Goal: Task Accomplishment & Management: Manage account settings

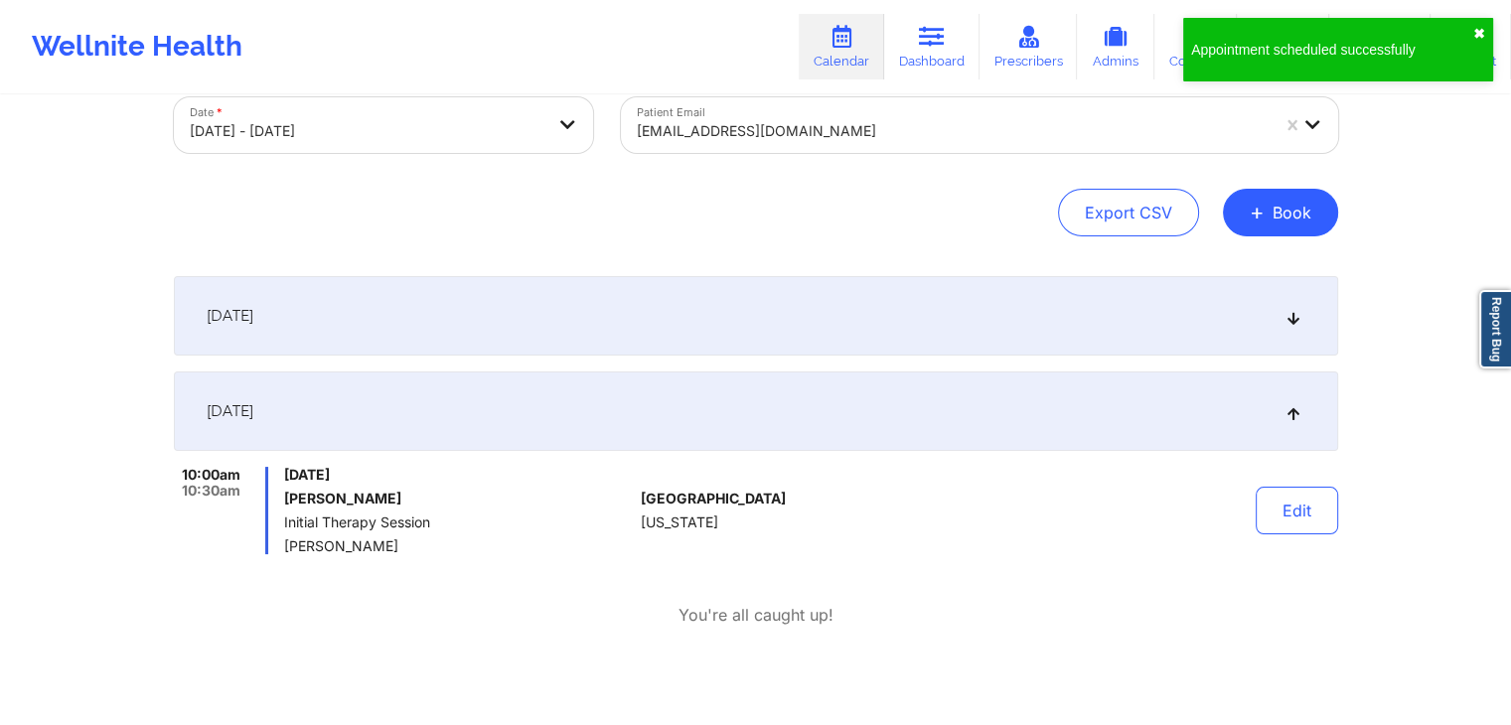
click at [1474, 26] on button "✖︎" at bounding box center [1479, 34] width 12 height 16
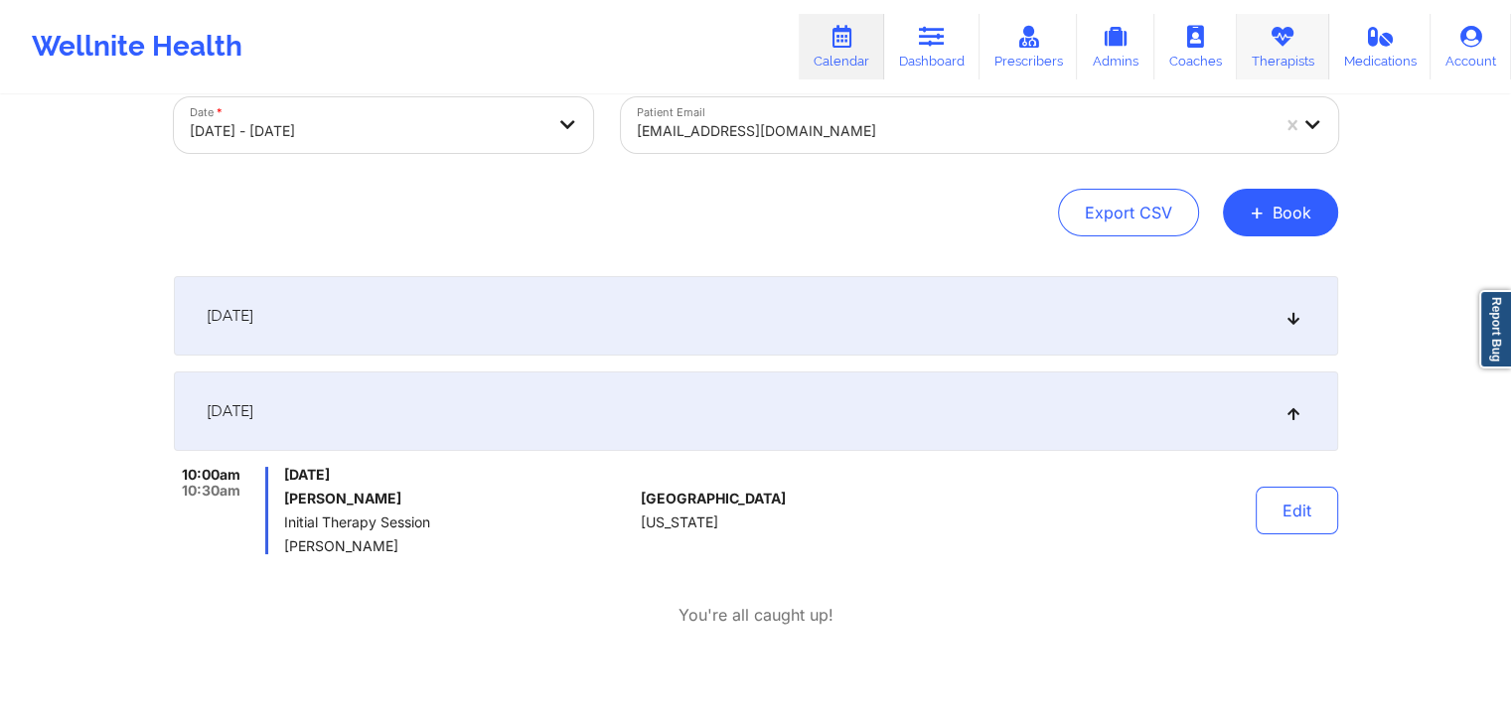
click at [1284, 40] on icon at bounding box center [1282, 37] width 26 height 22
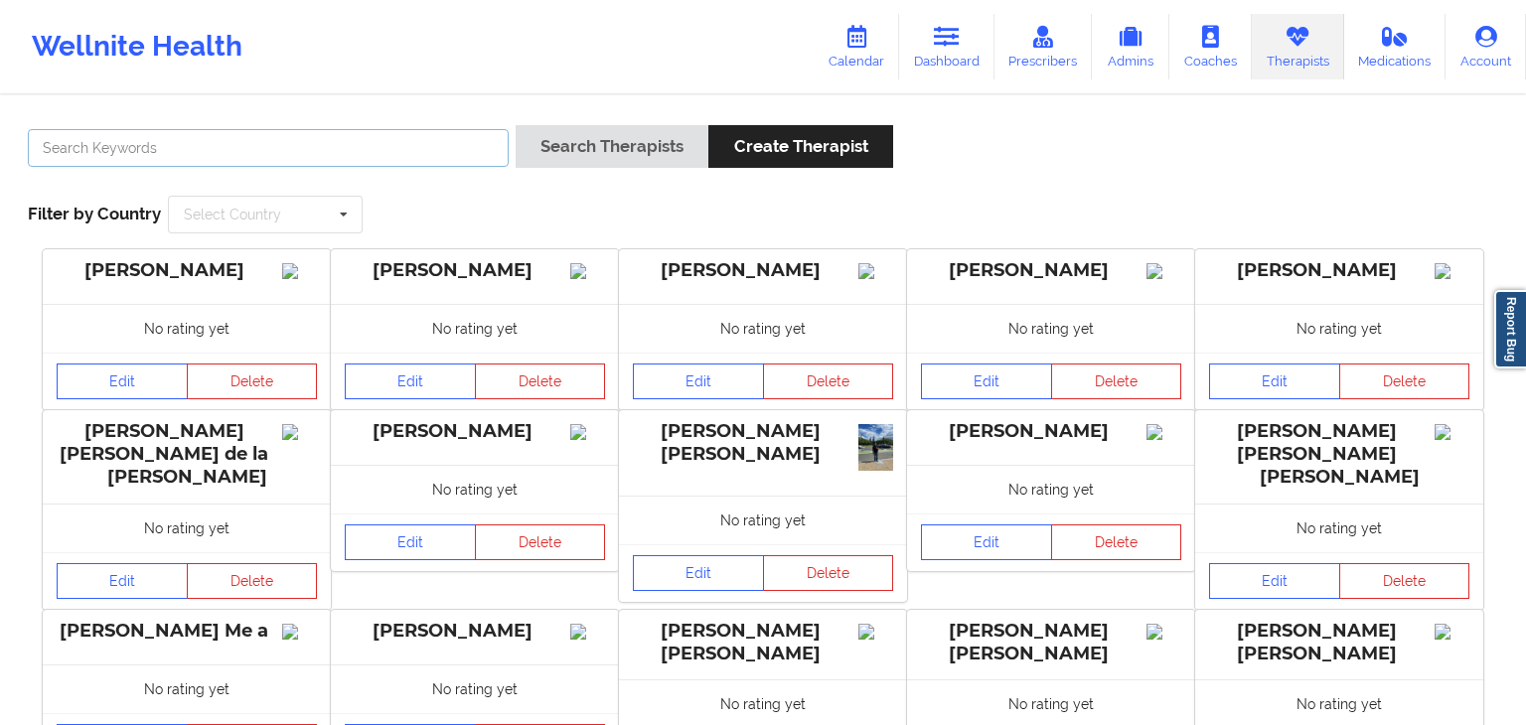
click at [411, 159] on input "text" at bounding box center [268, 148] width 481 height 38
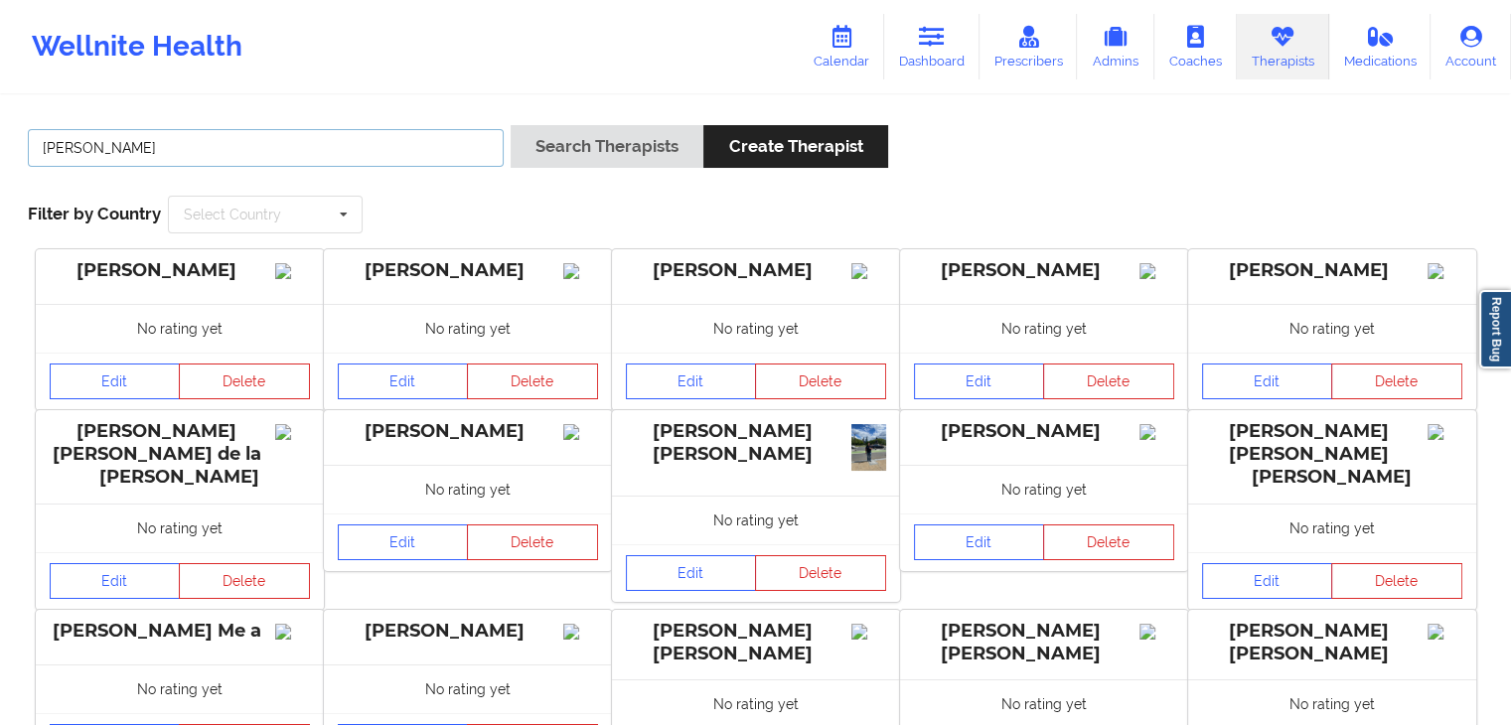
click at [511, 125] on button "Search Therapists" at bounding box center [607, 146] width 193 height 43
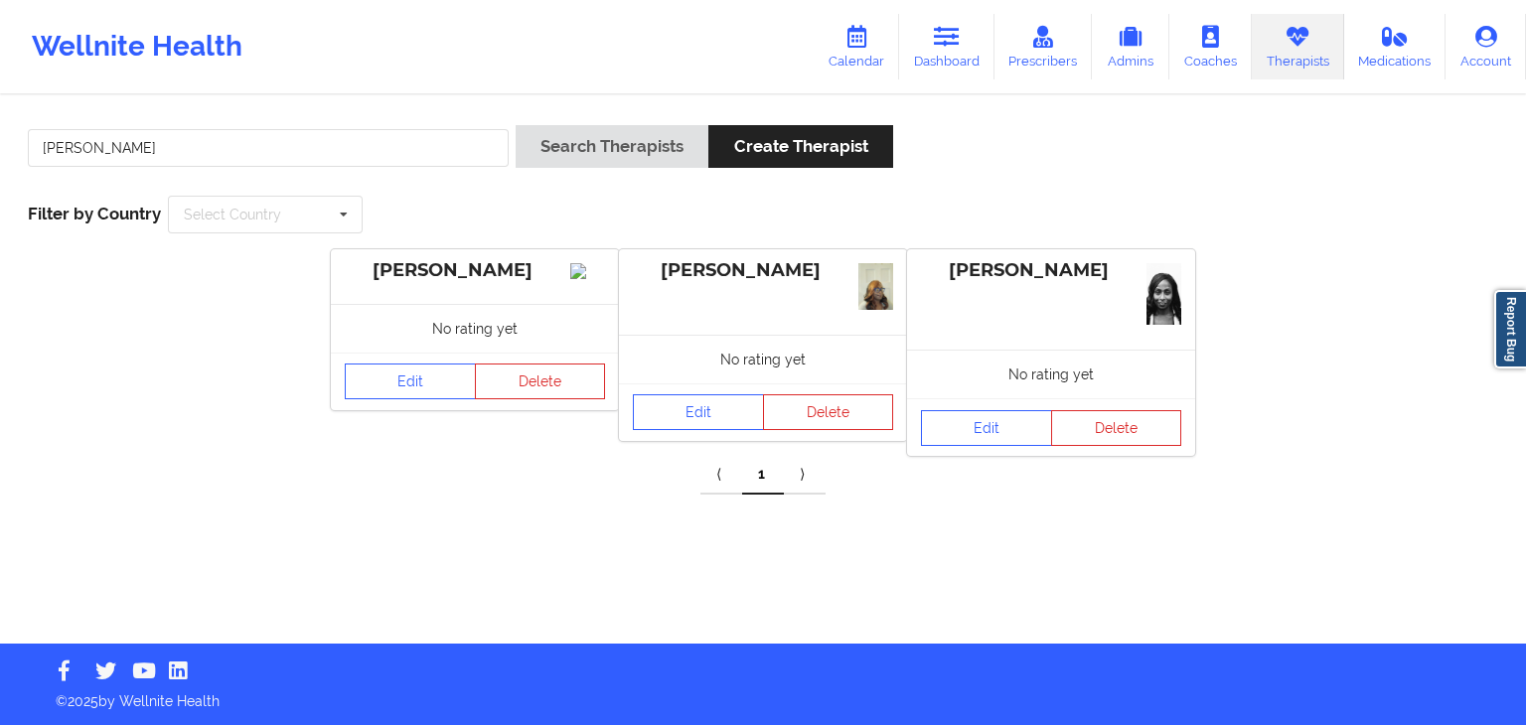
click at [1293, 47] on icon at bounding box center [1297, 37] width 26 height 22
click at [228, 149] on input "[PERSON_NAME]" at bounding box center [268, 148] width 481 height 38
type input "s"
click at [515, 125] on button "Search Therapists" at bounding box center [611, 146] width 193 height 43
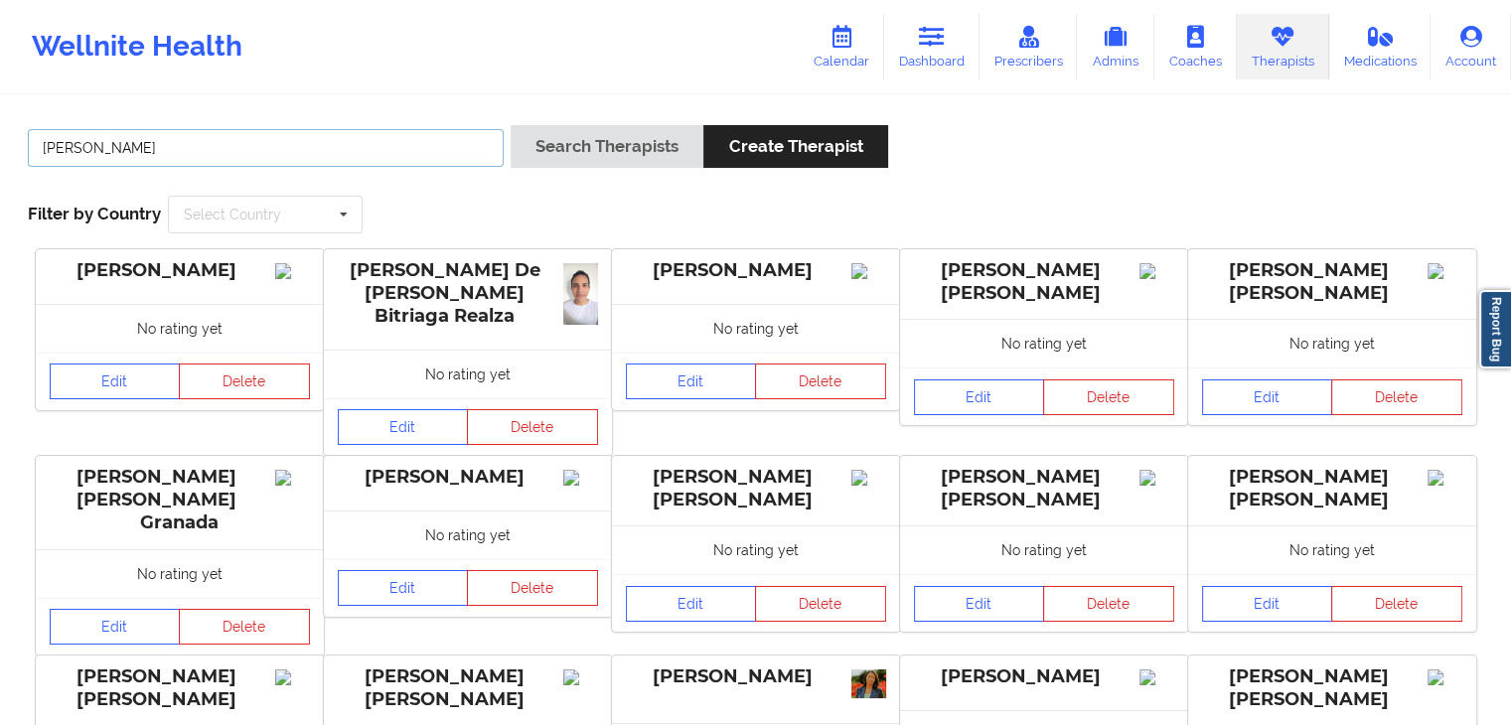
type input "[PERSON_NAME]"
click at [511, 125] on button "Search Therapists" at bounding box center [607, 146] width 193 height 43
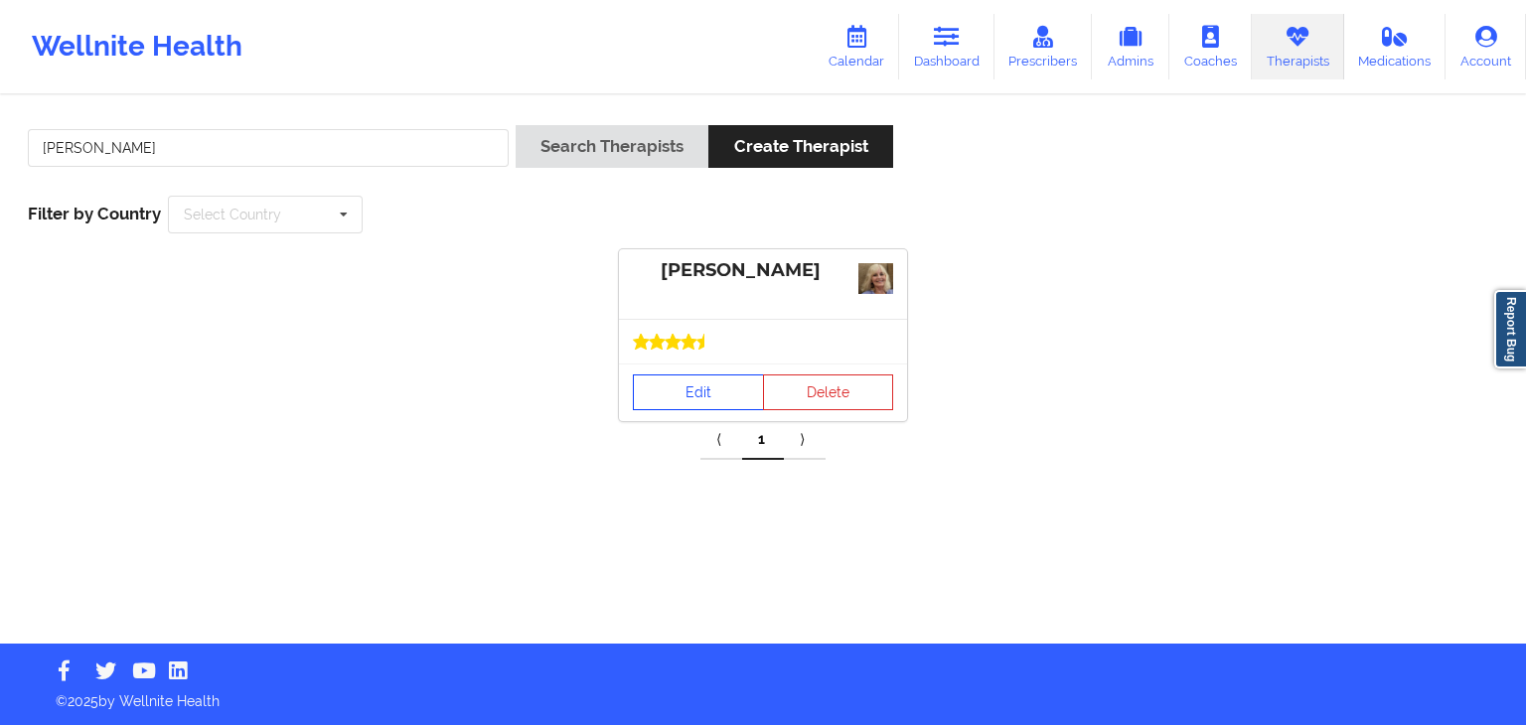
click at [705, 390] on link "Edit" at bounding box center [698, 392] width 131 height 36
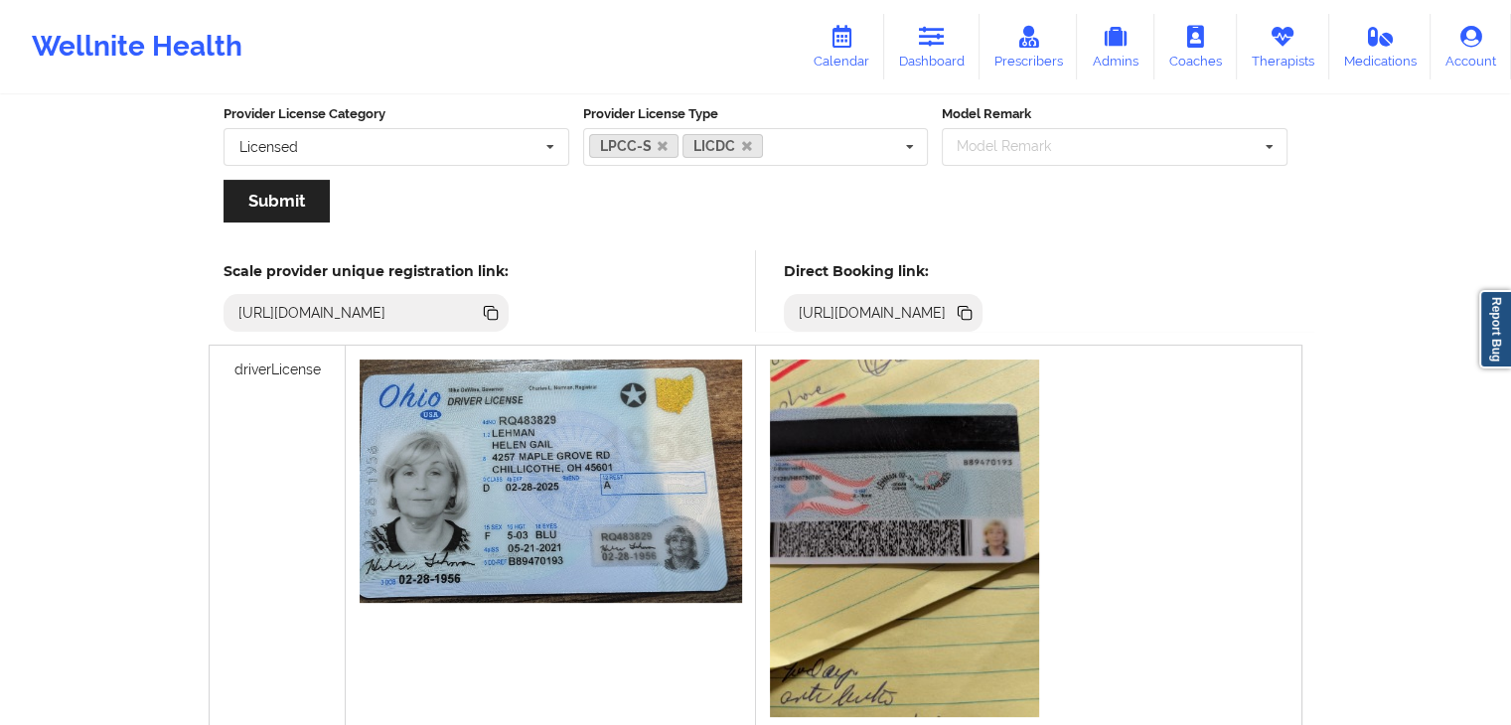
scroll to position [413, 0]
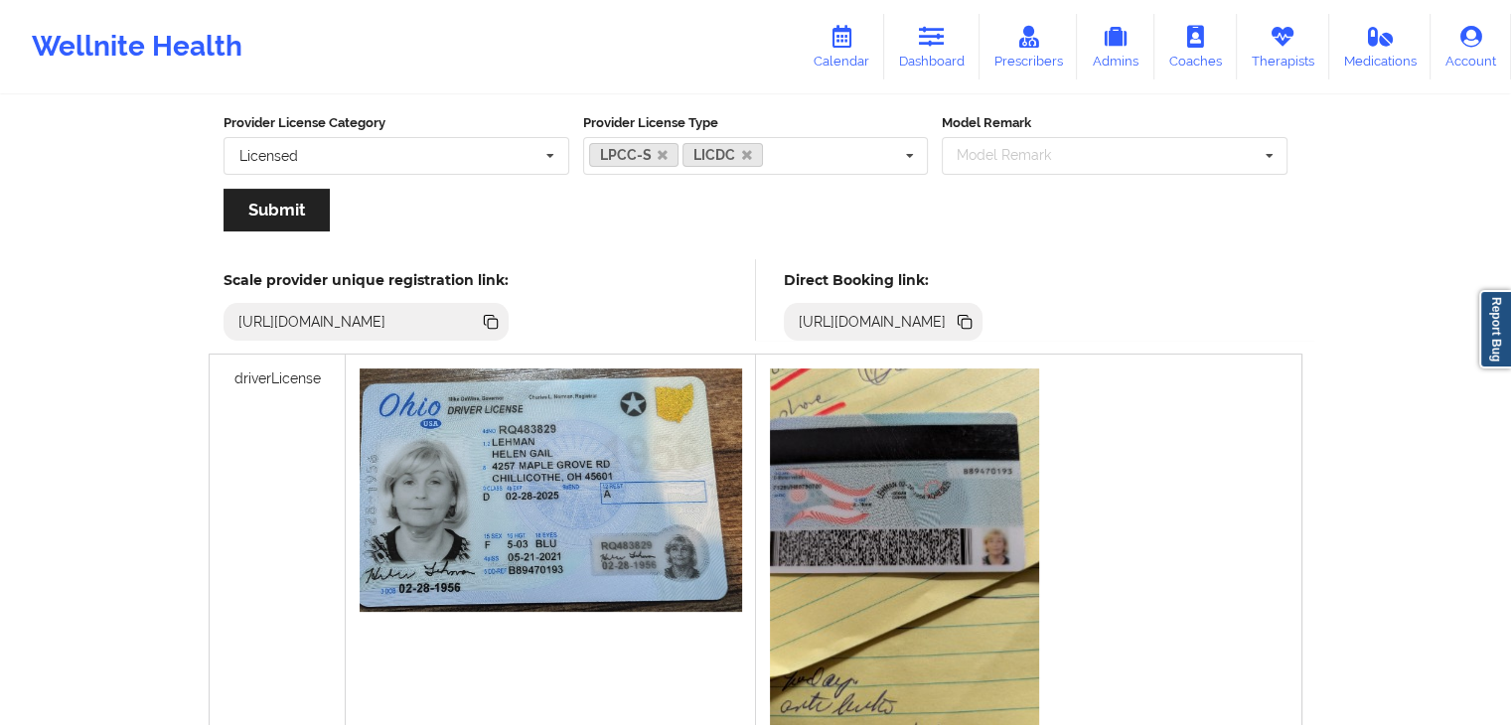
click at [975, 321] on icon at bounding box center [964, 322] width 22 height 22
click at [1295, 51] on link "Therapists" at bounding box center [1283, 47] width 92 height 66
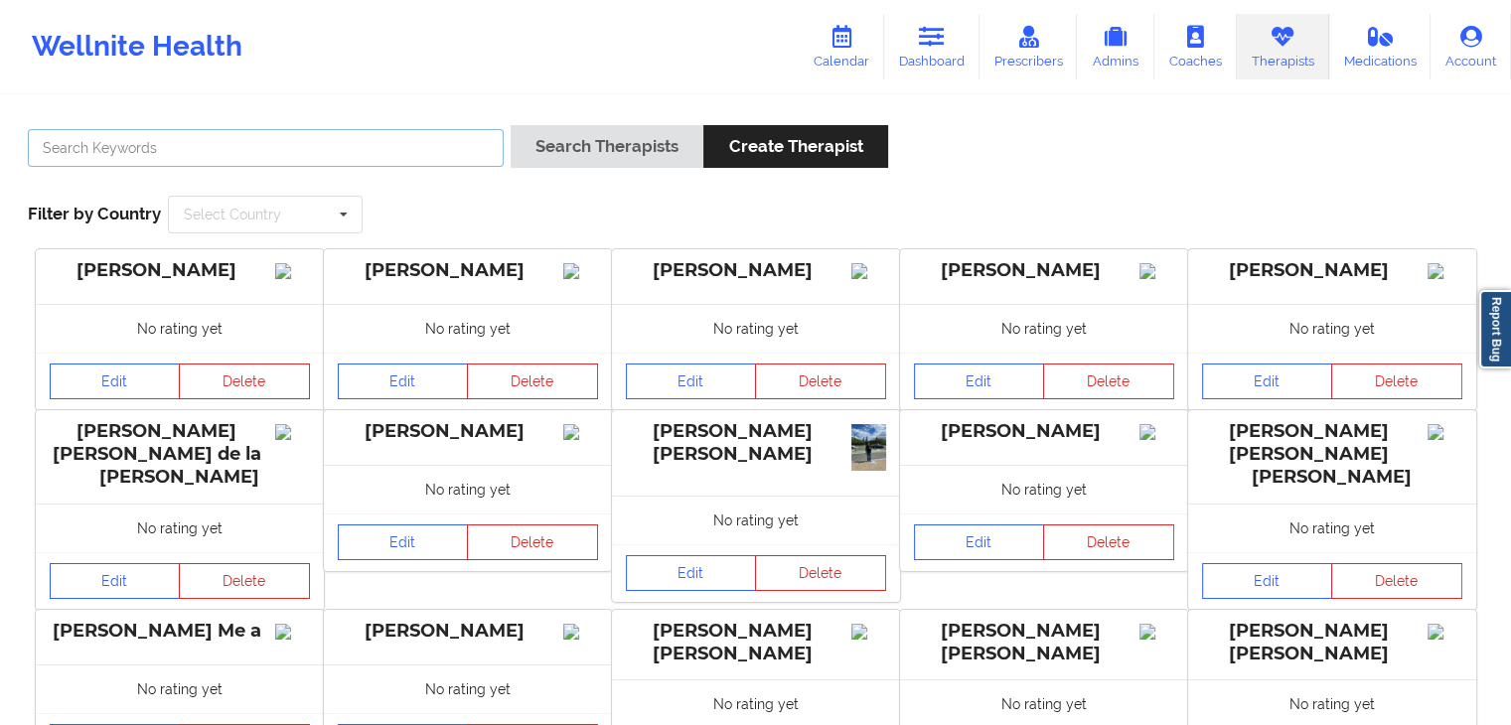
click at [428, 154] on input "text" at bounding box center [266, 148] width 476 height 38
type input "[PERSON_NAME]"
click at [511, 125] on button "Search Therapists" at bounding box center [607, 146] width 193 height 43
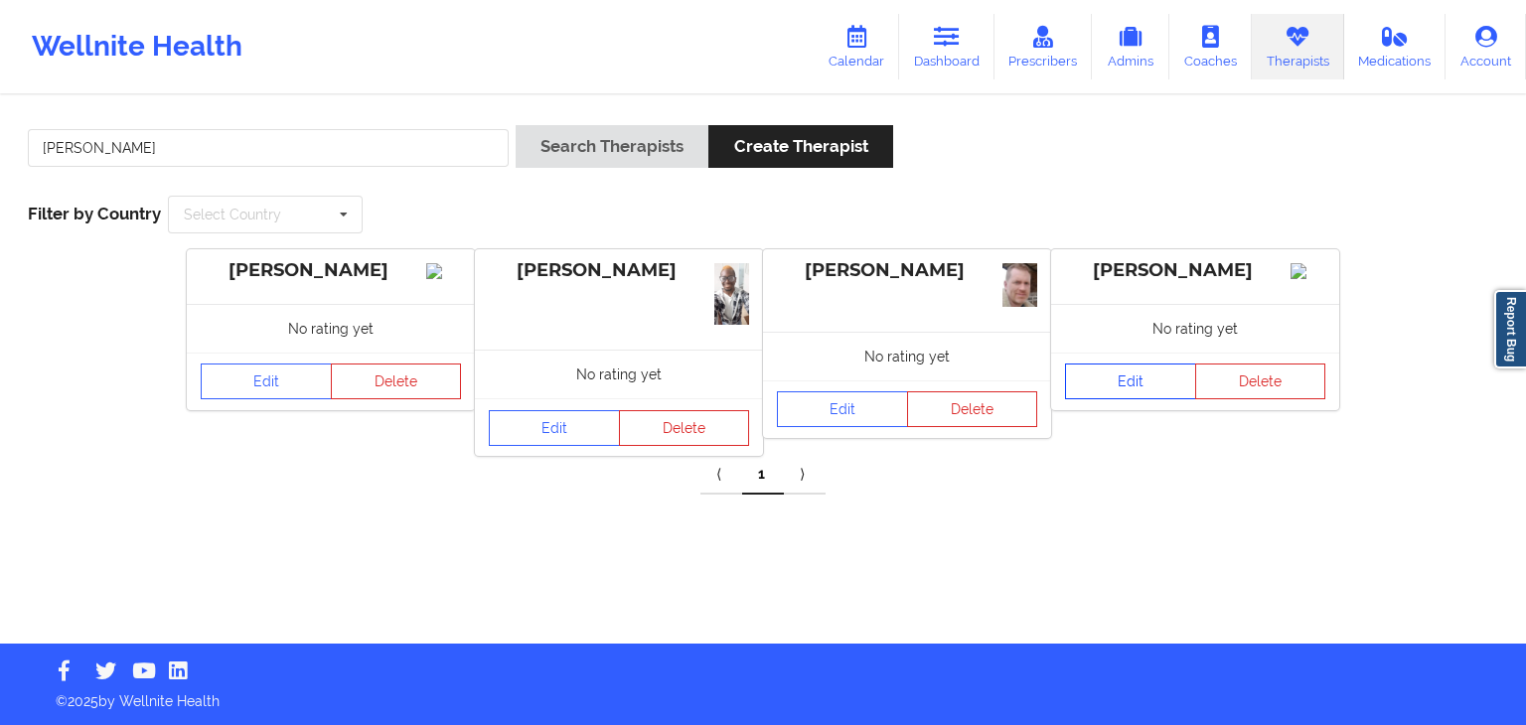
click at [1154, 398] on link "Edit" at bounding box center [1130, 382] width 131 height 36
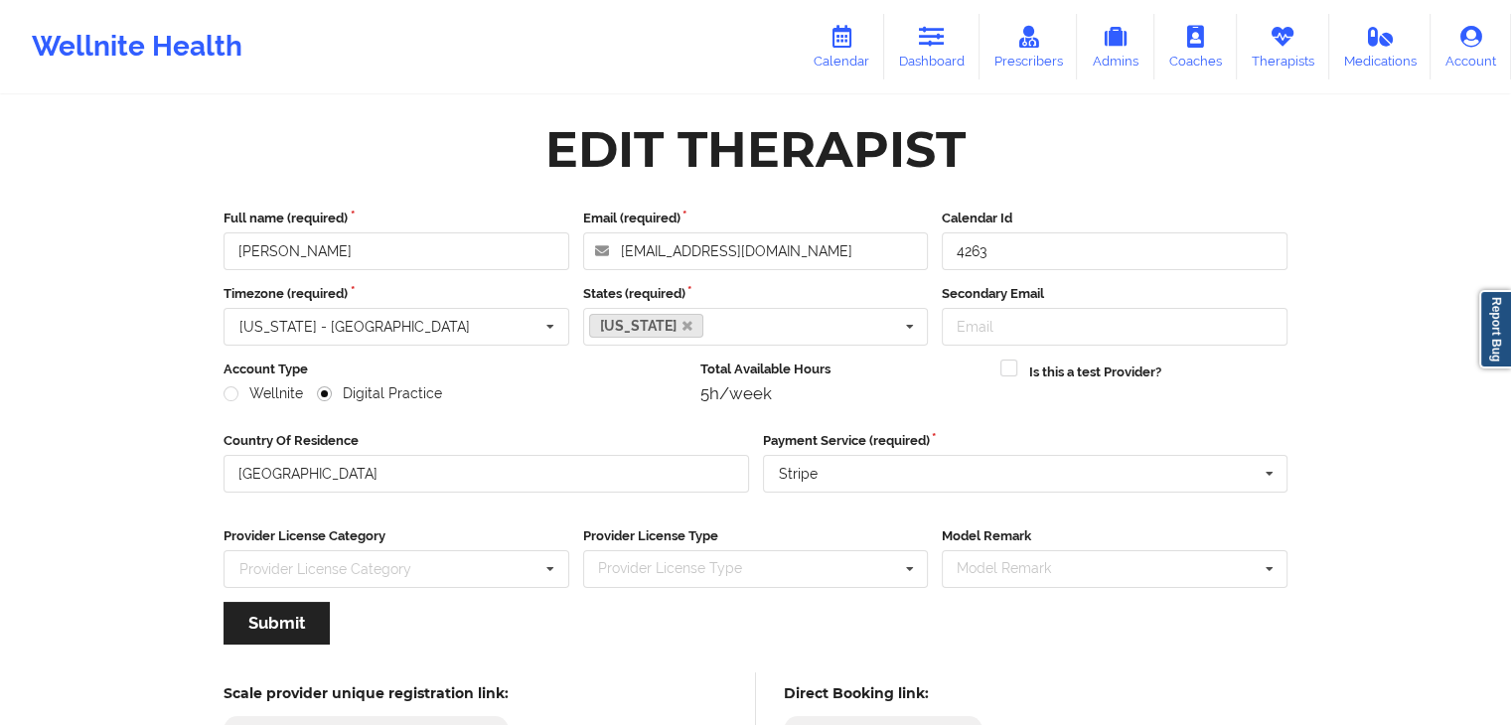
scroll to position [165, 0]
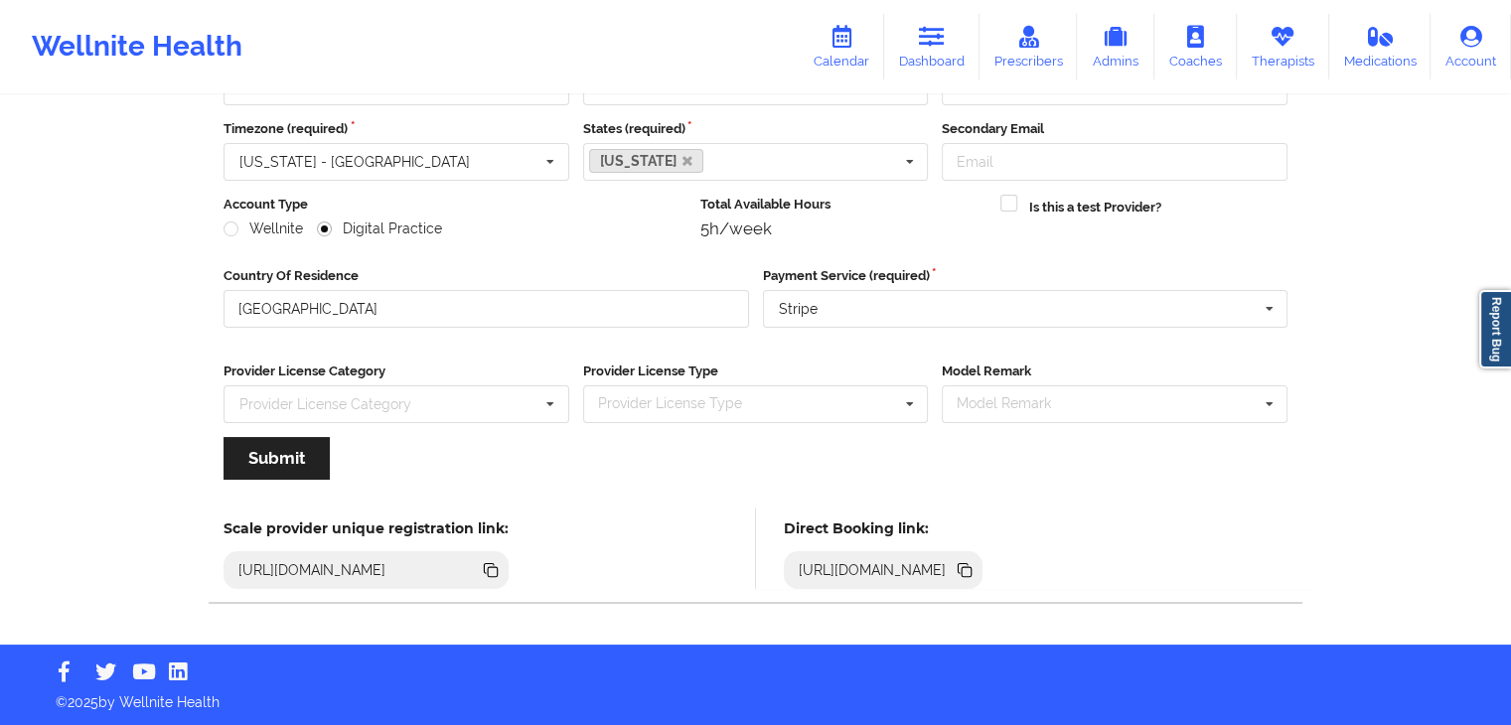
click at [971, 567] on icon at bounding box center [966, 572] width 10 height 10
click at [853, 42] on icon at bounding box center [841, 37] width 26 height 22
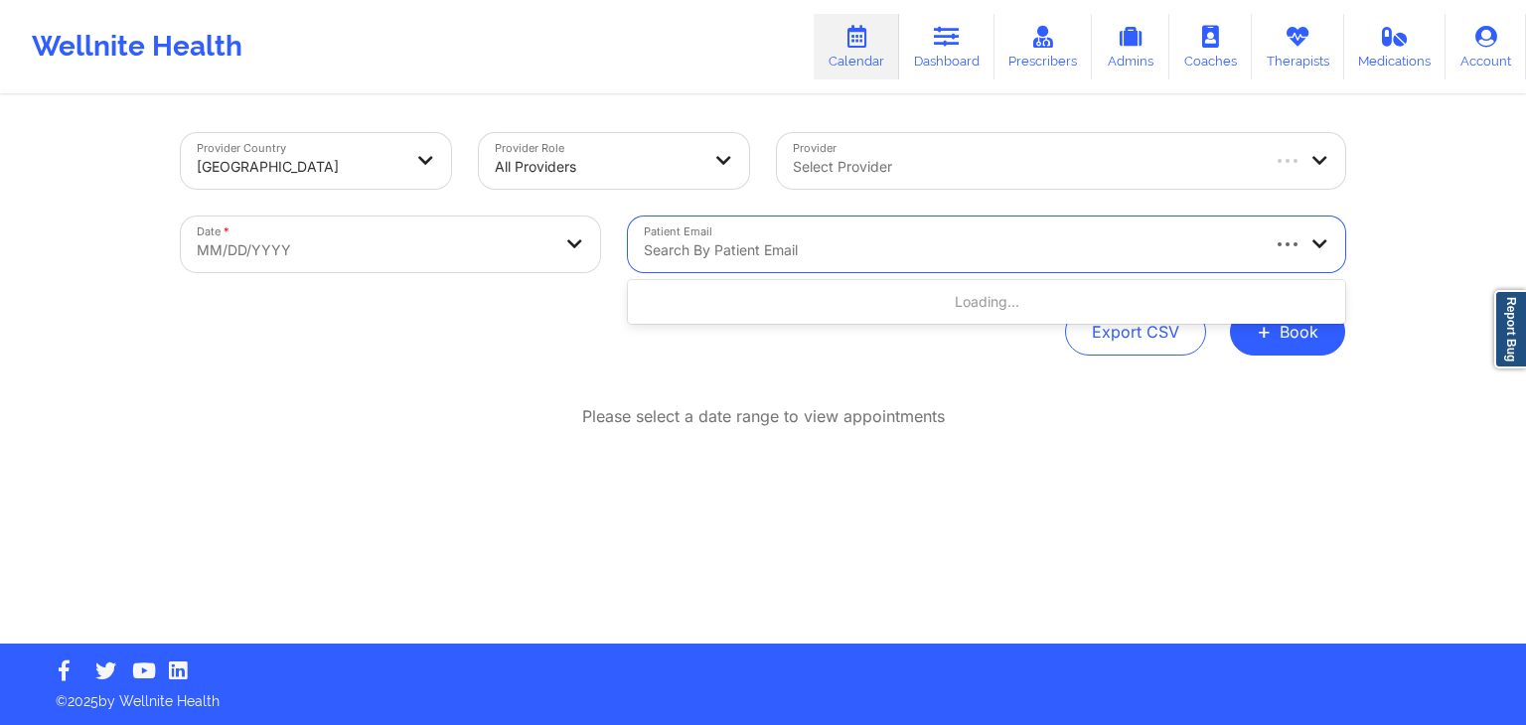
click at [826, 264] on div "Search by patient email" at bounding box center [943, 245] width 630 height 56
paste input "[EMAIL_ADDRESS][DOMAIN_NAME]"
type input "[EMAIL_ADDRESS][DOMAIN_NAME]"
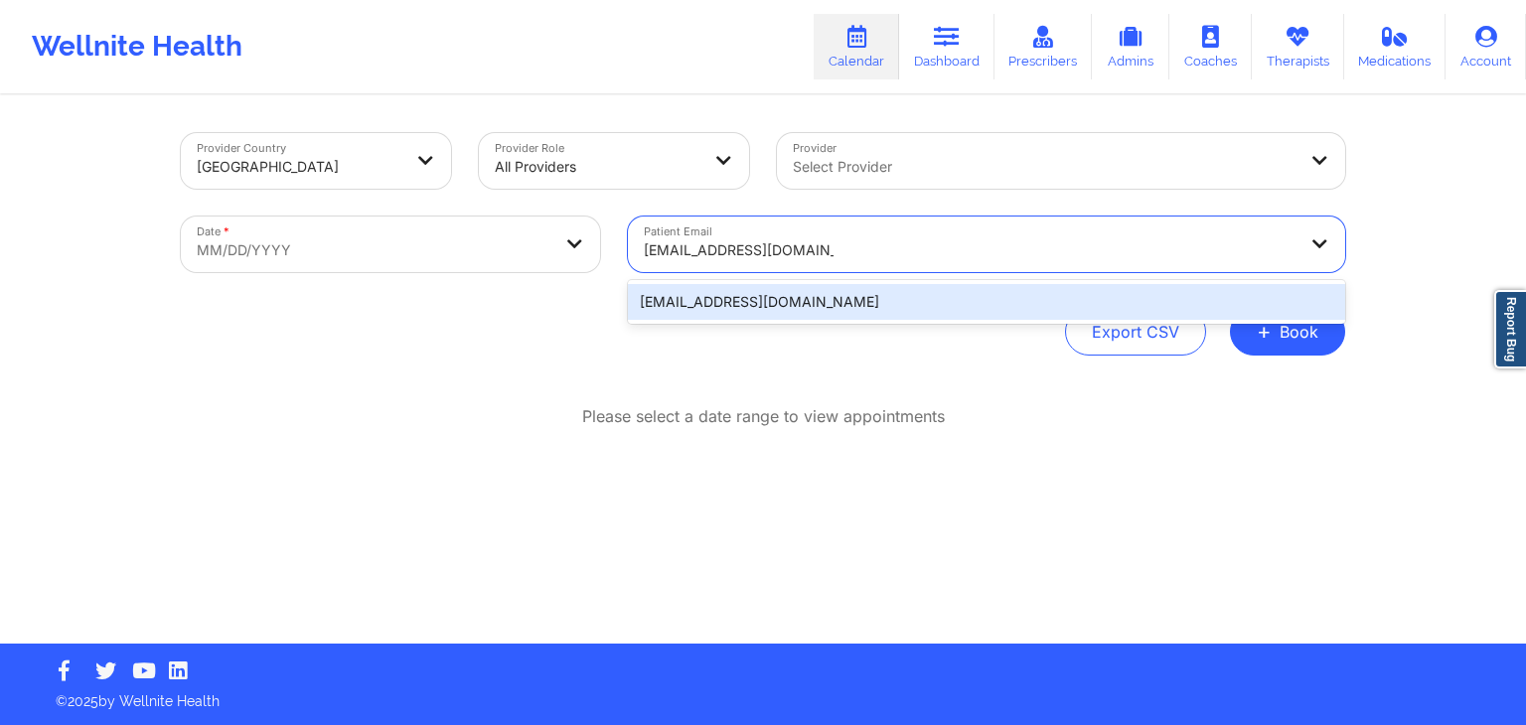
click at [826, 299] on div "[EMAIL_ADDRESS][DOMAIN_NAME]" at bounding box center [986, 302] width 717 height 36
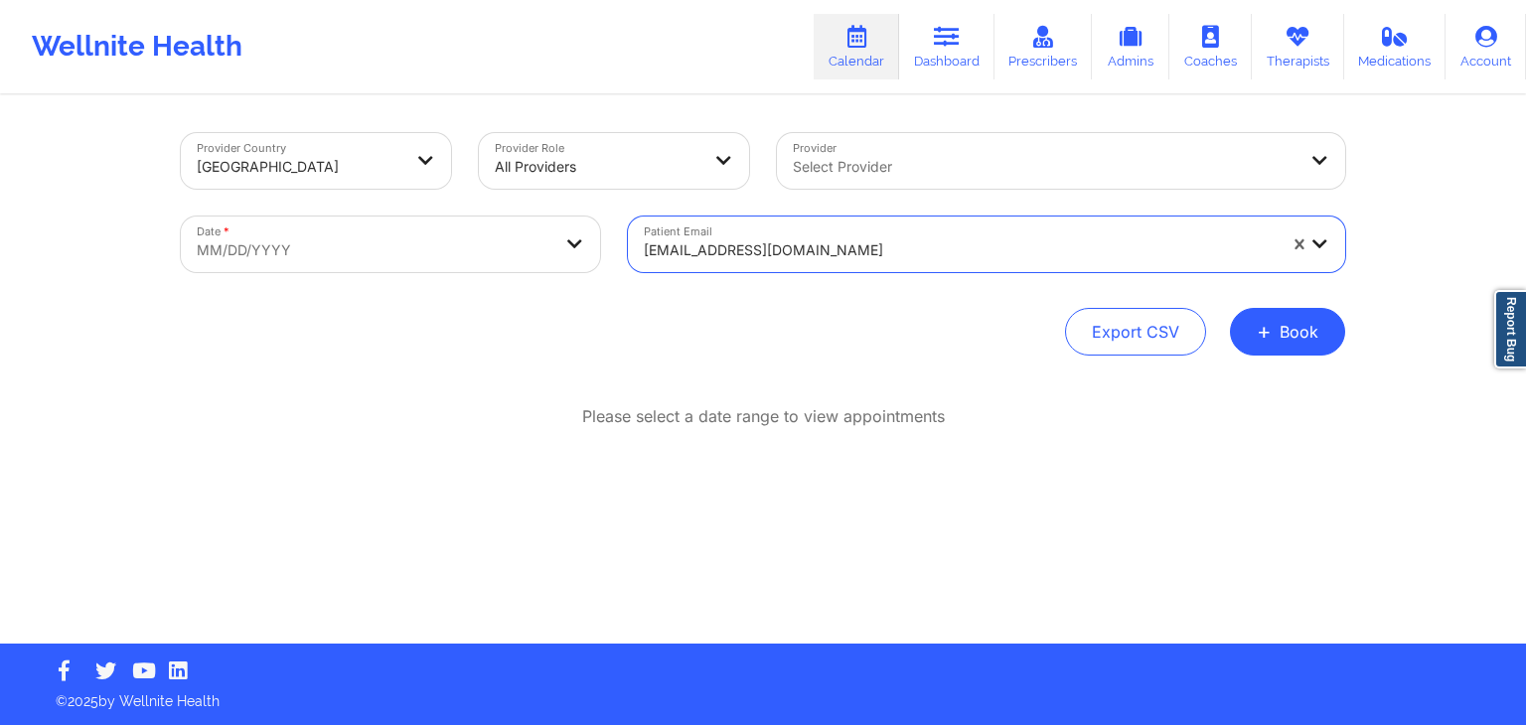
select select "2025-8"
select select "2025-9"
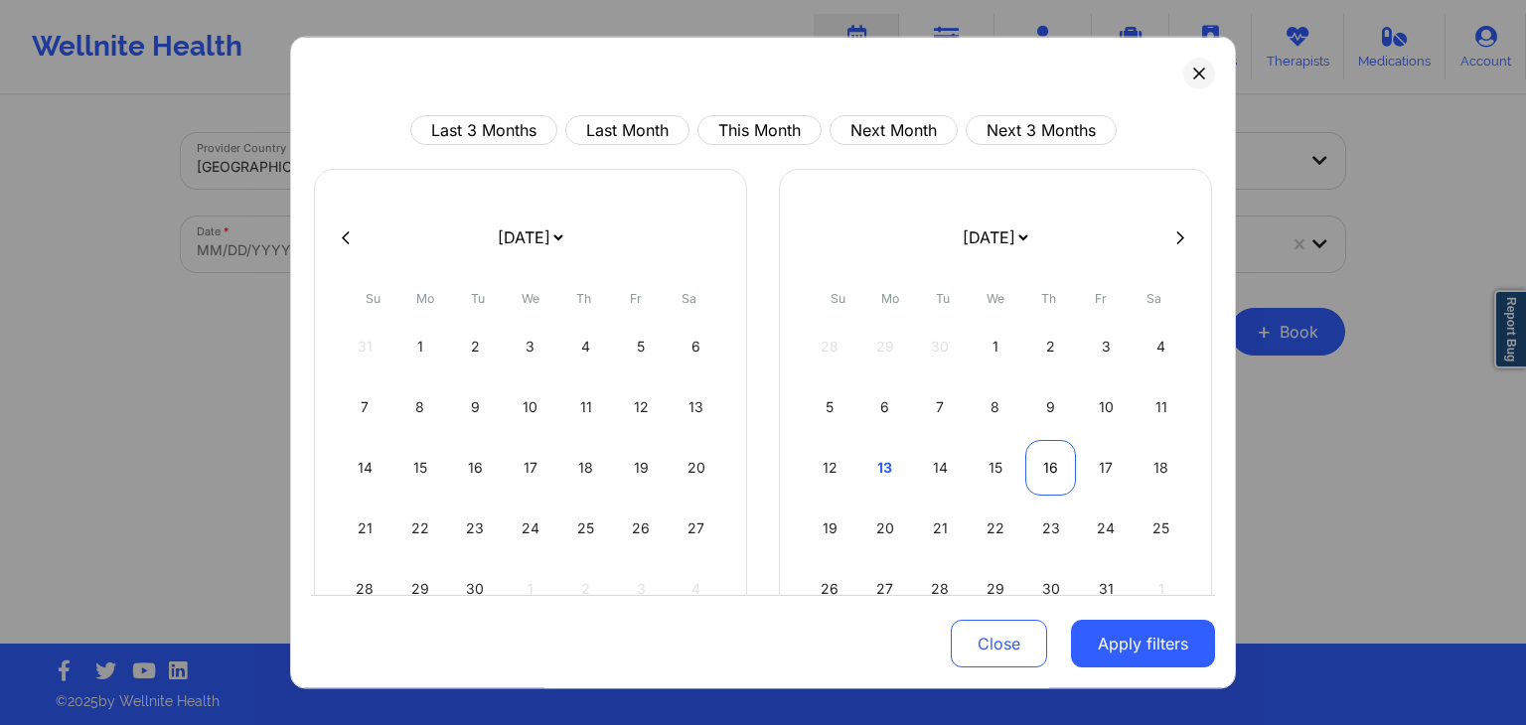
click at [1038, 460] on div "16" at bounding box center [1050, 468] width 51 height 56
select select "2025-9"
select select "2025-10"
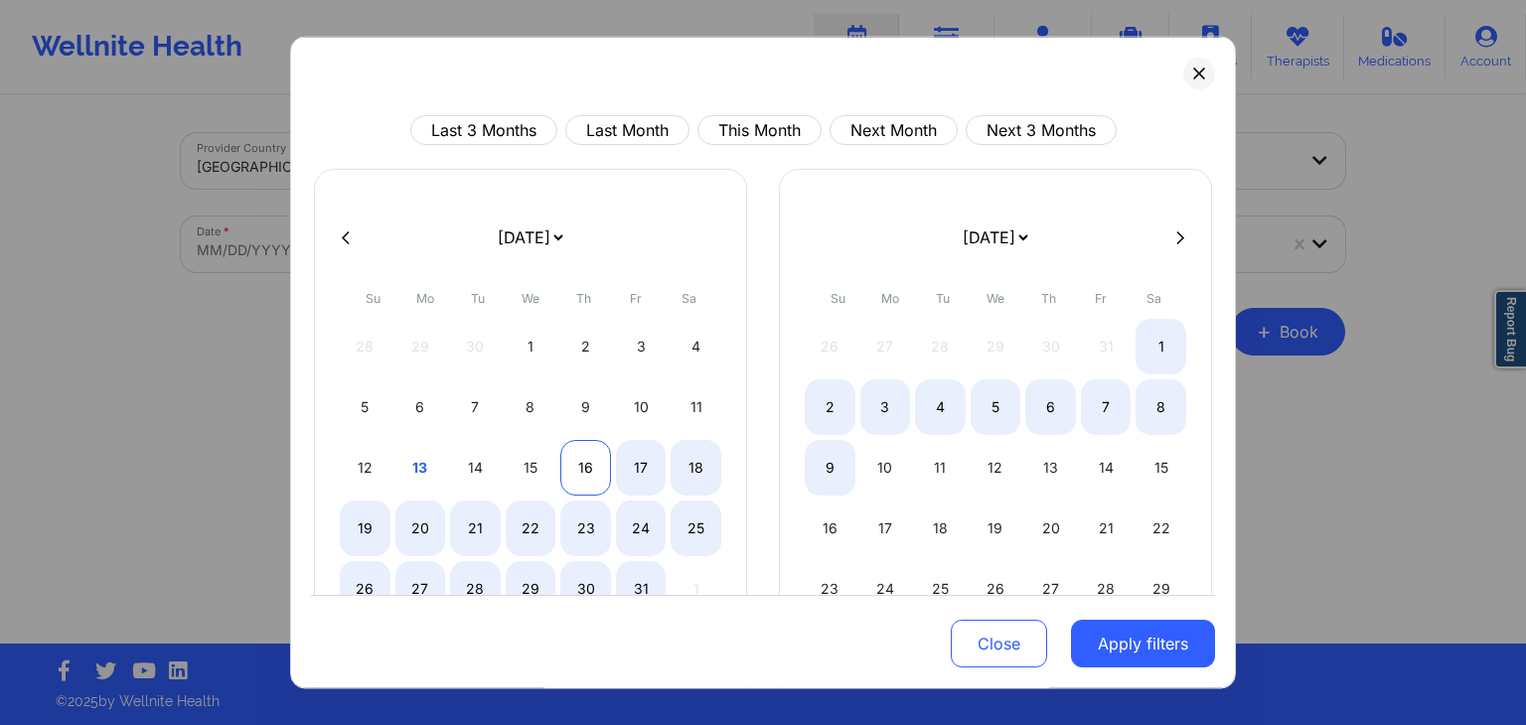
select select "2025-9"
select select "2025-10"
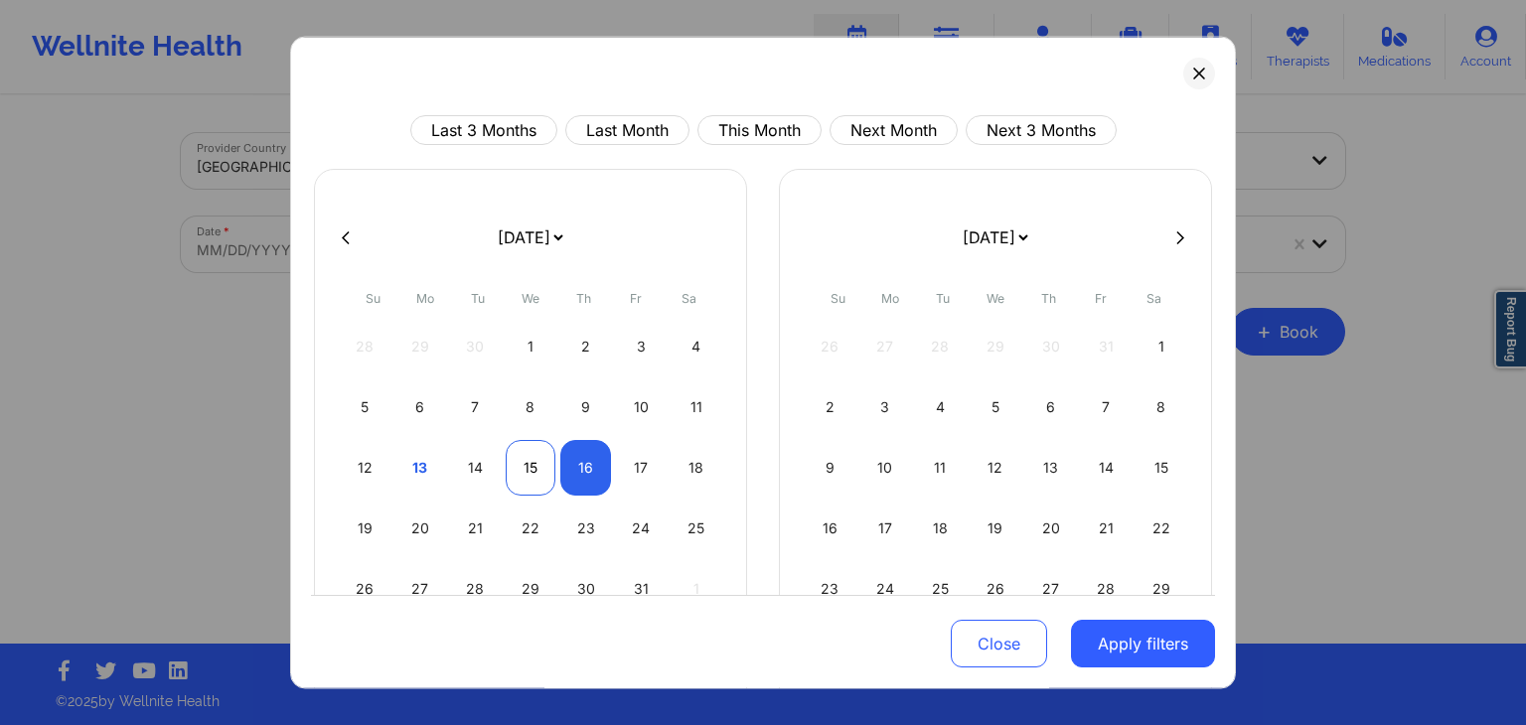
select select "2025-9"
select select "2025-10"
click at [542, 457] on div "15" at bounding box center [531, 468] width 51 height 56
select select "2025-9"
select select "2025-10"
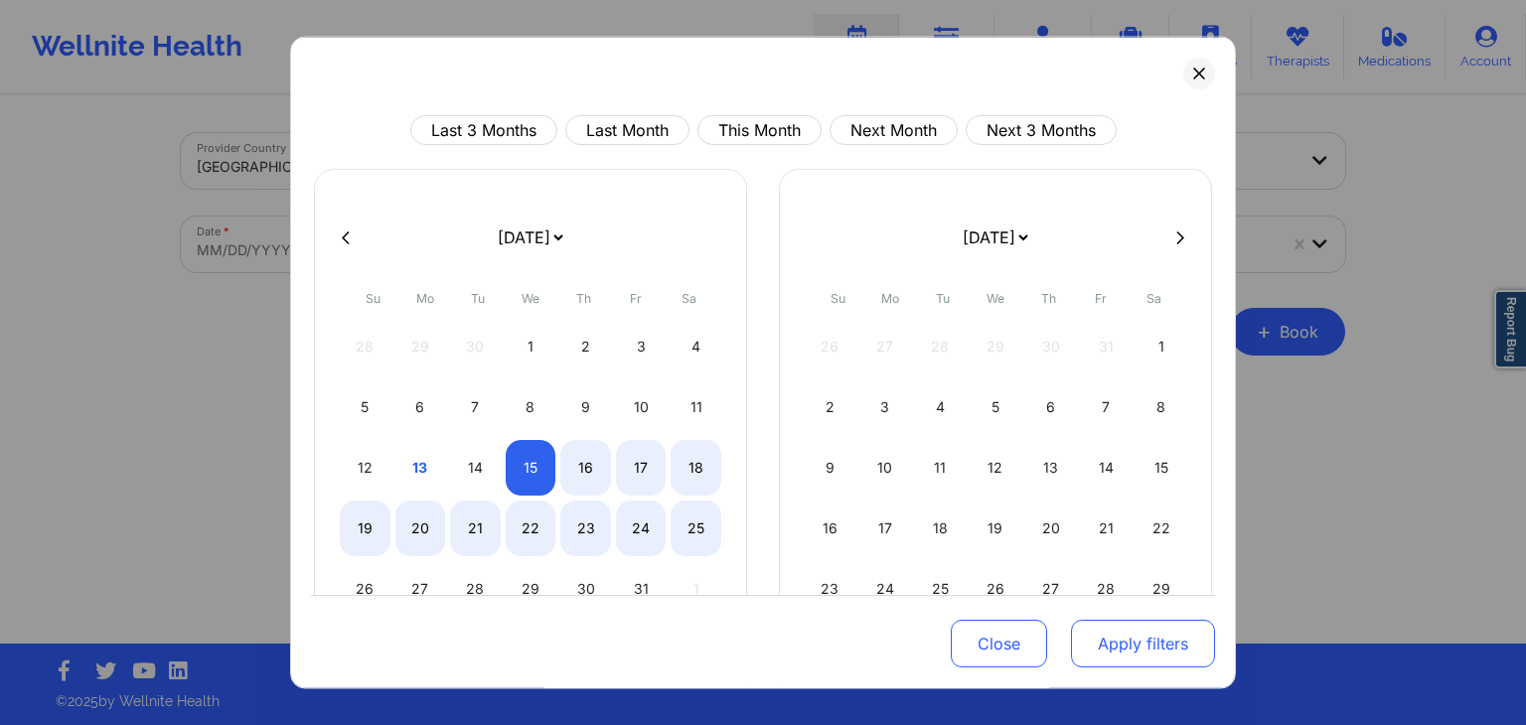
select select "2025-9"
select select "2025-10"
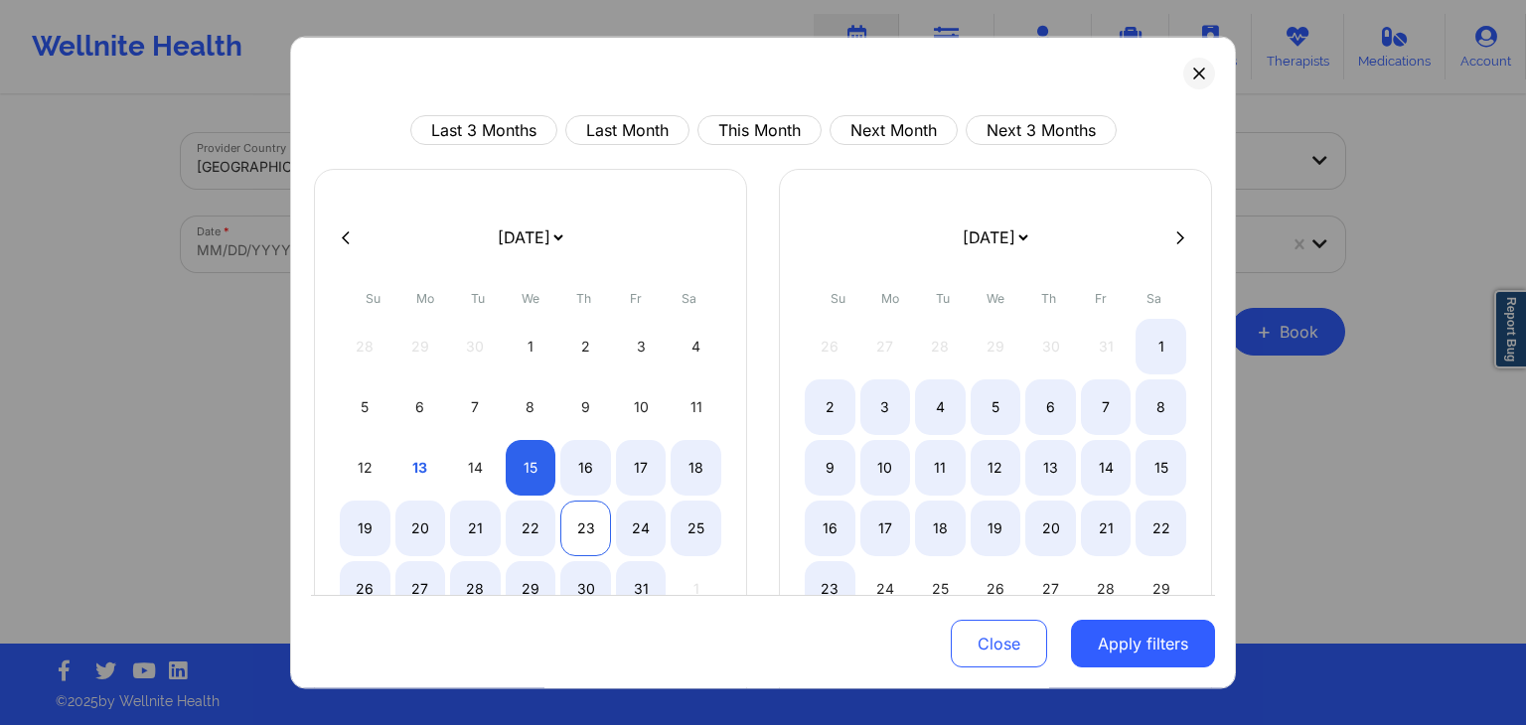
select select "2025-9"
select select "2025-10"
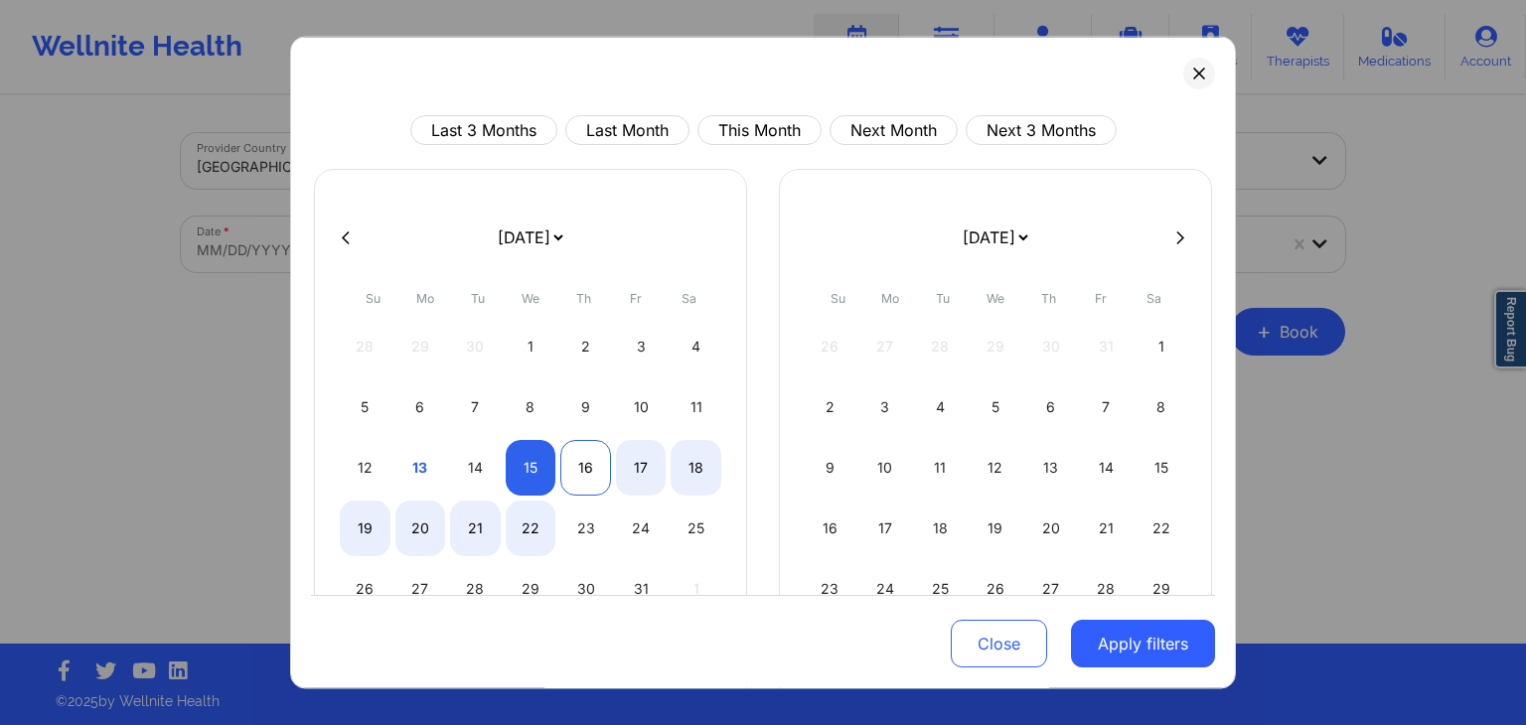
select select "2025-9"
select select "2025-10"
click at [576, 479] on div "16" at bounding box center [585, 468] width 51 height 56
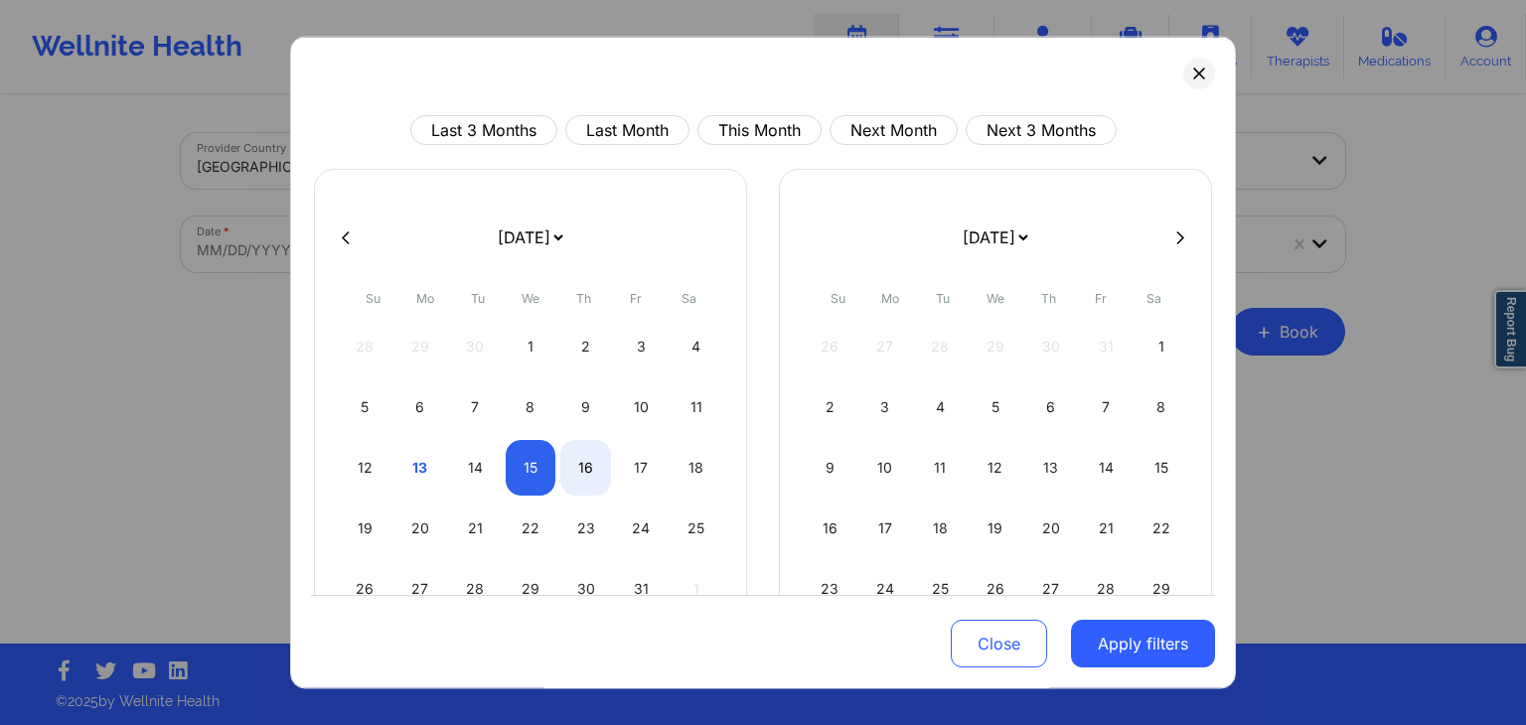
select select "2025-9"
select select "2025-10"
click at [1120, 638] on button "Apply filters" at bounding box center [1143, 645] width 144 height 48
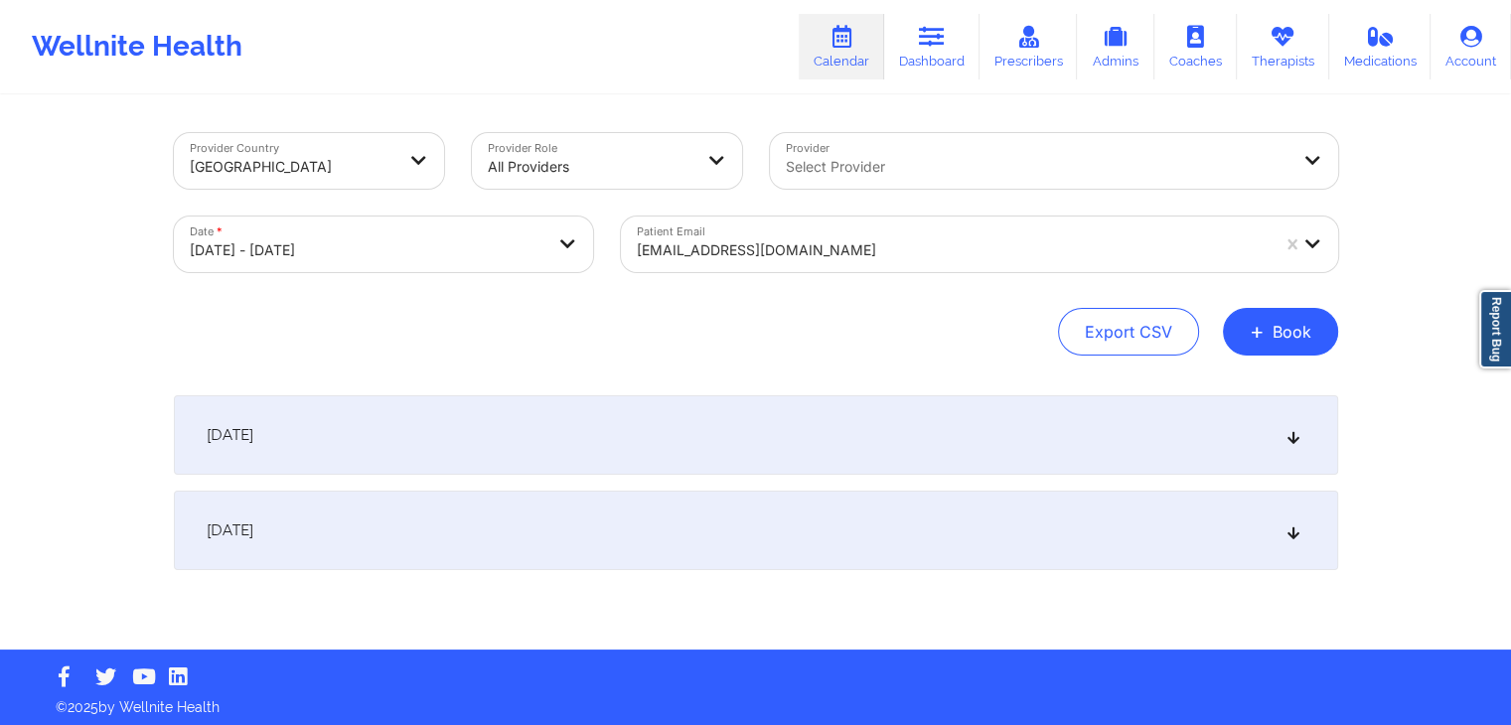
click at [844, 526] on div "[DATE]" at bounding box center [756, 530] width 1164 height 79
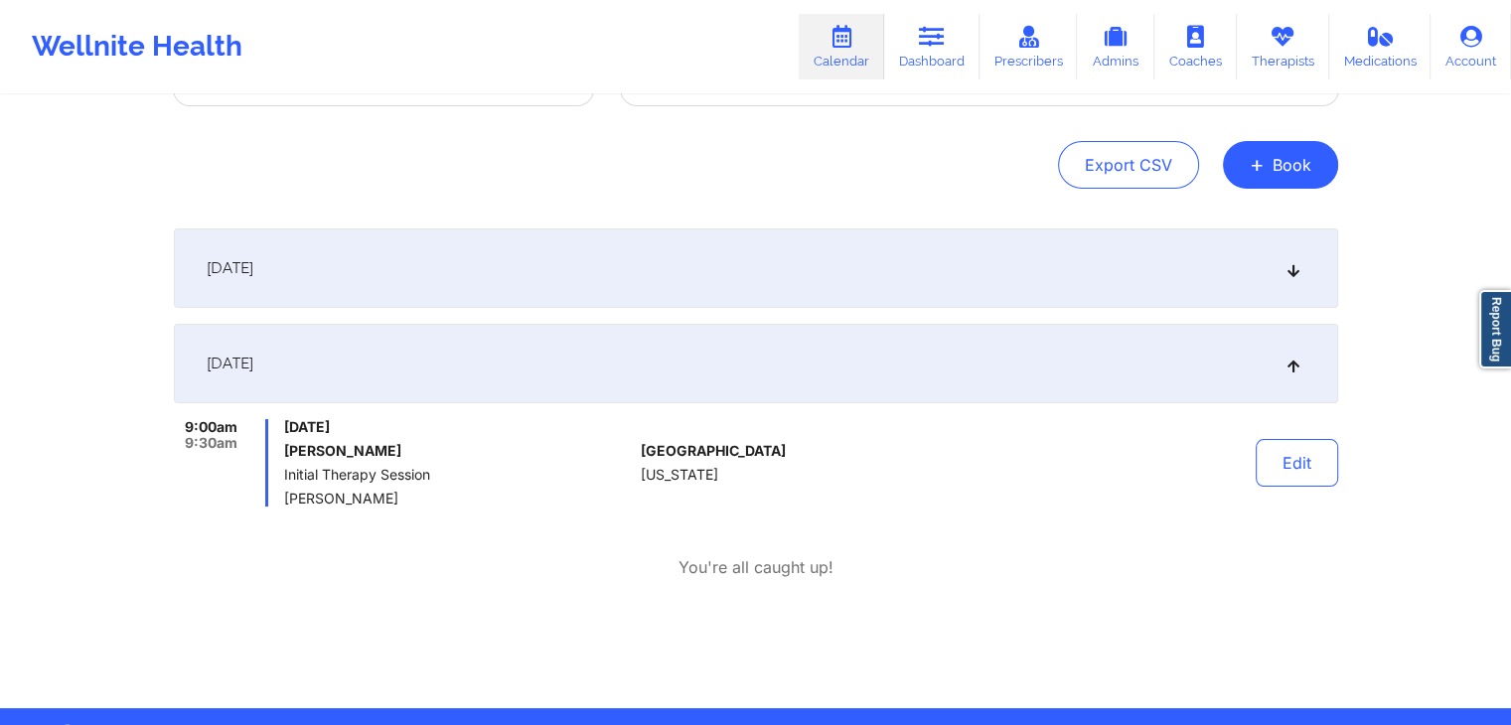
scroll to position [230, 0]
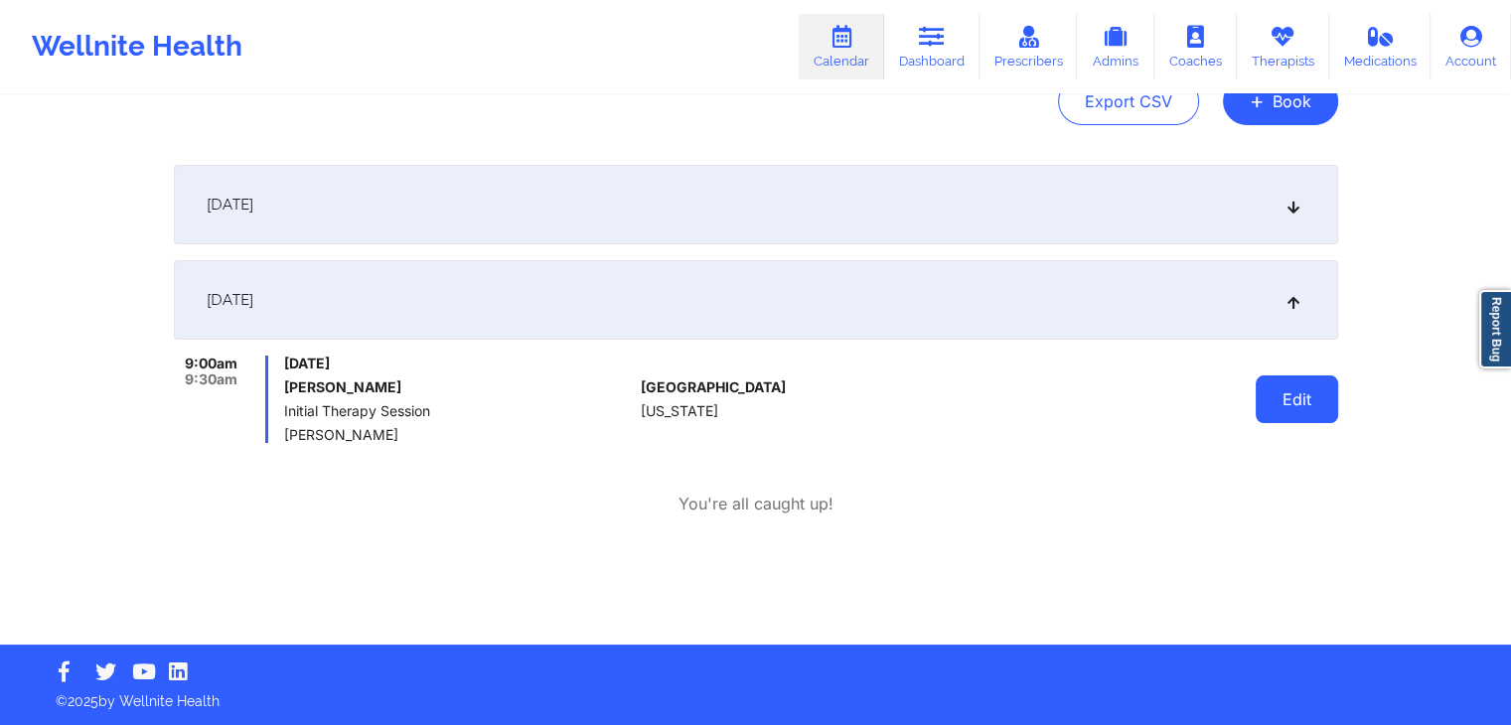
click at [1308, 383] on button "Edit" at bounding box center [1296, 399] width 82 height 48
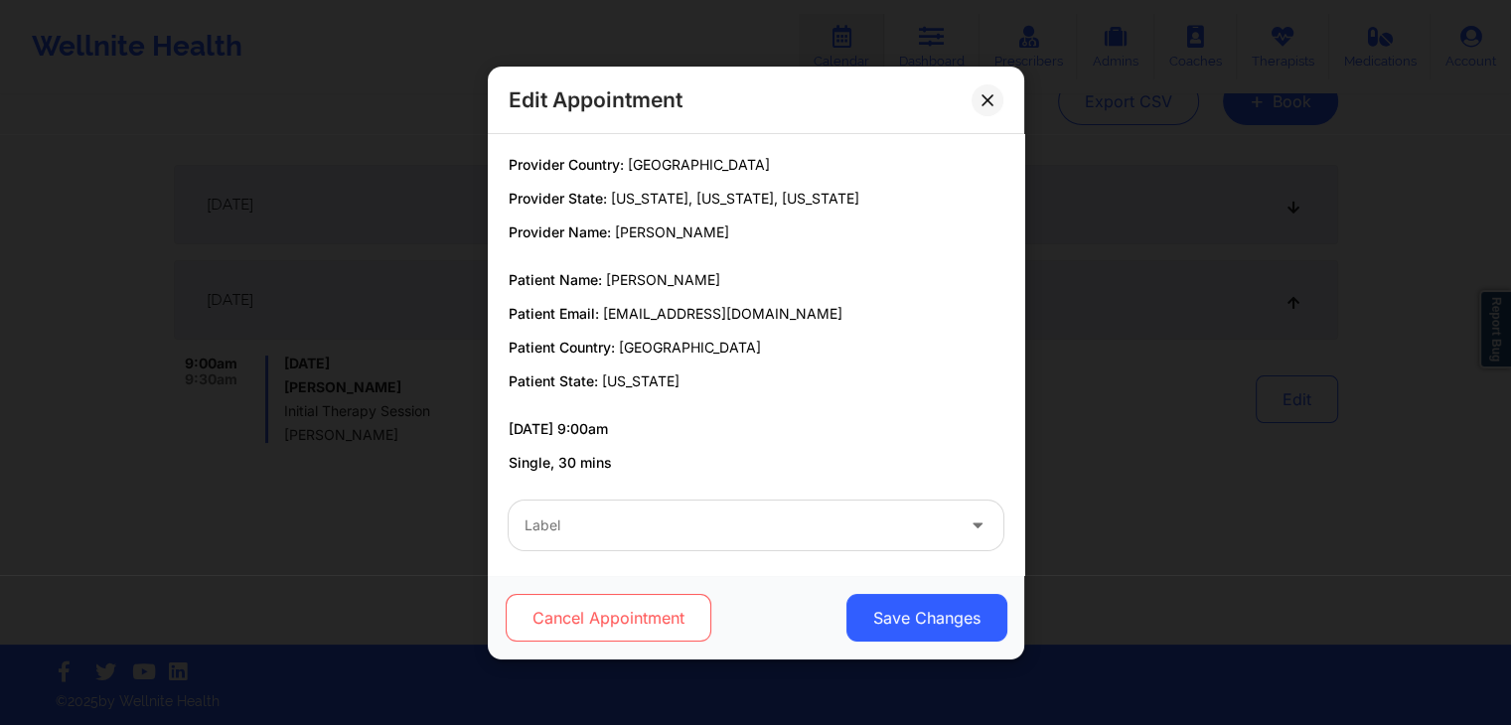
click at [665, 613] on button "Cancel Appointment" at bounding box center [608, 618] width 206 height 48
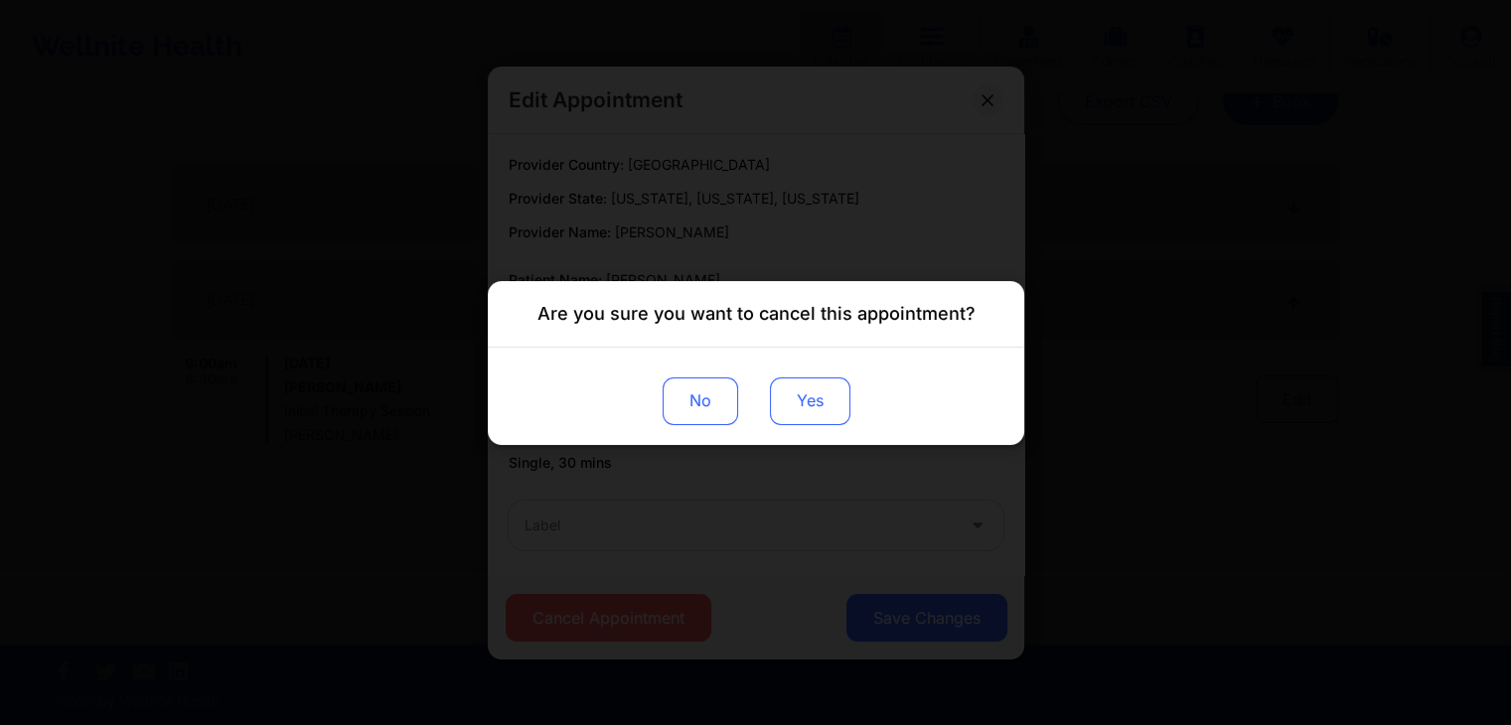
click at [793, 406] on button "Yes" at bounding box center [809, 400] width 80 height 48
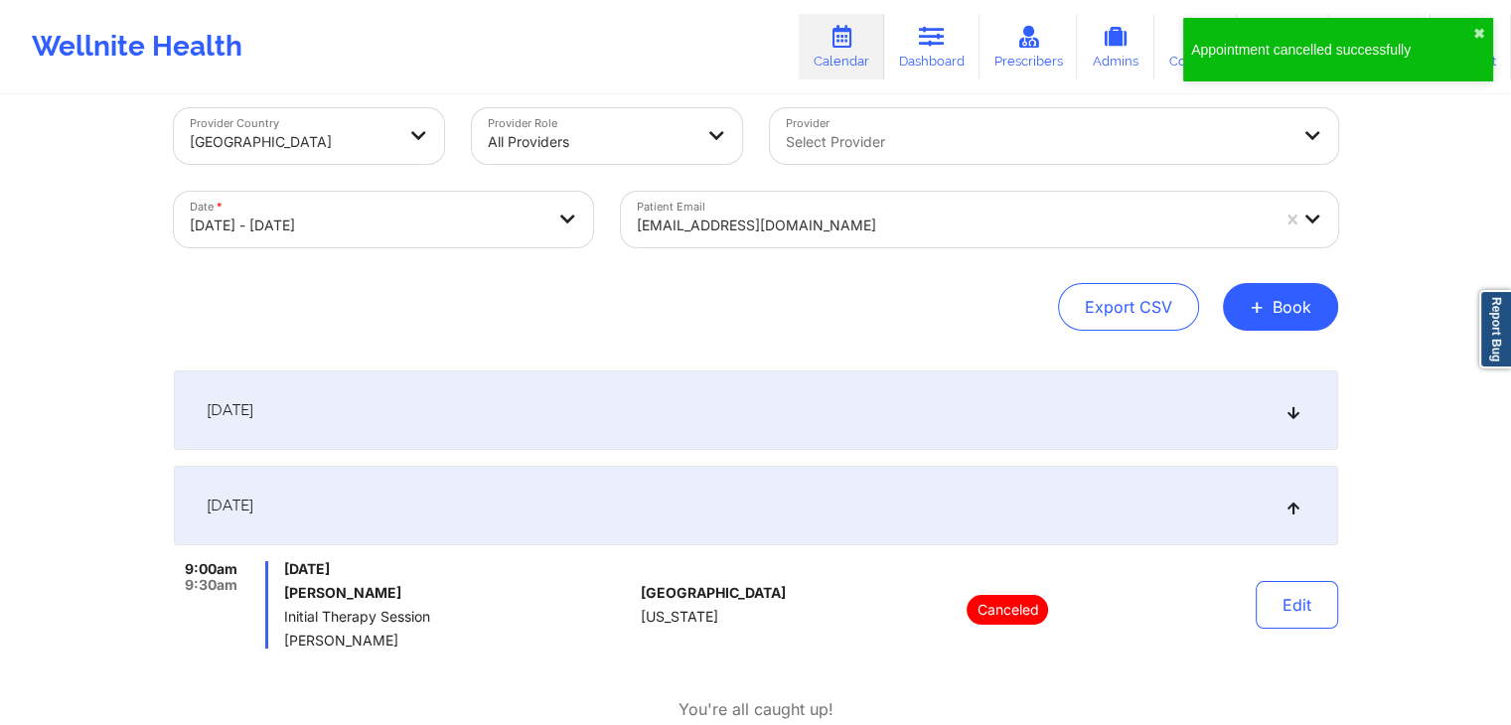
scroll to position [0, 0]
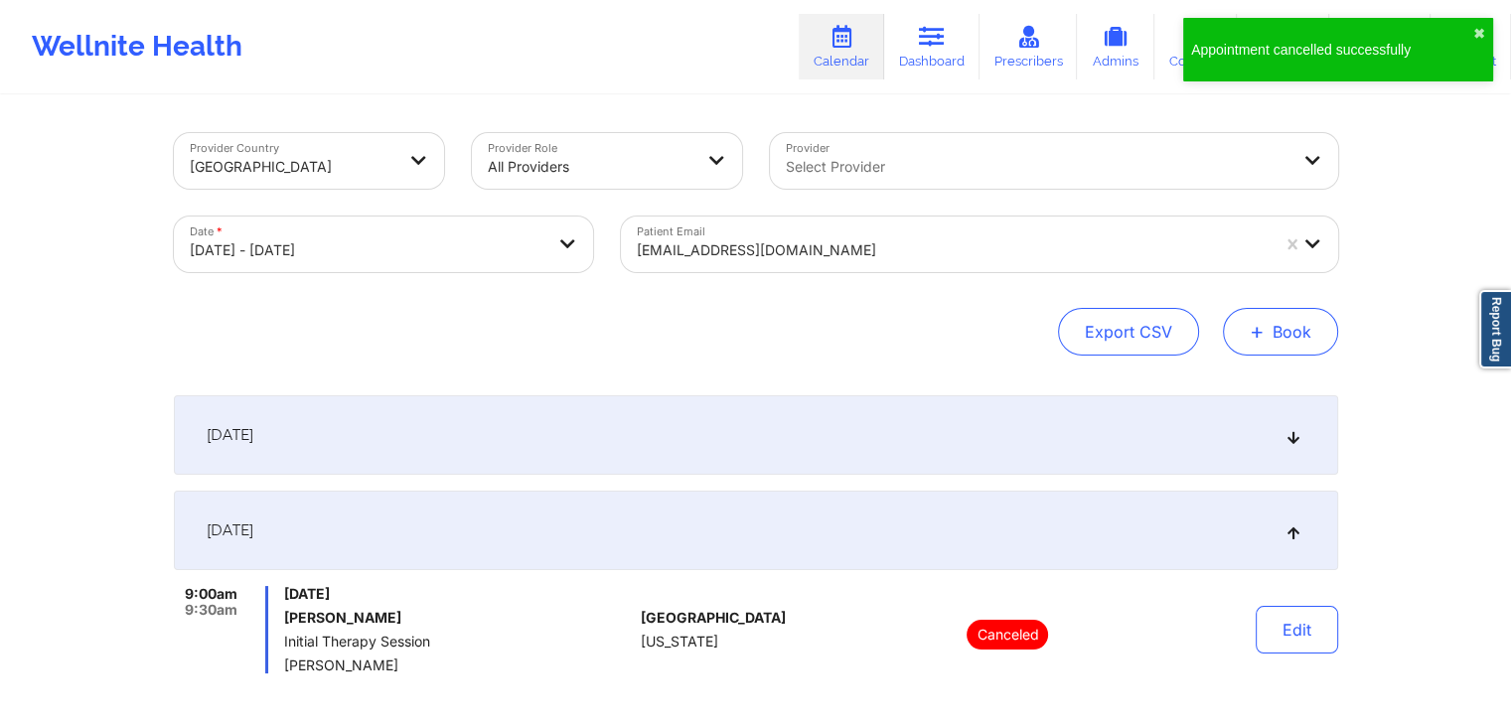
click at [1243, 315] on button "+ Book" at bounding box center [1280, 332] width 115 height 48
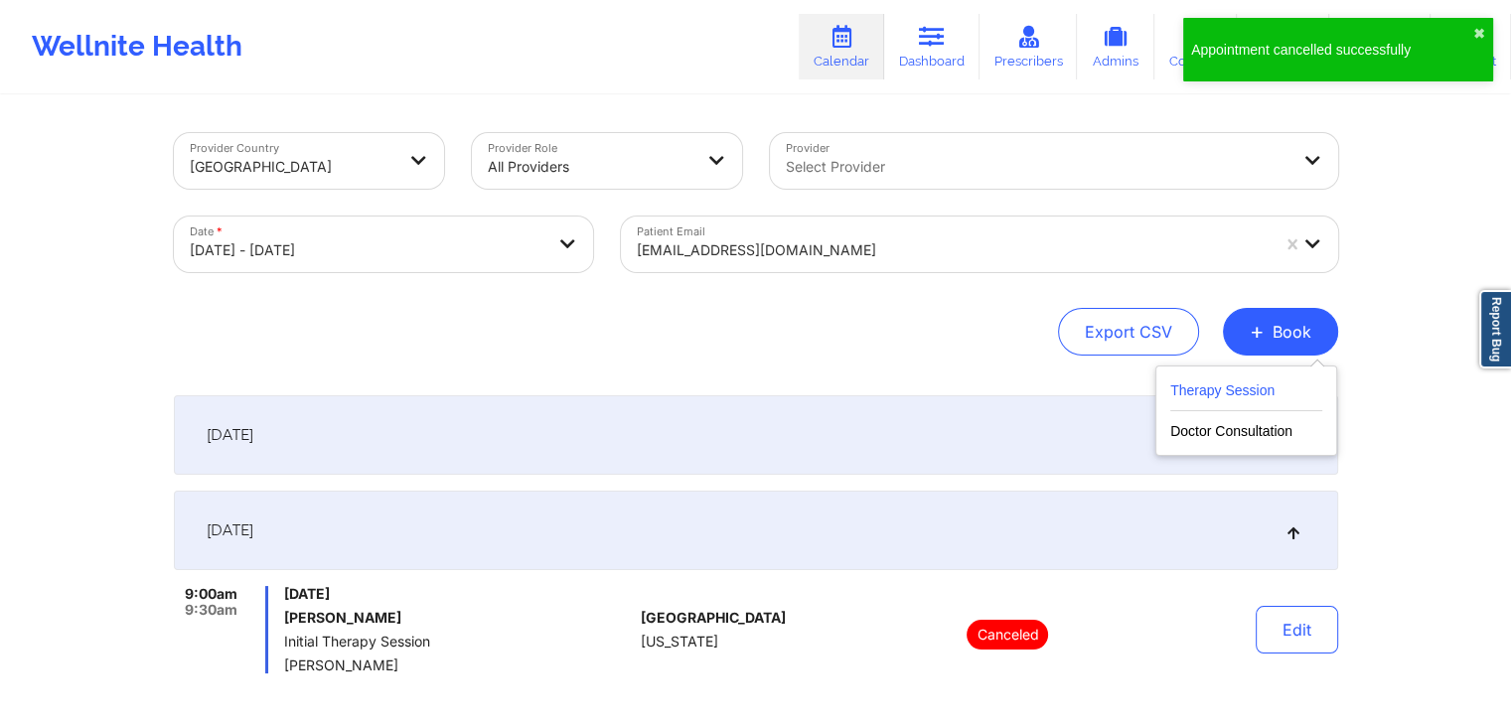
click at [1221, 386] on button "Therapy Session" at bounding box center [1246, 394] width 152 height 33
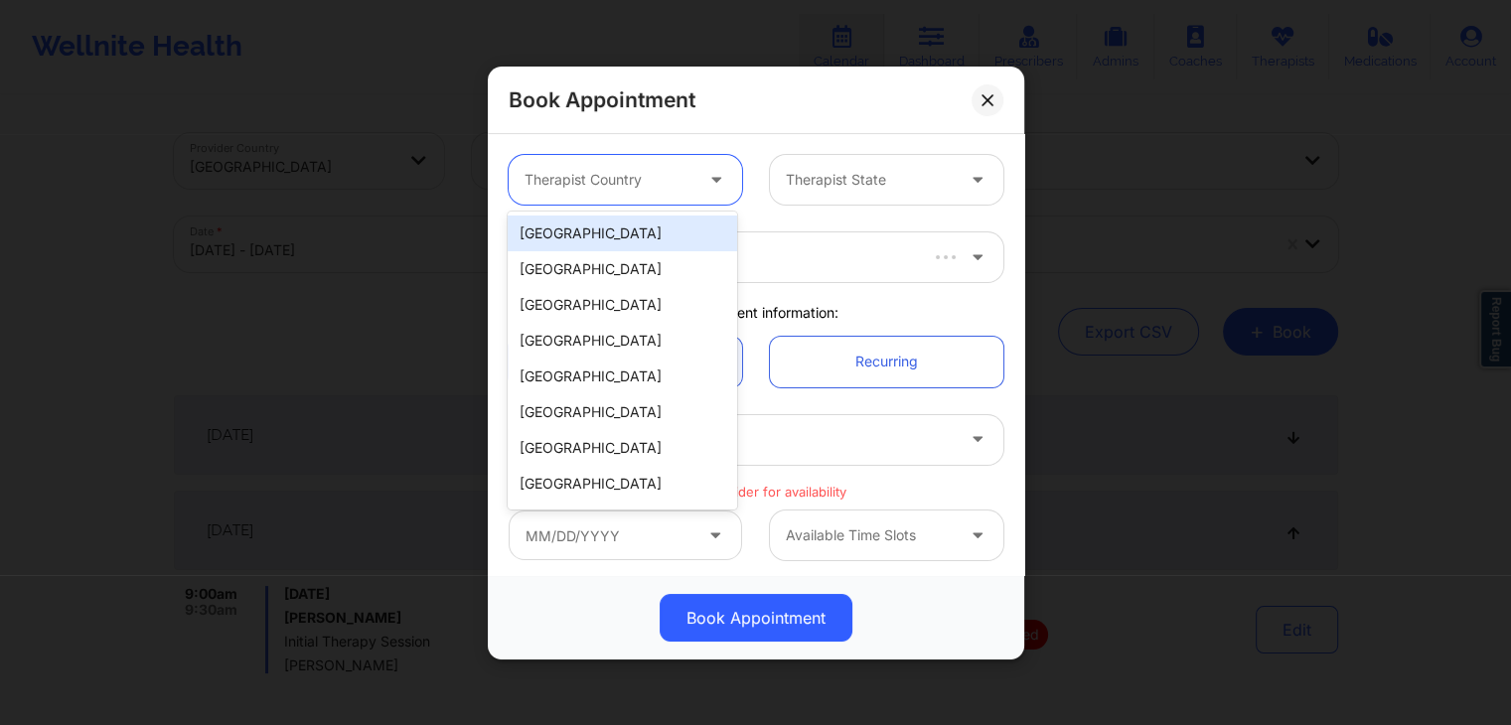
click at [694, 160] on div at bounding box center [718, 180] width 48 height 50
click at [688, 241] on div "[GEOGRAPHIC_DATA]" at bounding box center [622, 234] width 228 height 36
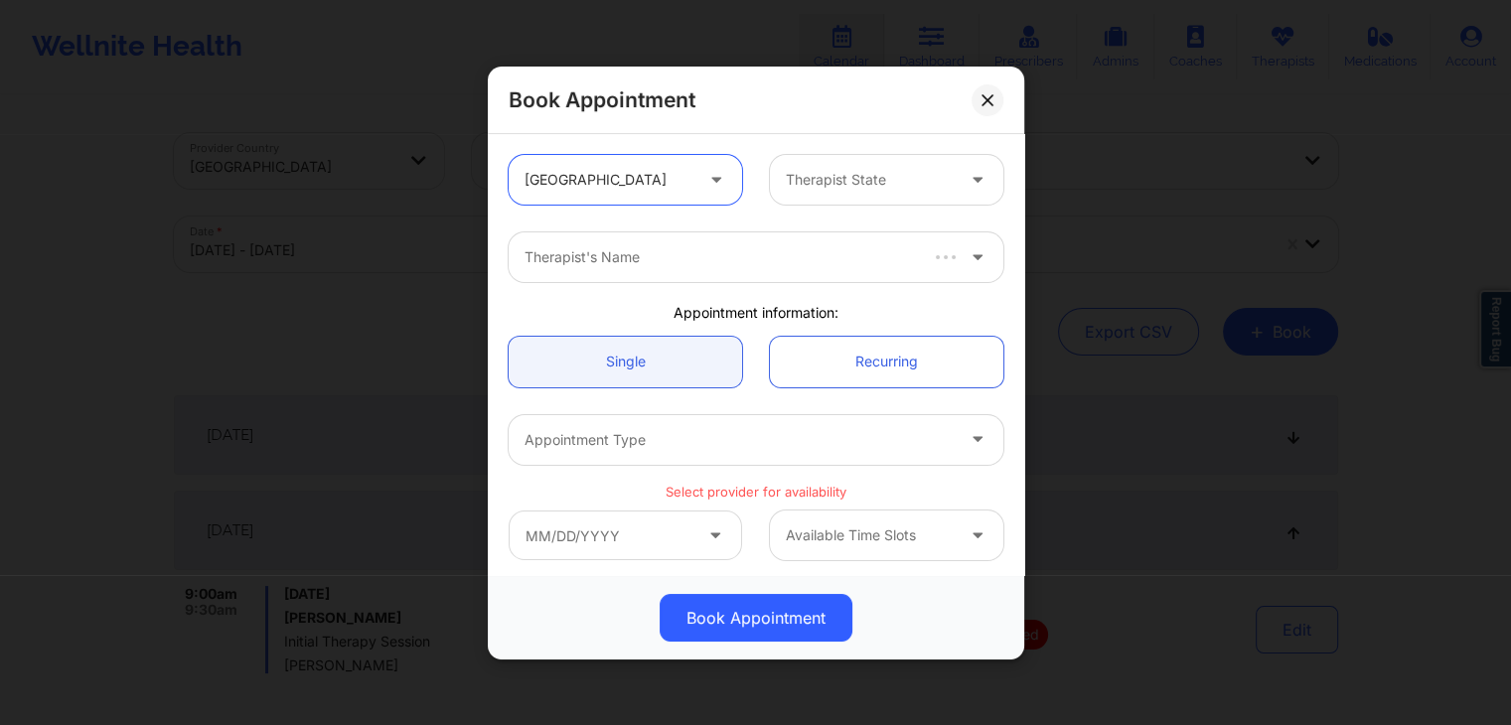
click at [826, 188] on div at bounding box center [870, 180] width 168 height 24
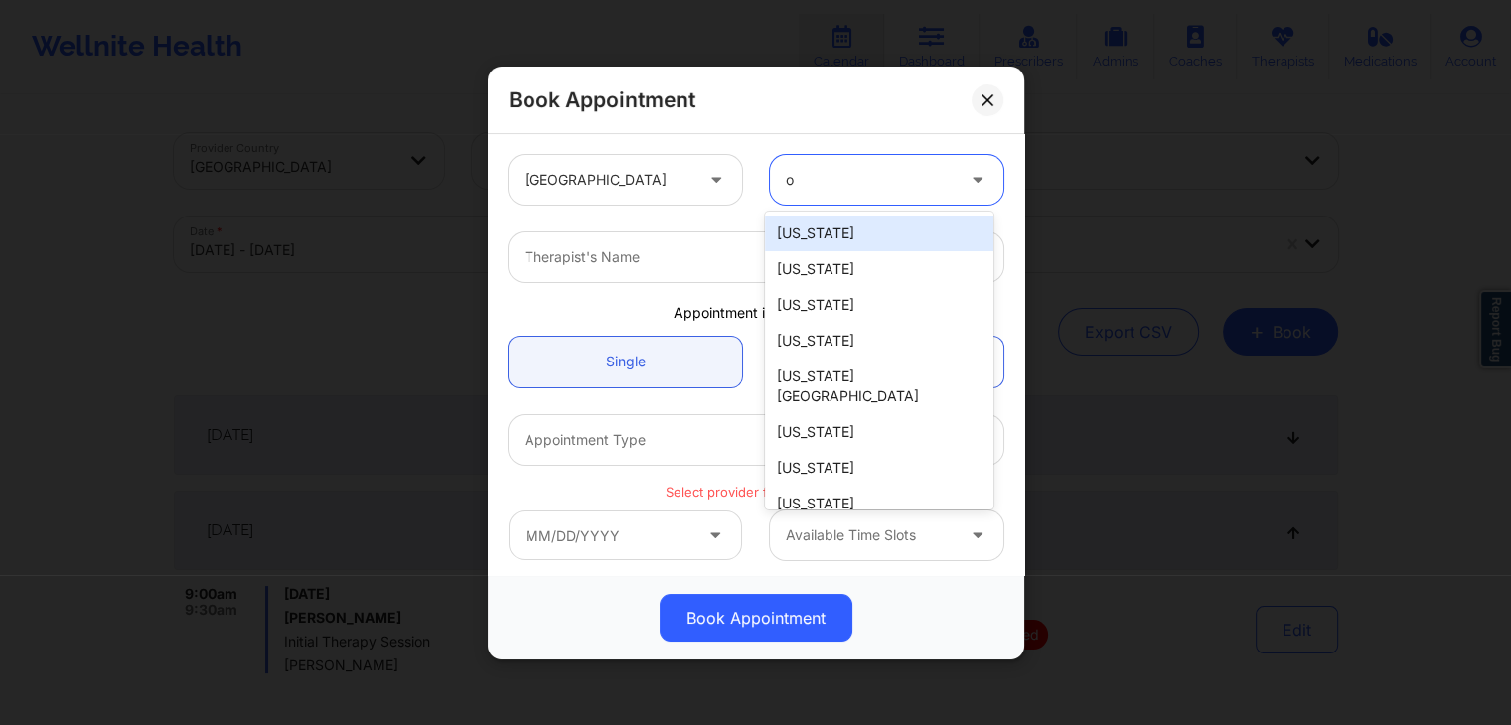
type input "oh"
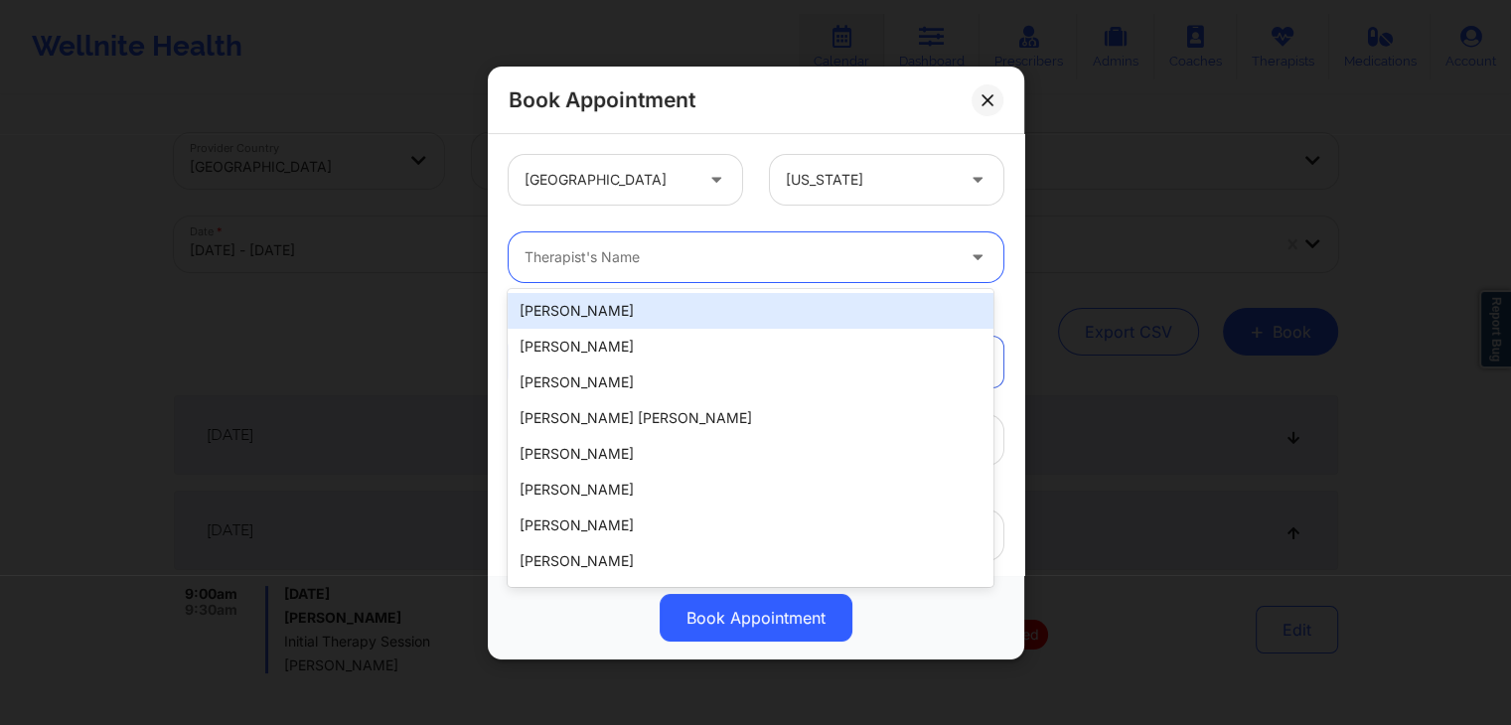
click at [816, 278] on div "Therapist's Name" at bounding box center [732, 257] width 447 height 50
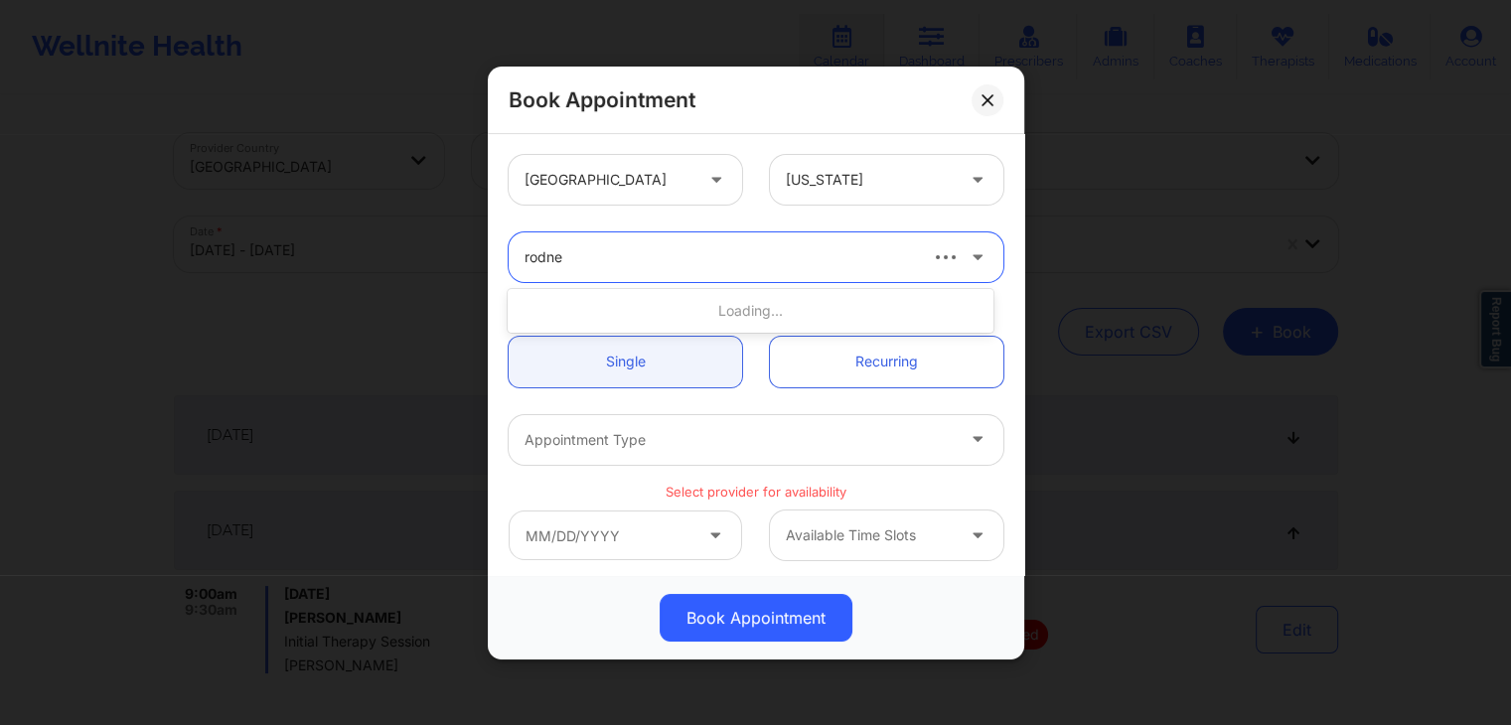
type input "[PERSON_NAME]"
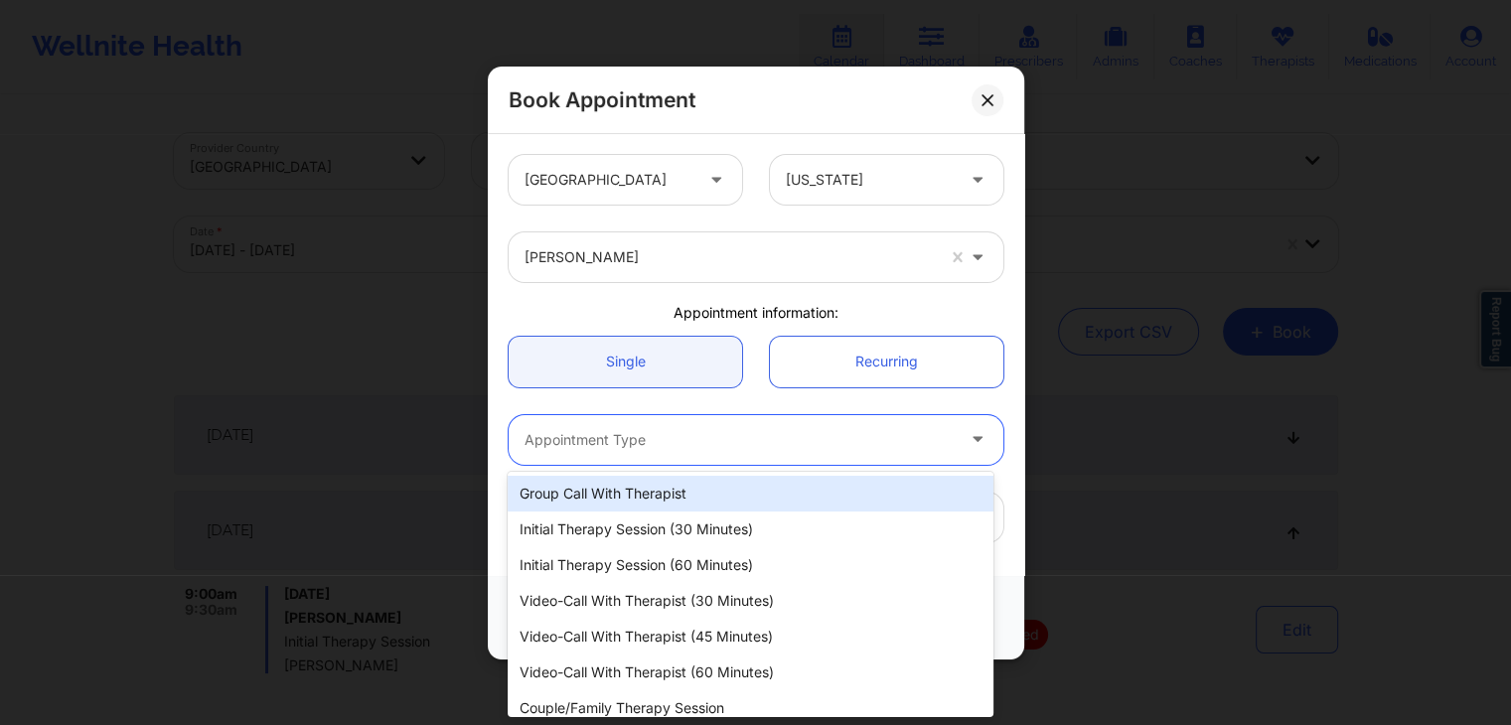
click at [739, 439] on div at bounding box center [738, 439] width 429 height 24
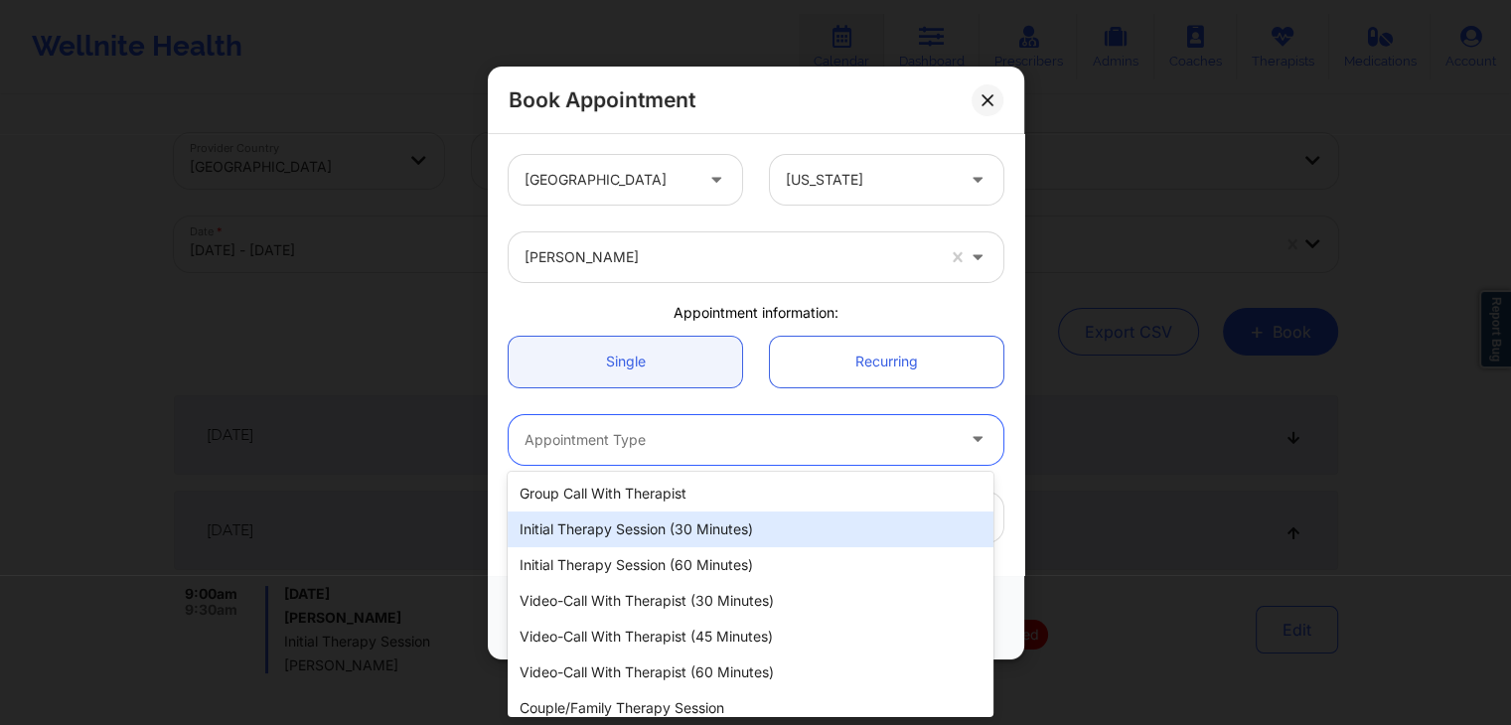
click at [703, 523] on div "Initial Therapy Session (30 minutes)" at bounding box center [750, 529] width 485 height 36
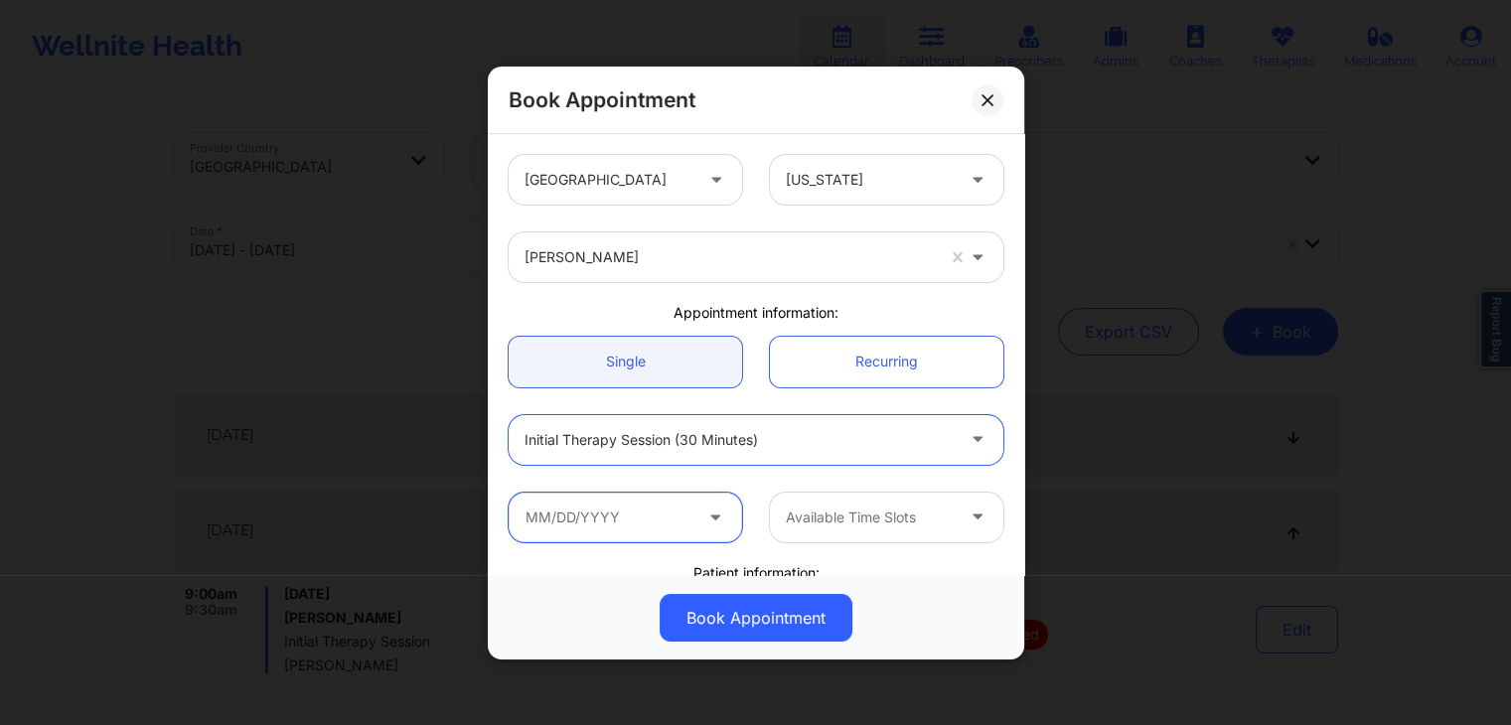
click at [639, 510] on input "text" at bounding box center [625, 517] width 233 height 50
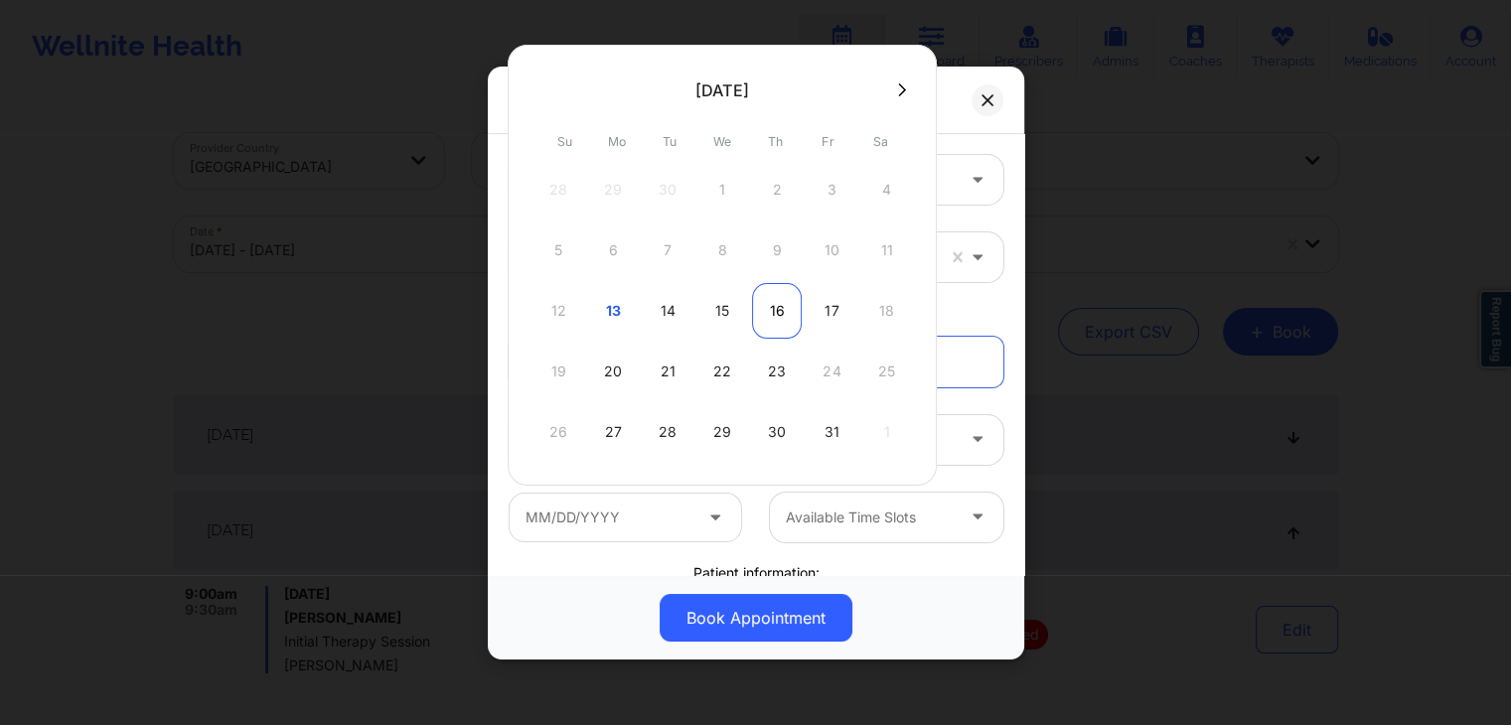
click at [769, 306] on div "16" at bounding box center [777, 311] width 50 height 56
type input "[DATE]"
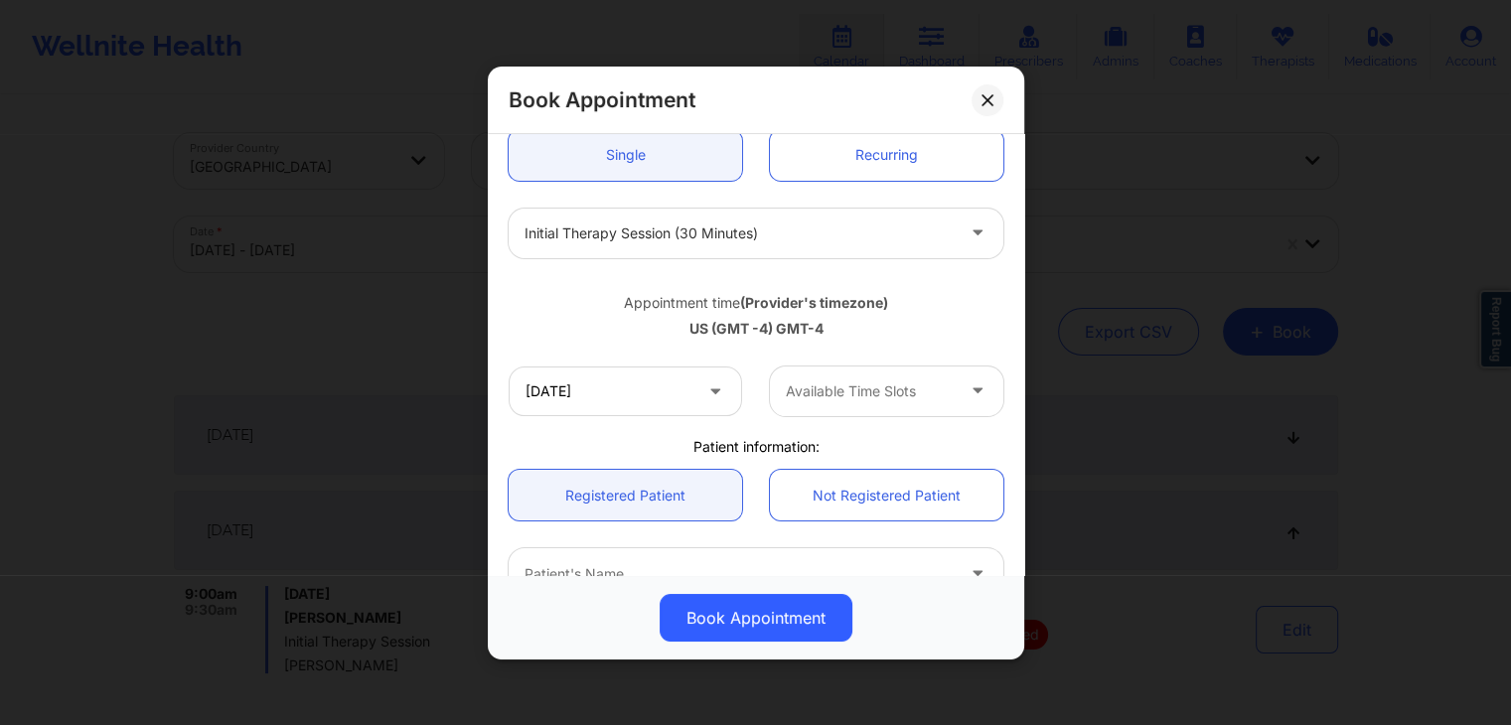
scroll to position [203, 0]
click at [853, 377] on div "Available Time Slots" at bounding box center [863, 394] width 186 height 50
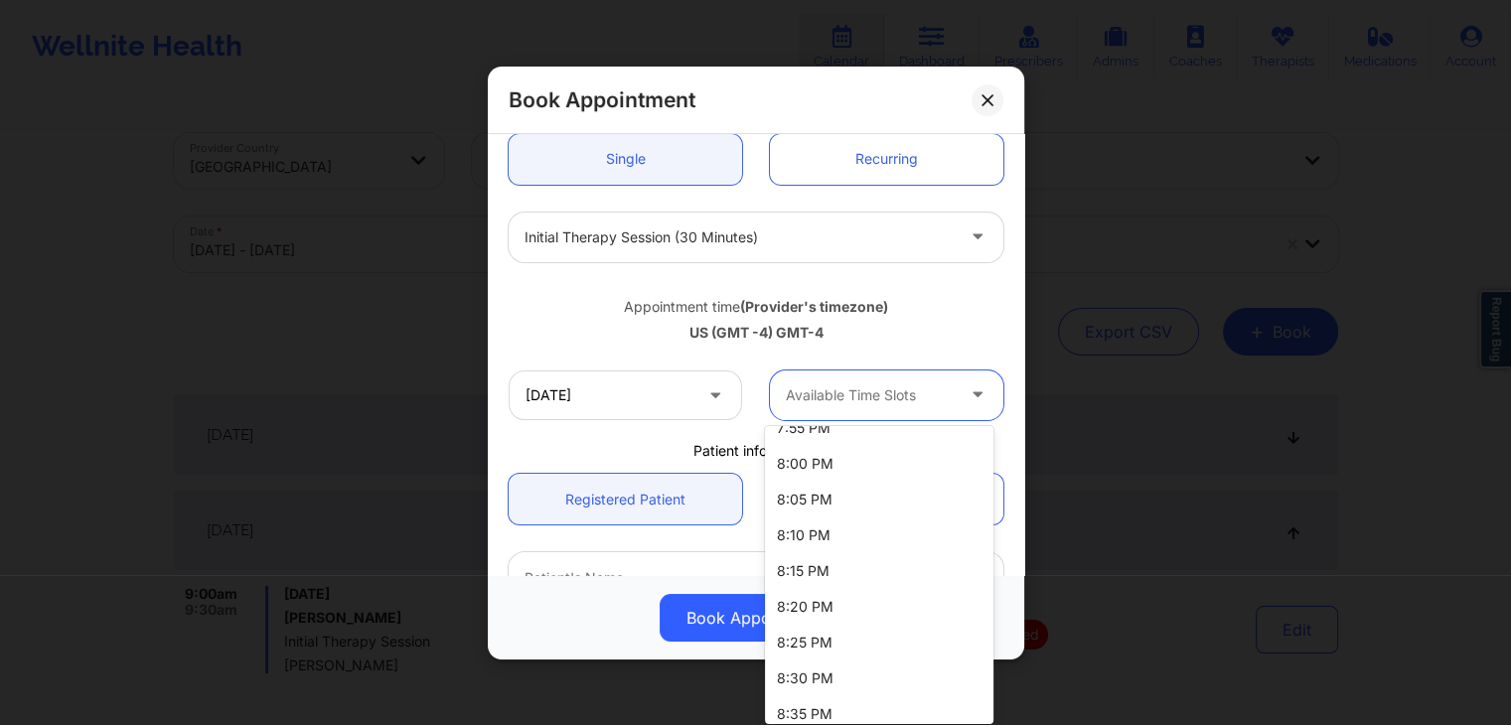
scroll to position [2577, 0]
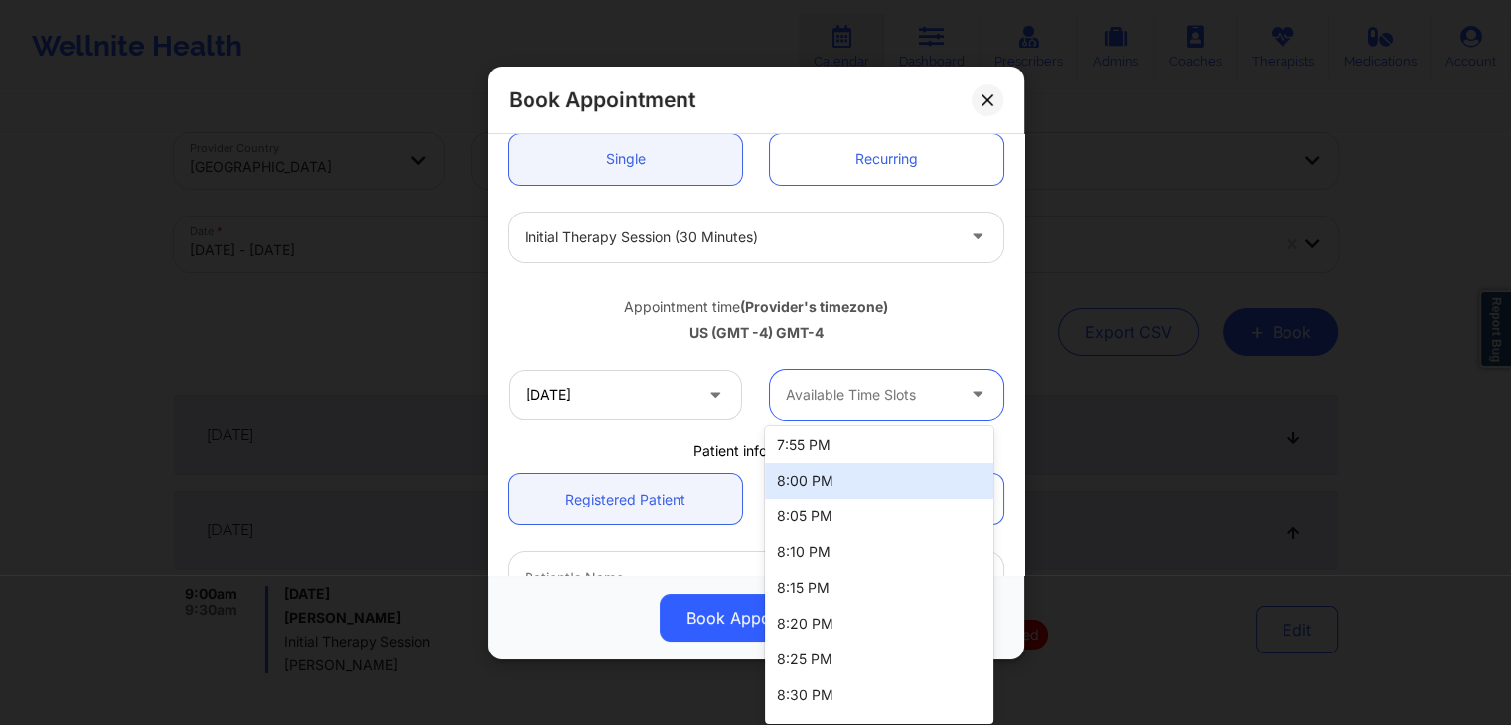
click at [834, 483] on div "8:00 PM" at bounding box center [879, 481] width 228 height 36
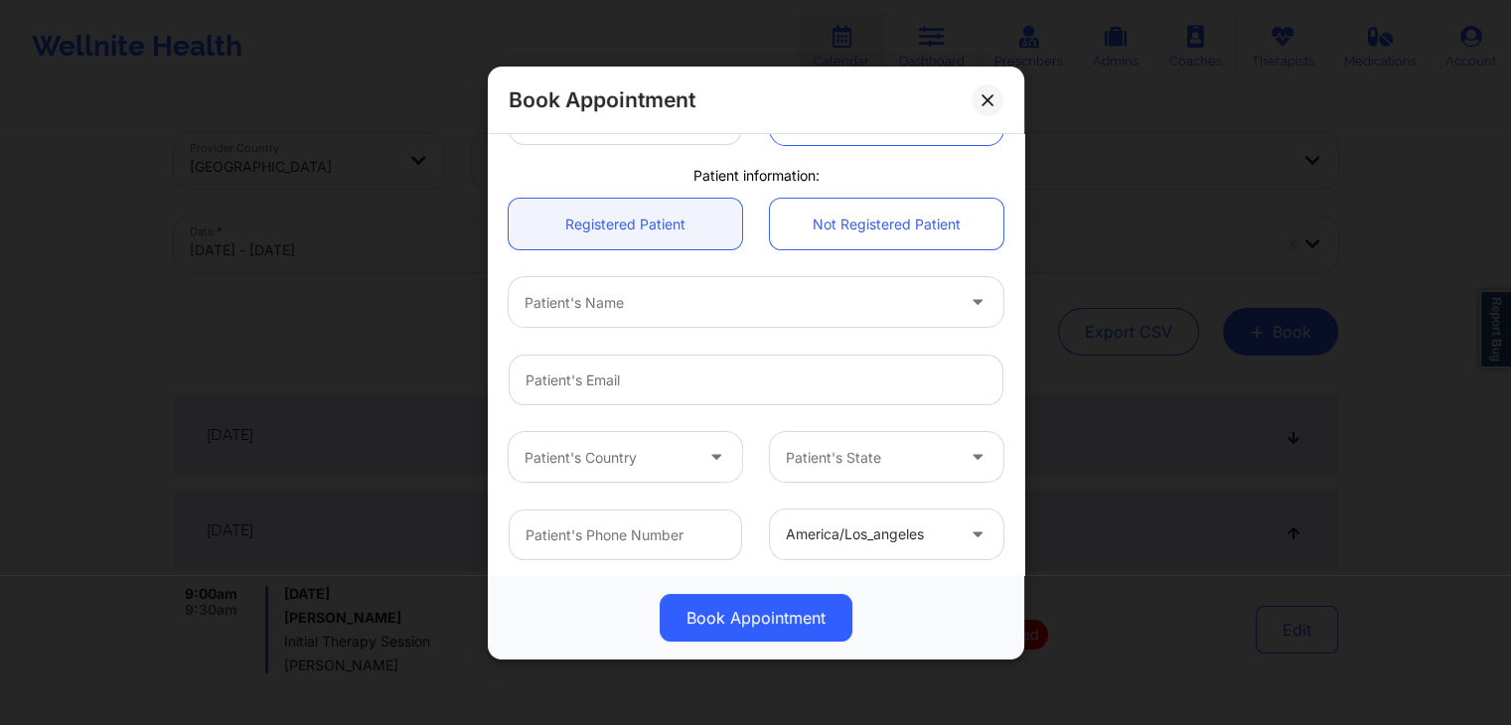
scroll to position [433, 0]
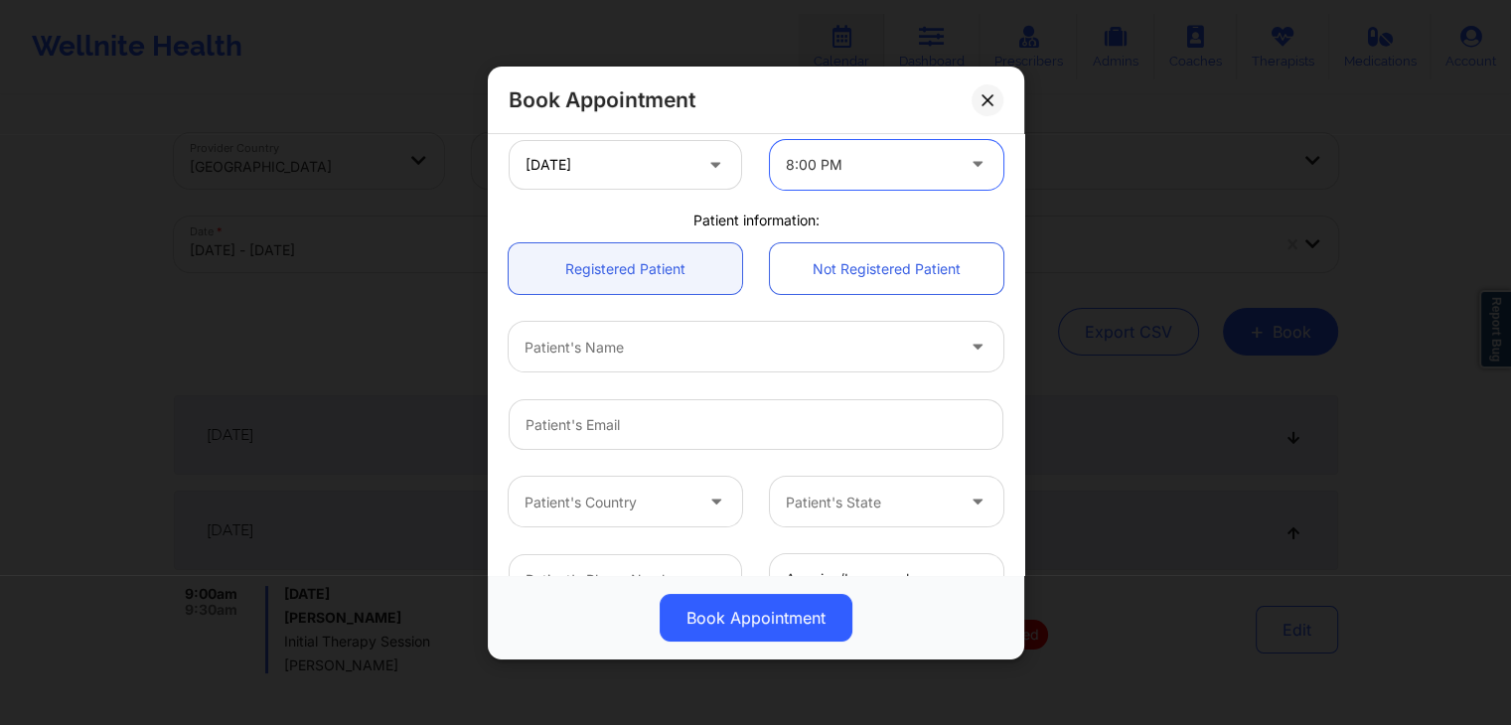
click at [723, 350] on div at bounding box center [738, 347] width 429 height 24
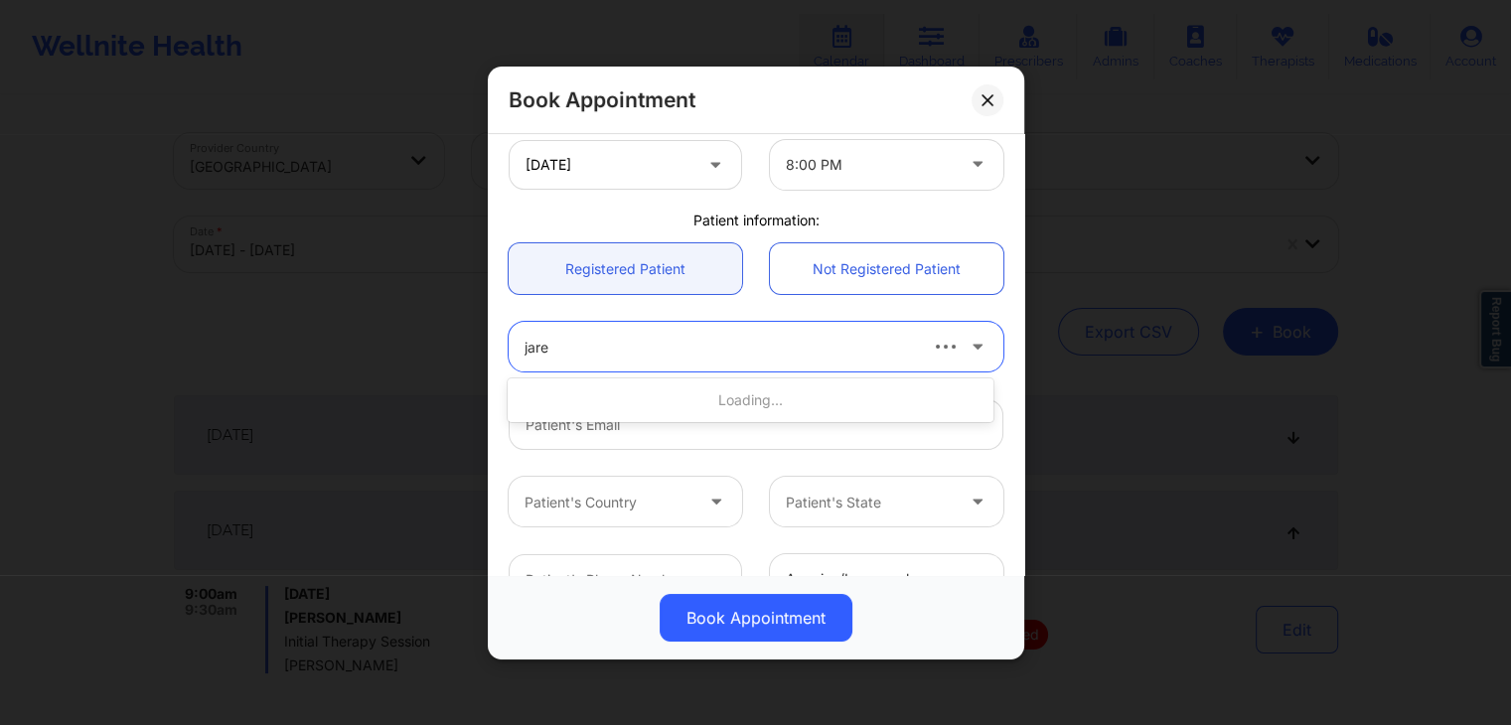
type input "[PERSON_NAME]"
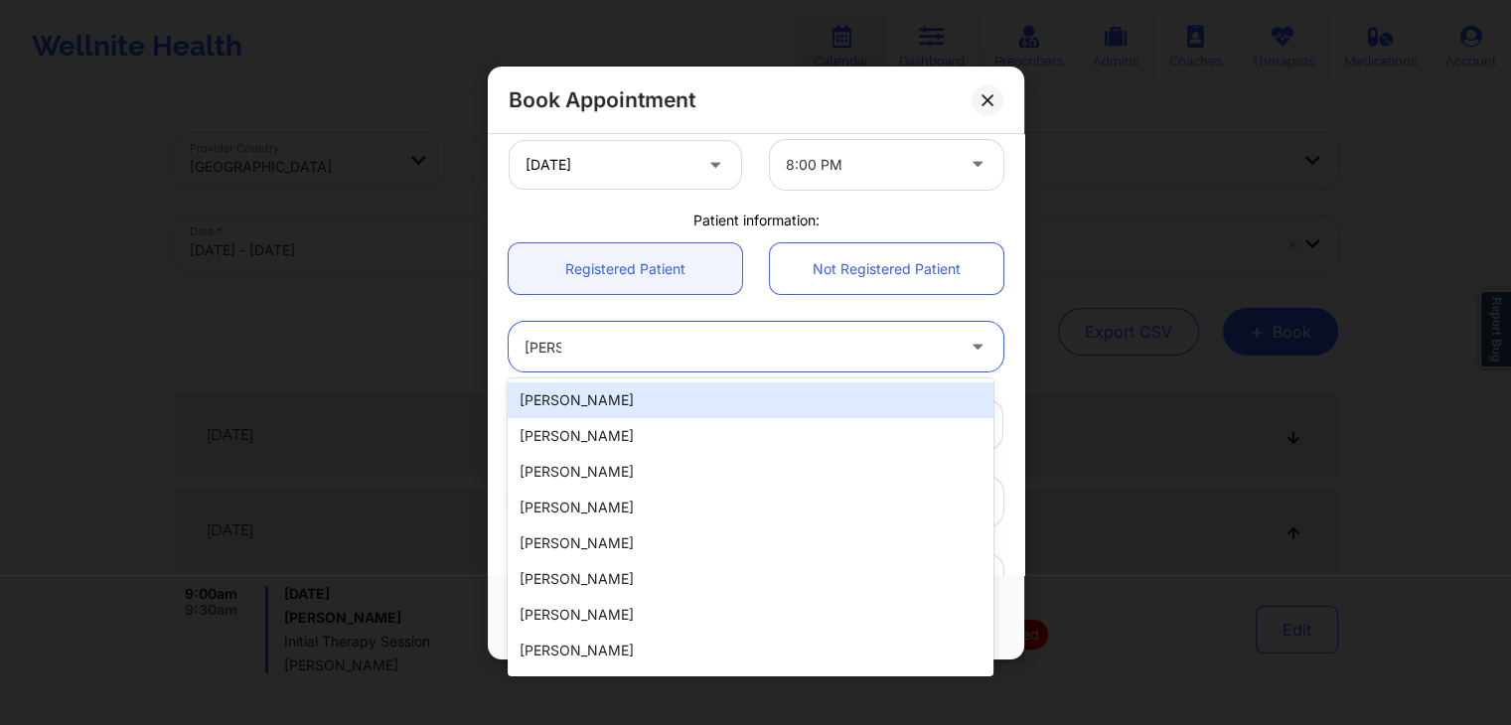
type input "[EMAIL_ADDRESS][DOMAIN_NAME]"
type input "[PHONE_NUMBER]"
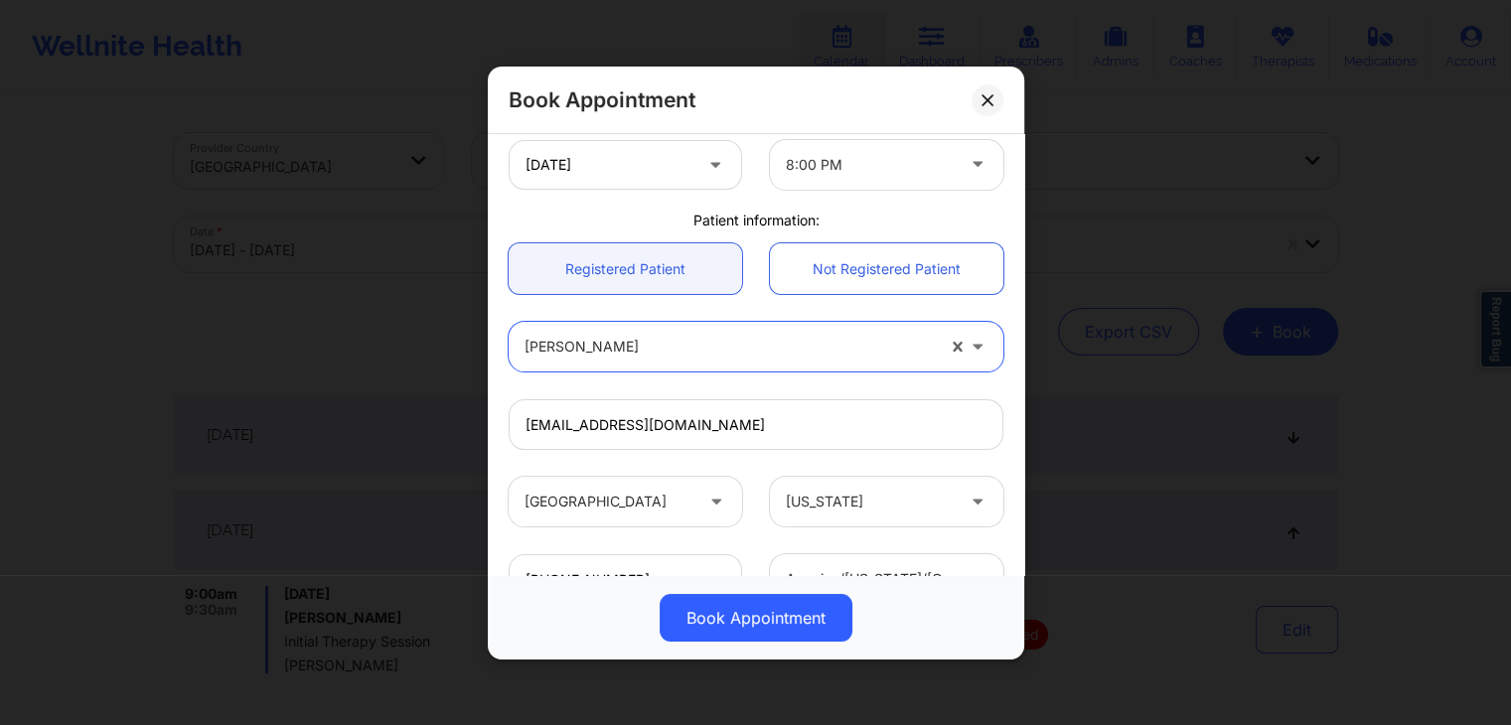
scroll to position [590, 0]
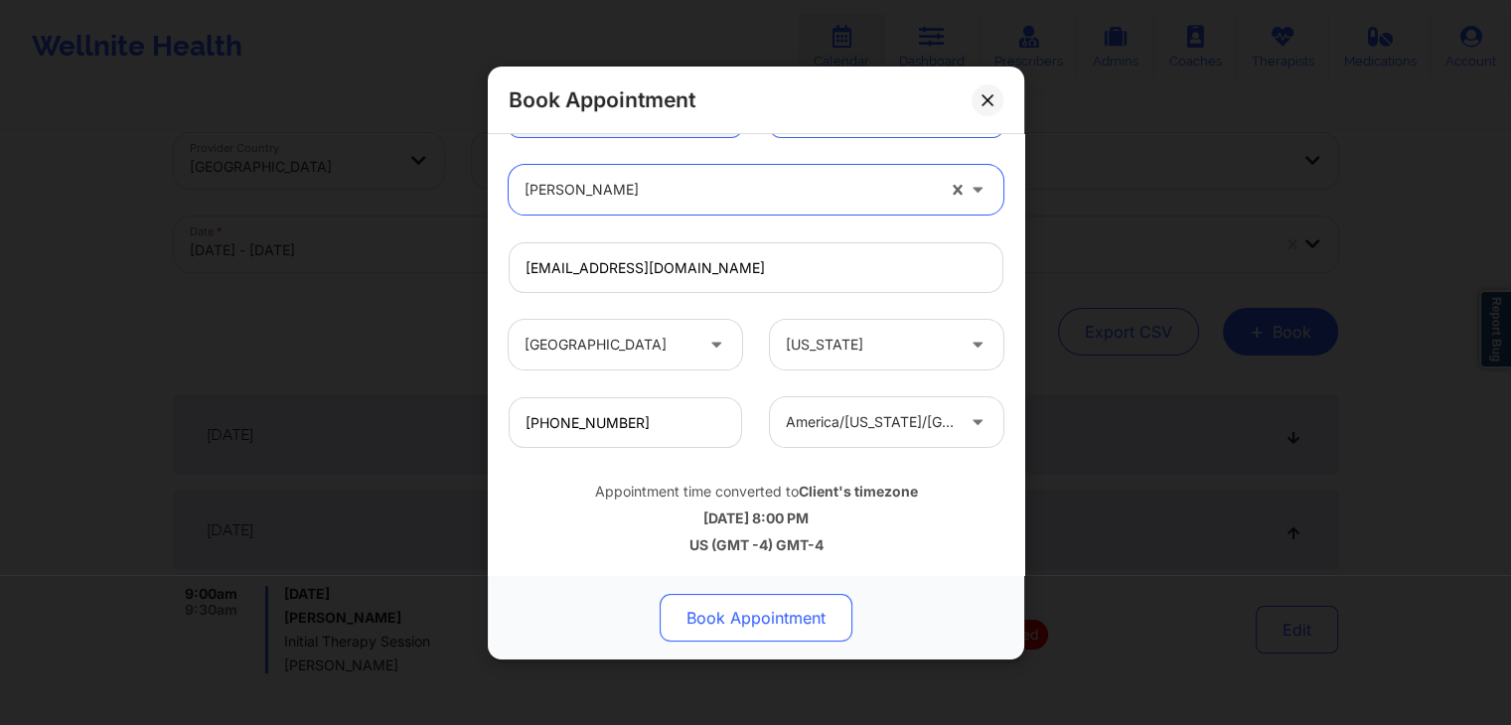
click at [756, 613] on button "Book Appointment" at bounding box center [755, 618] width 193 height 48
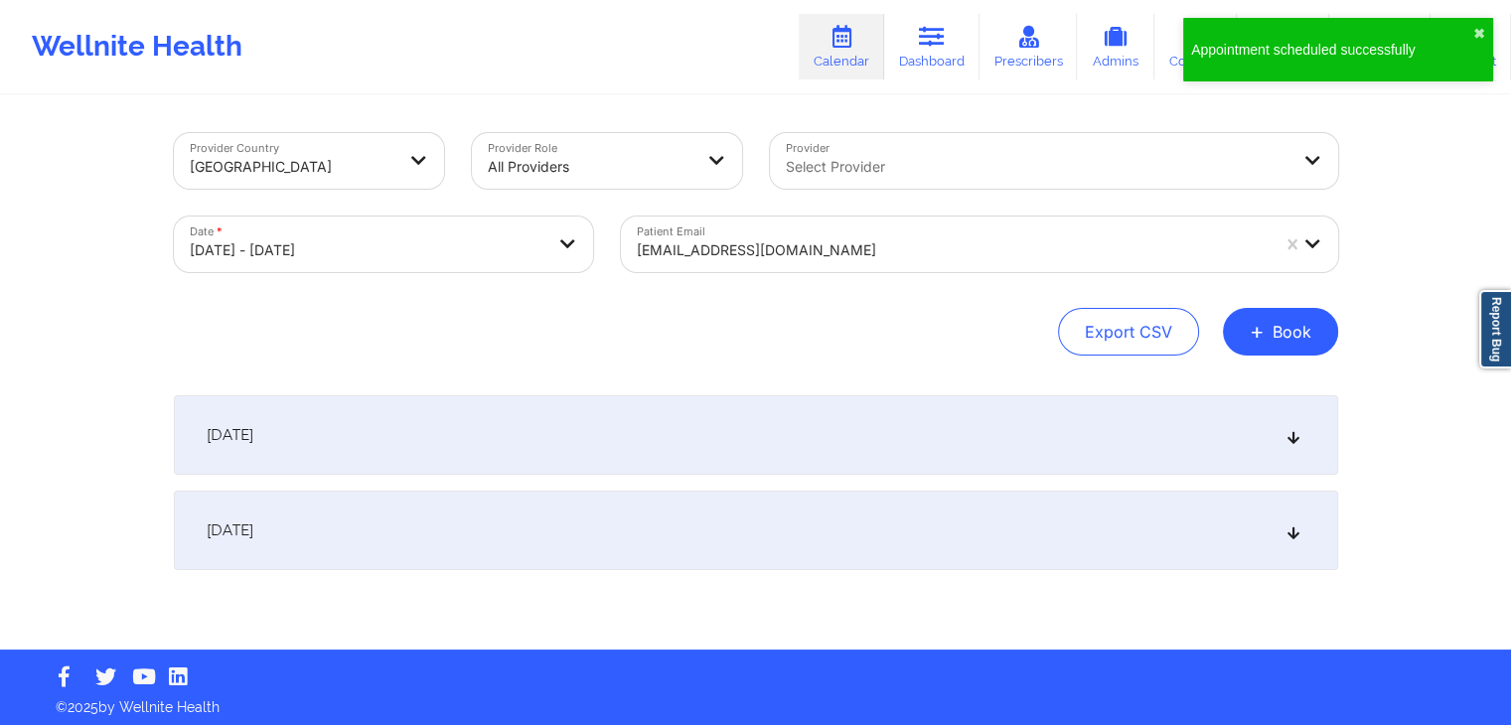
click at [1001, 561] on div "[DATE]" at bounding box center [756, 530] width 1164 height 79
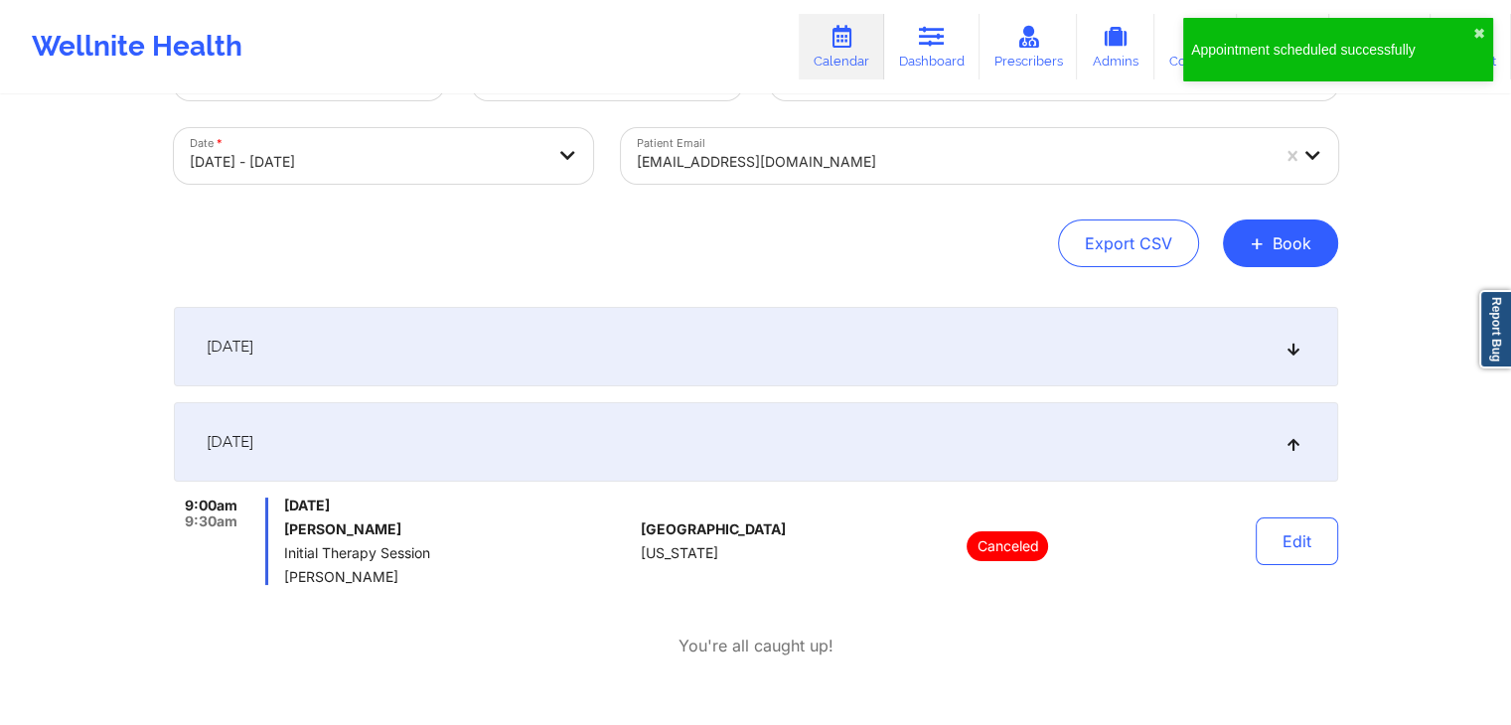
scroll to position [82, 0]
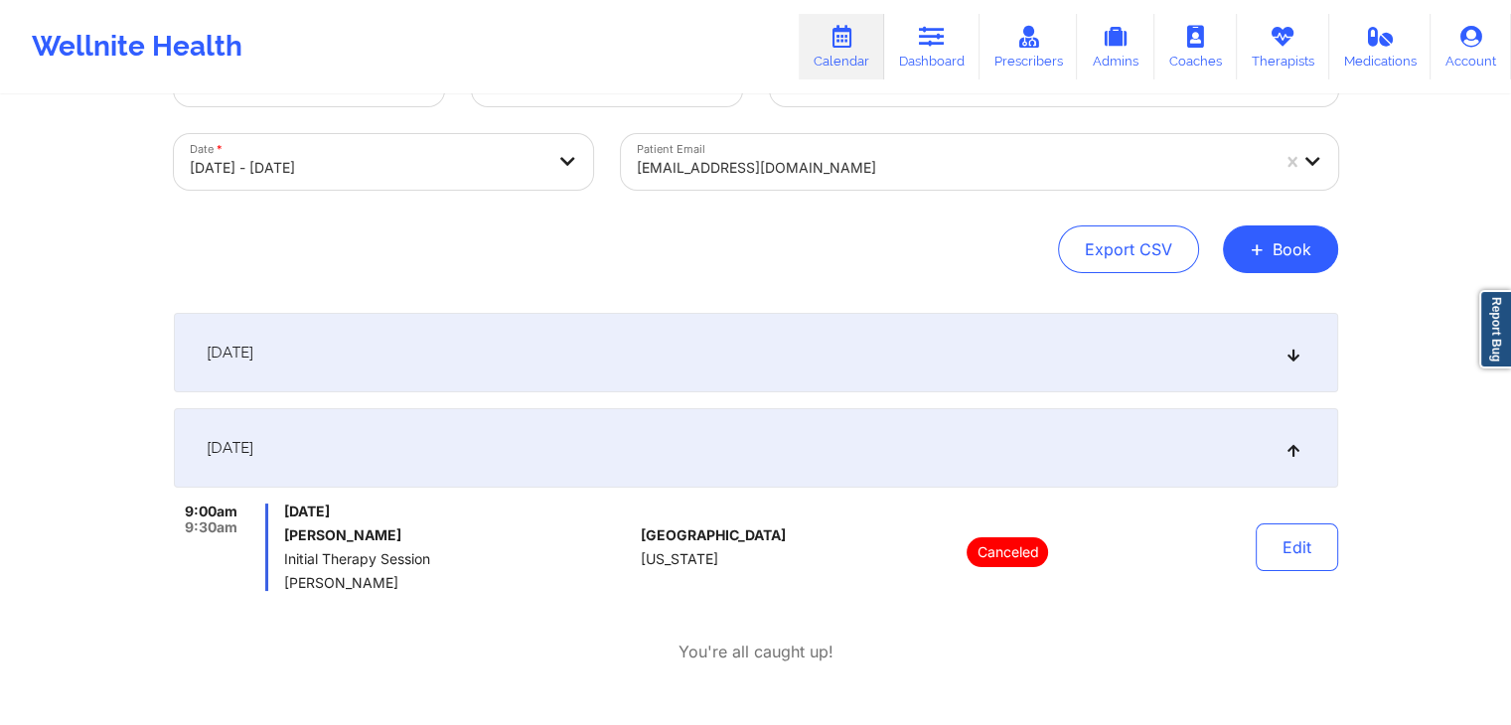
click at [501, 154] on body "Appointment scheduled successfully ✖︎ Wellnite Health Calendar Dashboard Prescr…" at bounding box center [755, 280] width 1511 height 725
select select "2025-9"
select select "2025-10"
click at [914, 33] on link "Dashboard" at bounding box center [931, 47] width 95 height 66
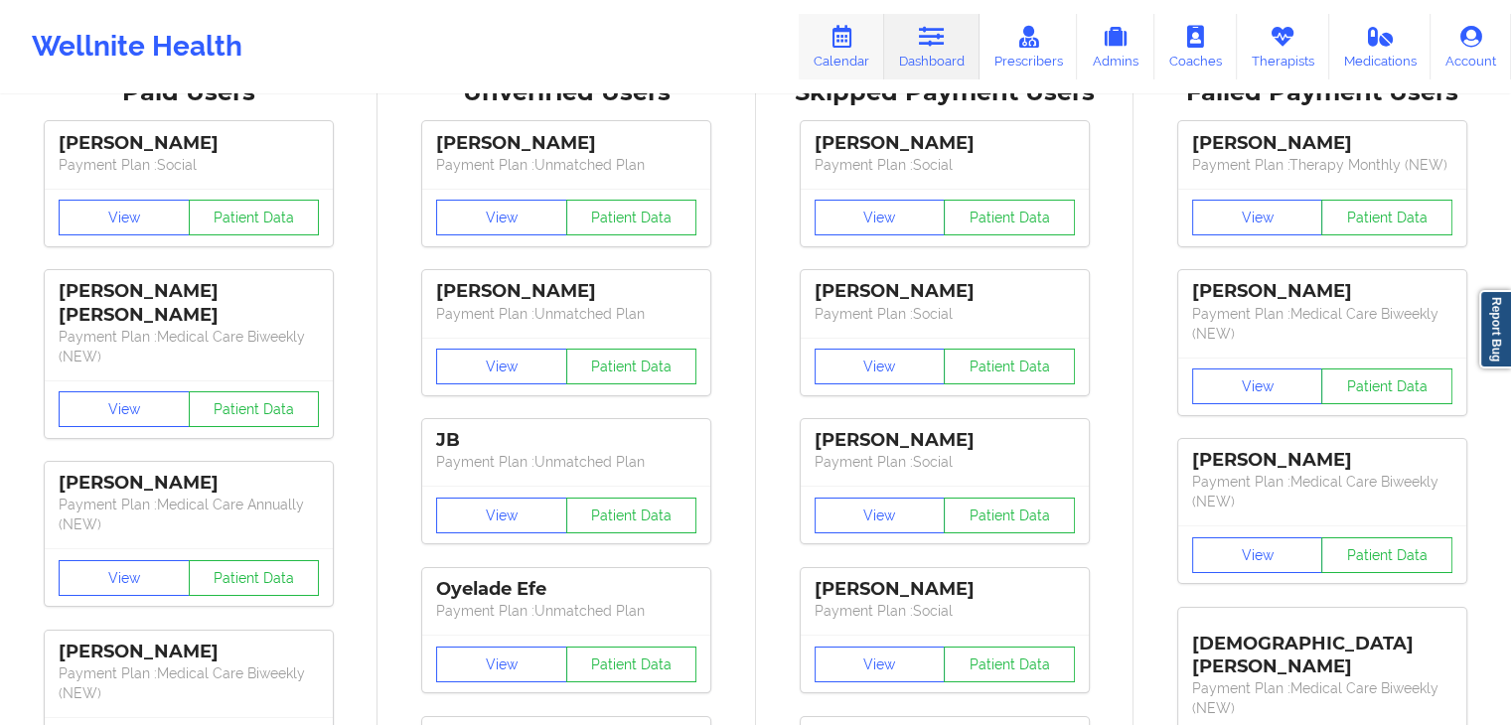
click at [851, 48] on link "Calendar" at bounding box center [841, 47] width 85 height 66
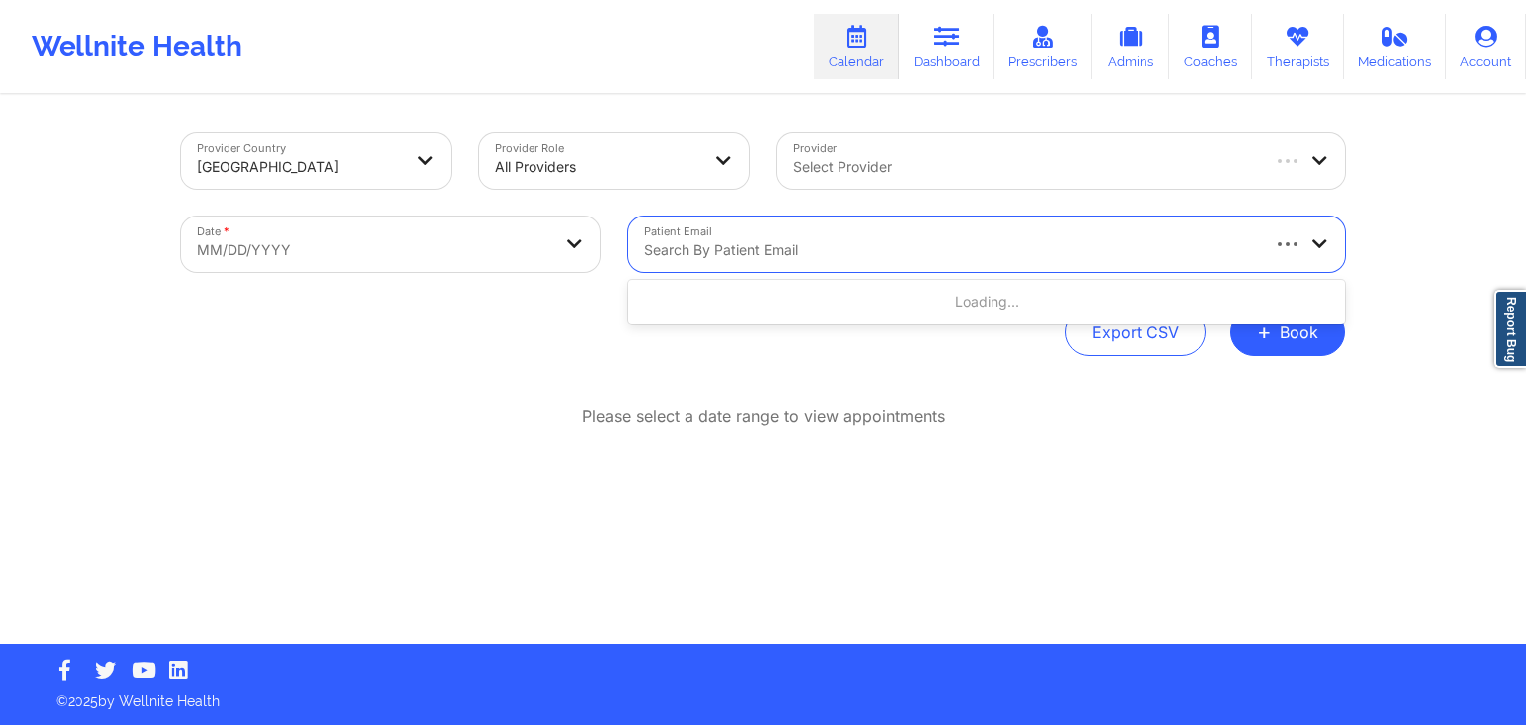
click at [800, 240] on div at bounding box center [950, 250] width 612 height 24
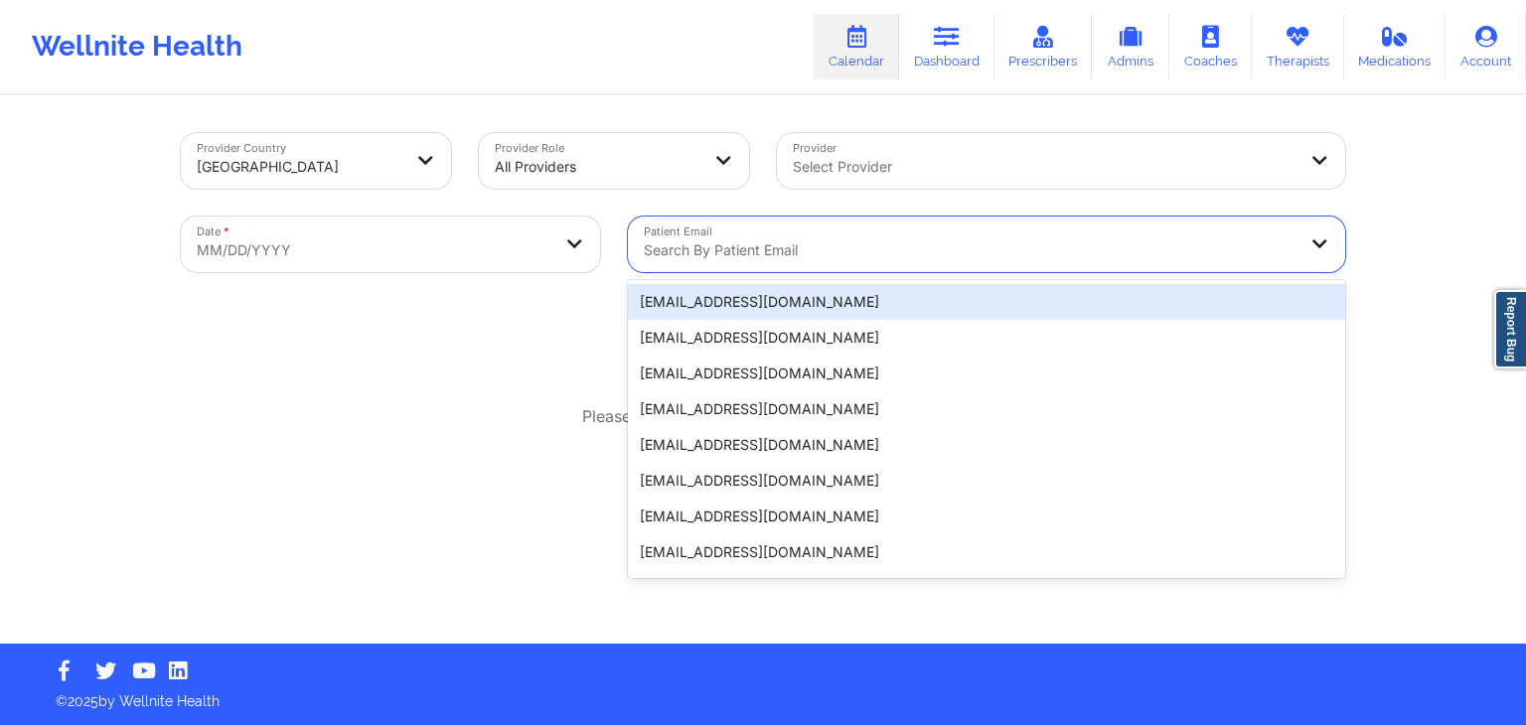
paste input "[EMAIL_ADDRESS][DOMAIN_NAME]"
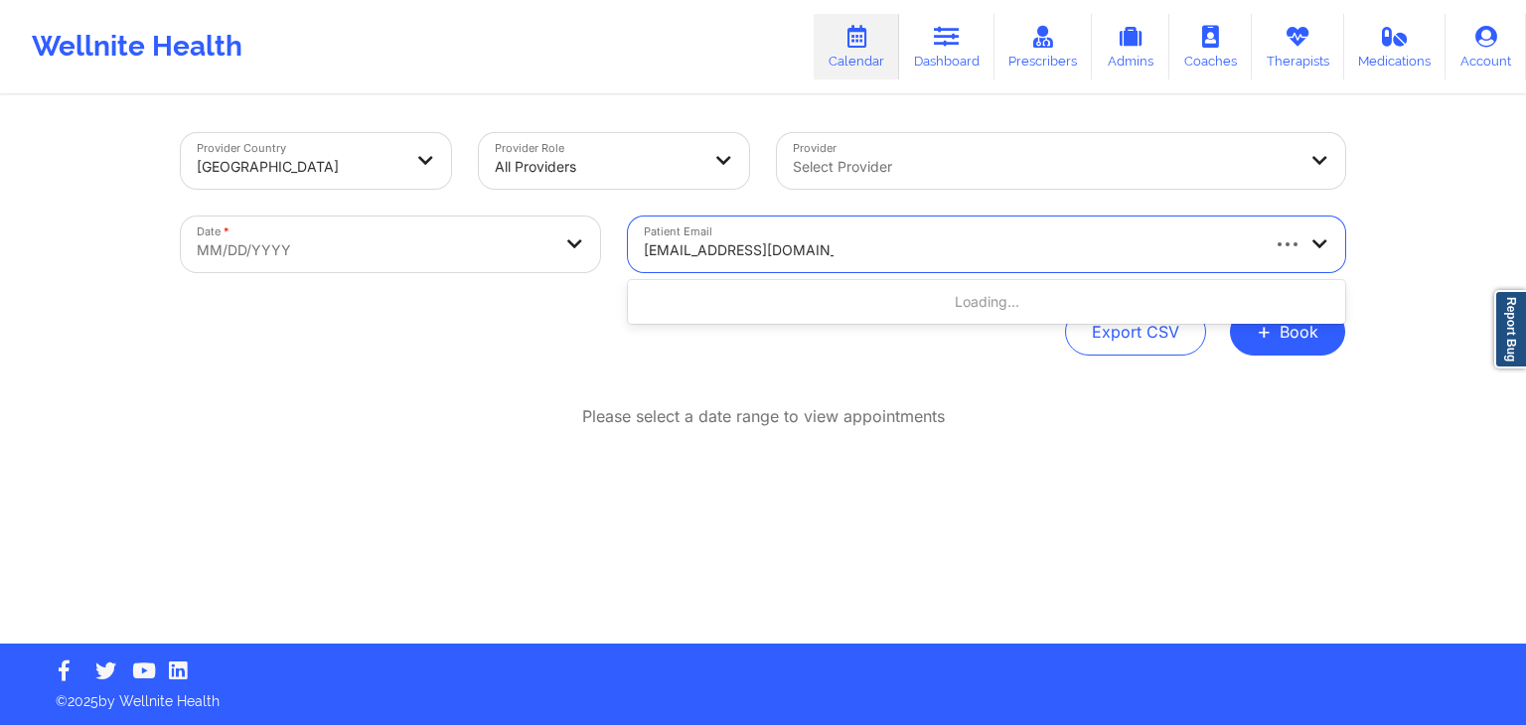
type input "[EMAIL_ADDRESS][DOMAIN_NAME]"
click at [557, 250] on body "Wellnite Health Calendar Dashboard Prescribers Admins Coaches Therapists Medica…" at bounding box center [763, 362] width 1526 height 725
select select "2025-8"
select select "2025-9"
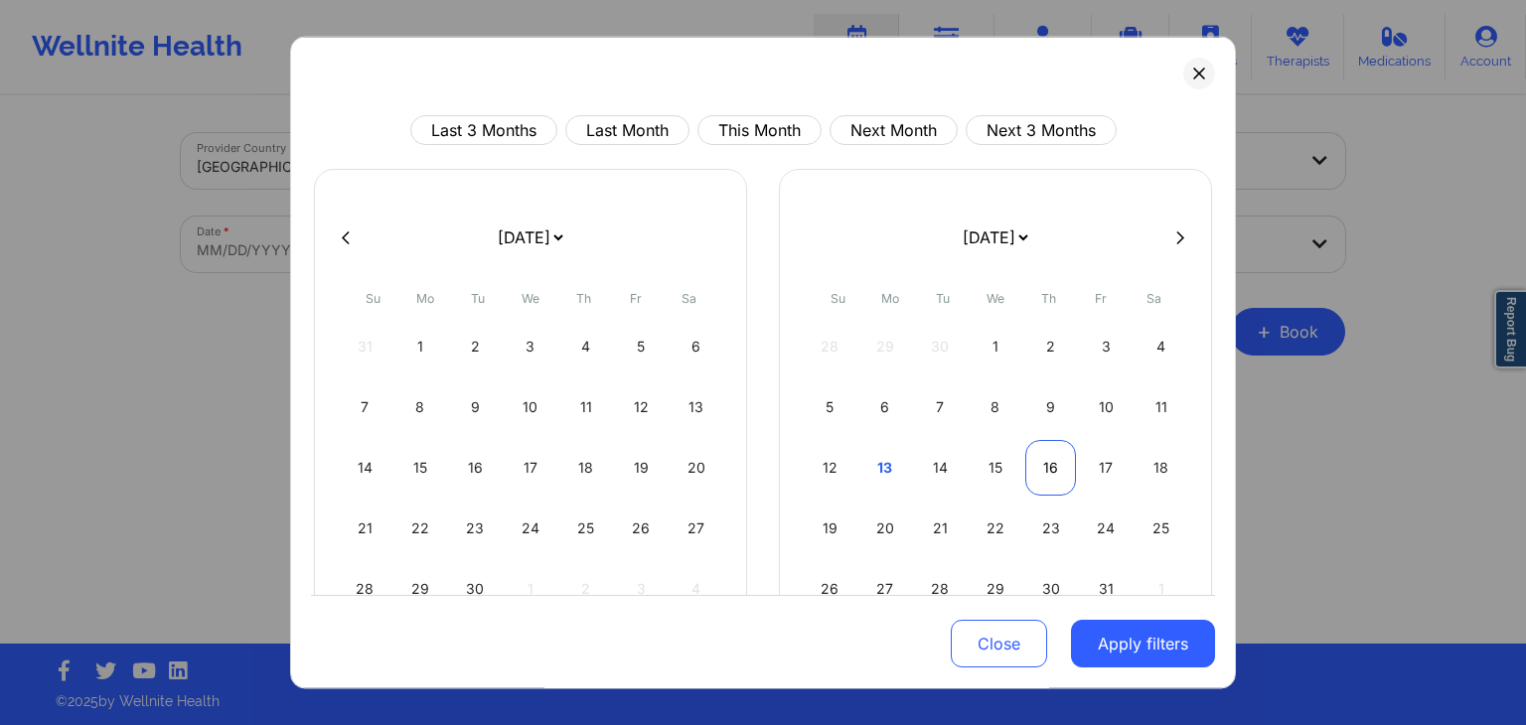
click at [1046, 467] on div "16" at bounding box center [1050, 468] width 51 height 56
select select "2025-9"
select select "2025-10"
select select "2025-9"
select select "2025-10"
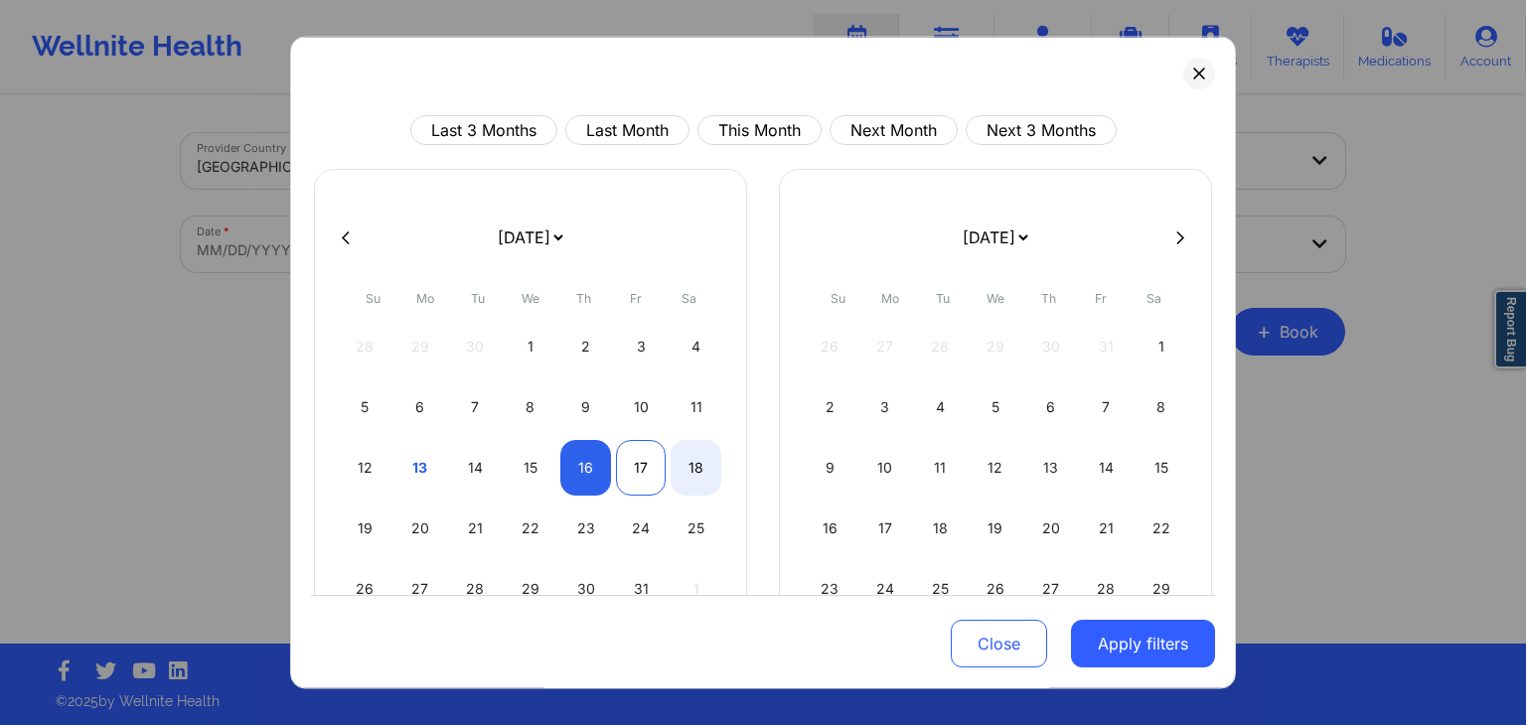
select select "2025-9"
select select "2025-10"
click at [620, 463] on div "17" at bounding box center [641, 468] width 51 height 56
select select "2025-9"
select select "2025-10"
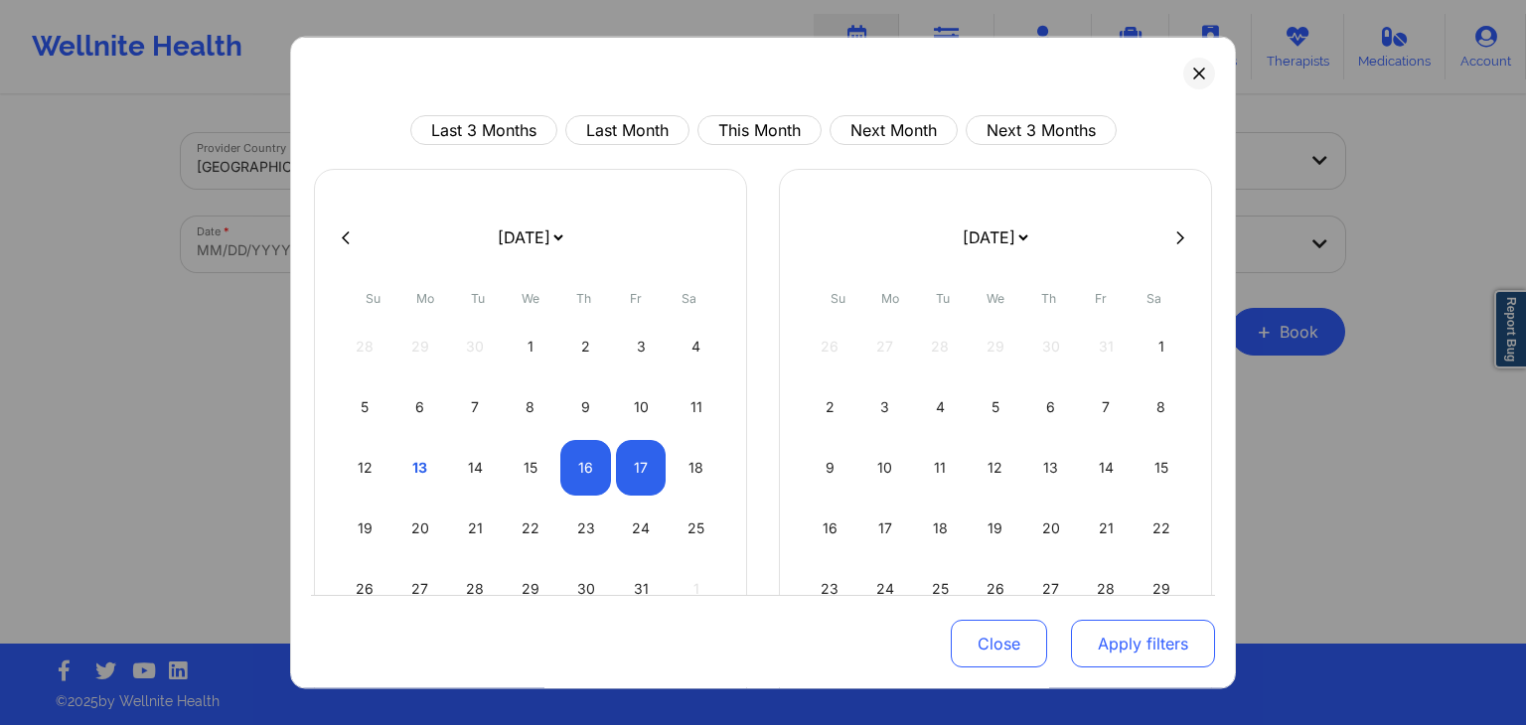
click at [1092, 641] on button "Apply filters" at bounding box center [1143, 645] width 144 height 48
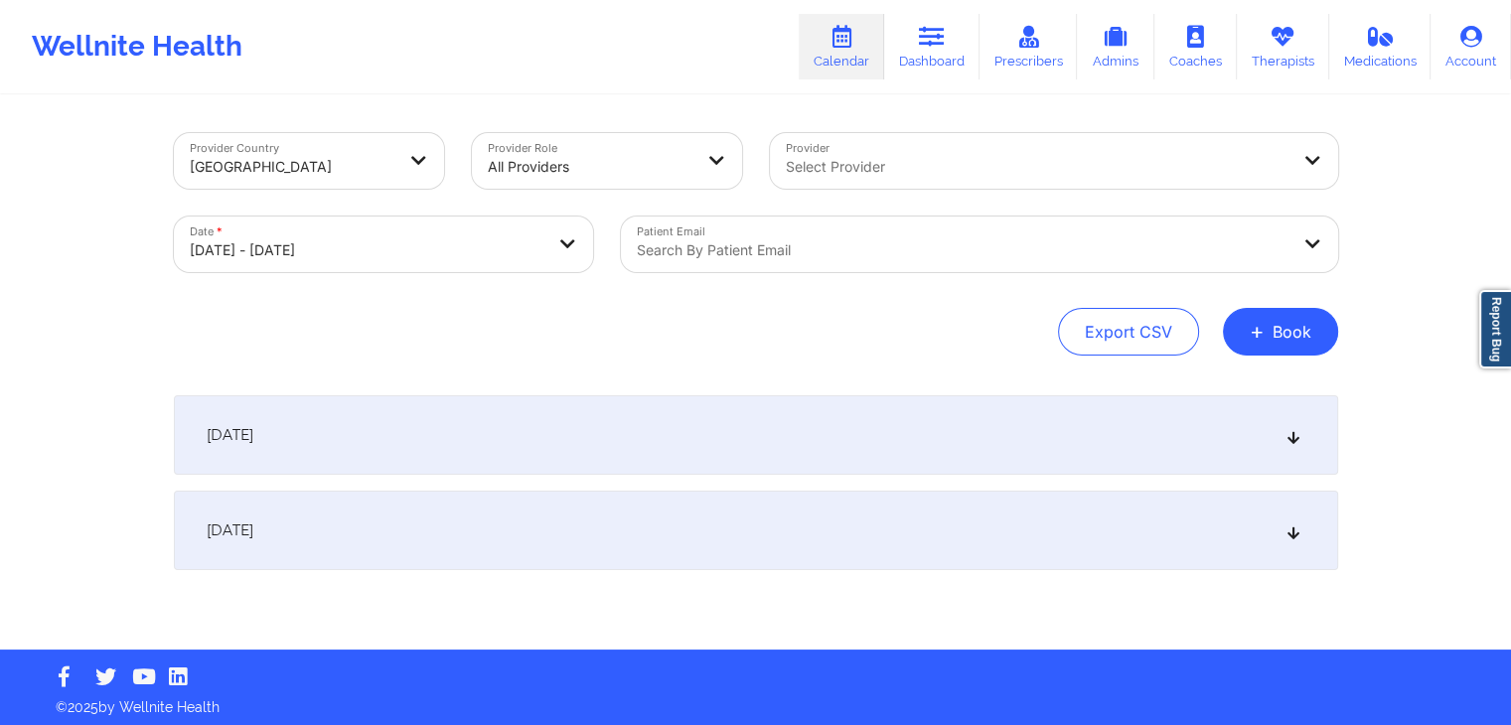
click at [881, 255] on div at bounding box center [963, 250] width 652 height 24
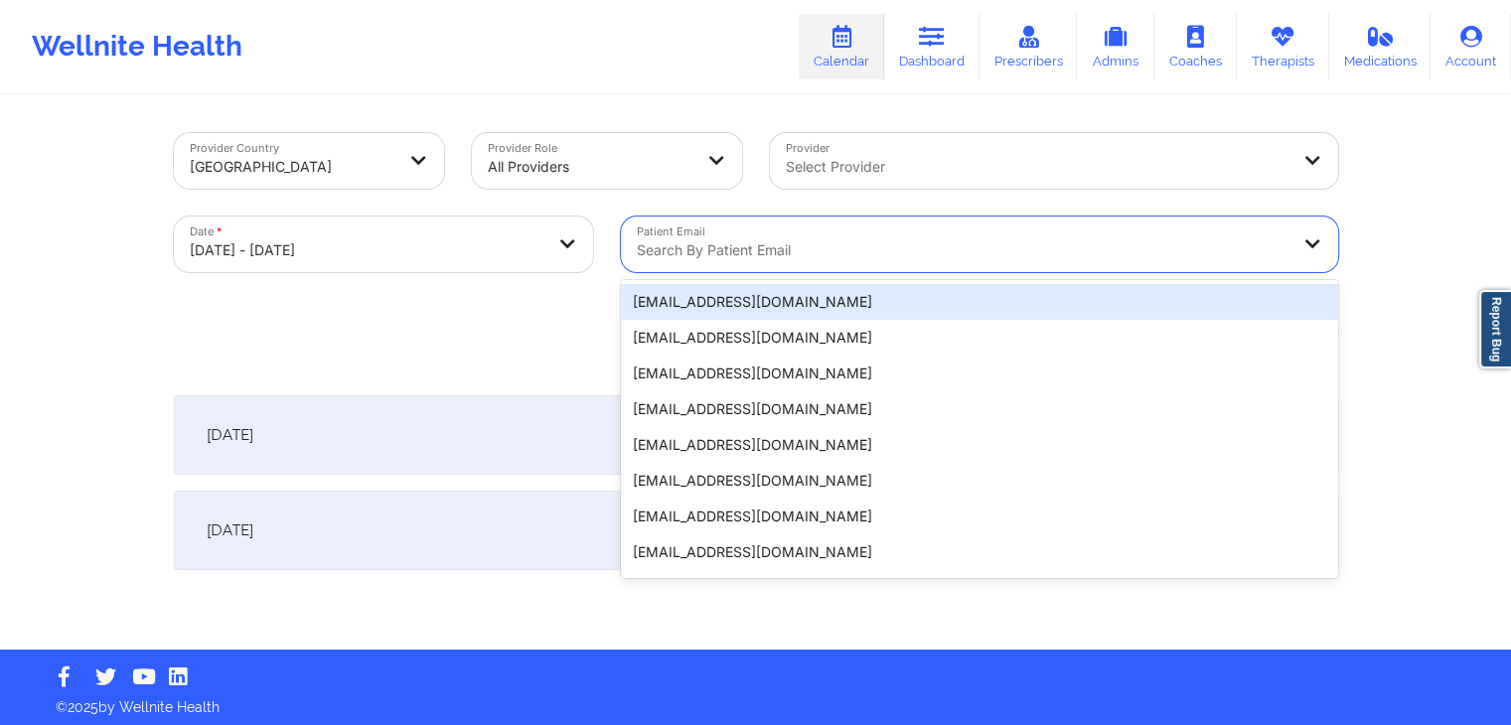
paste input "[EMAIL_ADDRESS][DOMAIN_NAME]"
type input "[EMAIL_ADDRESS][DOMAIN_NAME]"
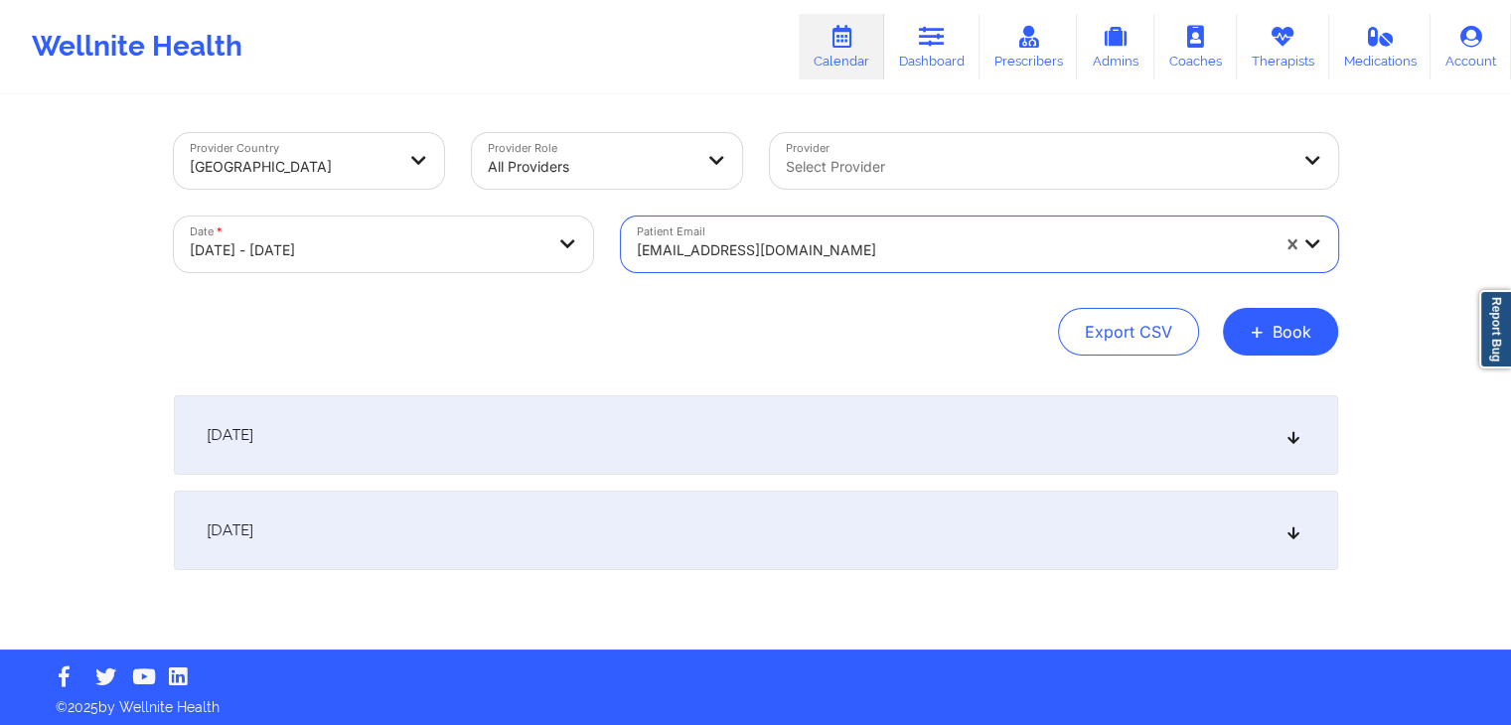
click at [565, 259] on body "Wellnite Health Calendar Dashboard Prescribers Admins Coaches Therapists Medica…" at bounding box center [755, 362] width 1511 height 725
select select "2025-9"
select select "2025-10"
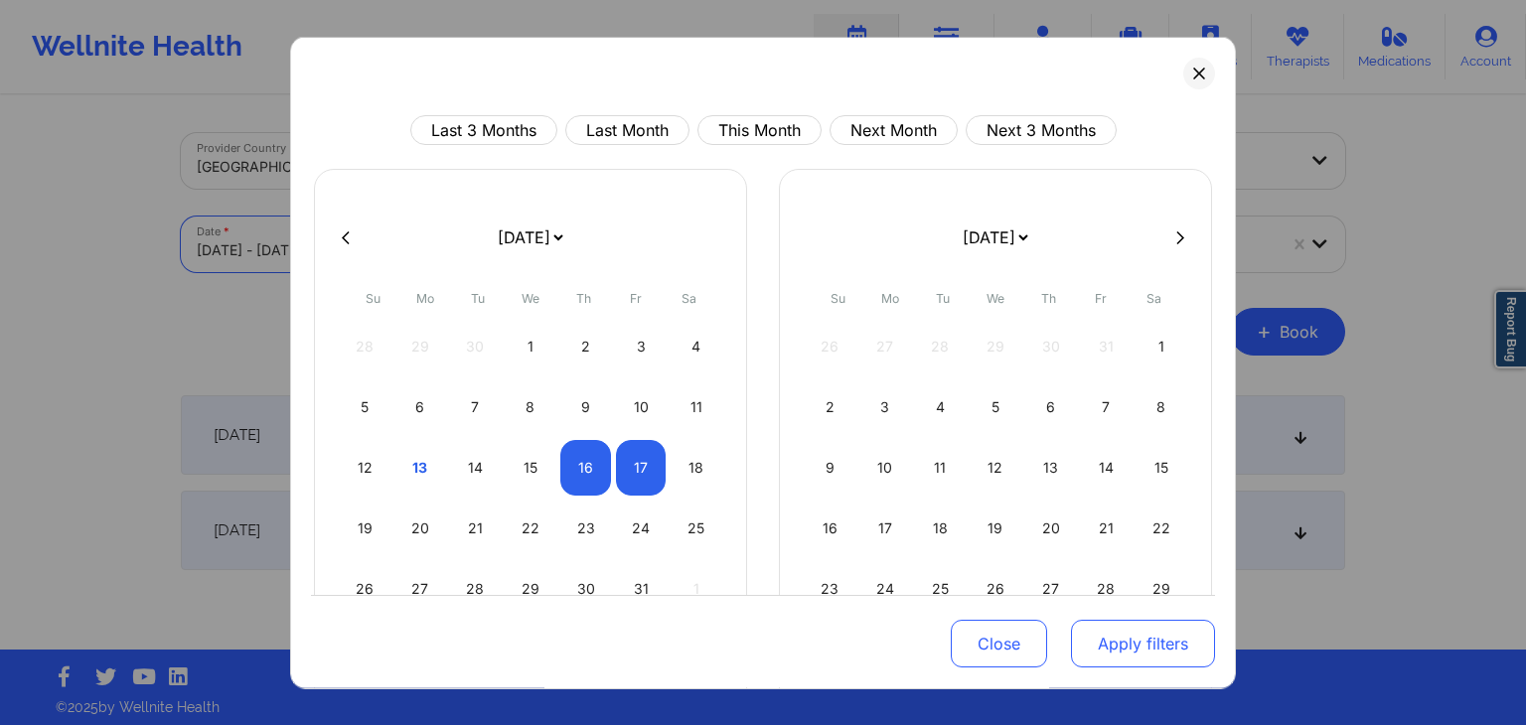
click at [1123, 637] on button "Apply filters" at bounding box center [1143, 645] width 144 height 48
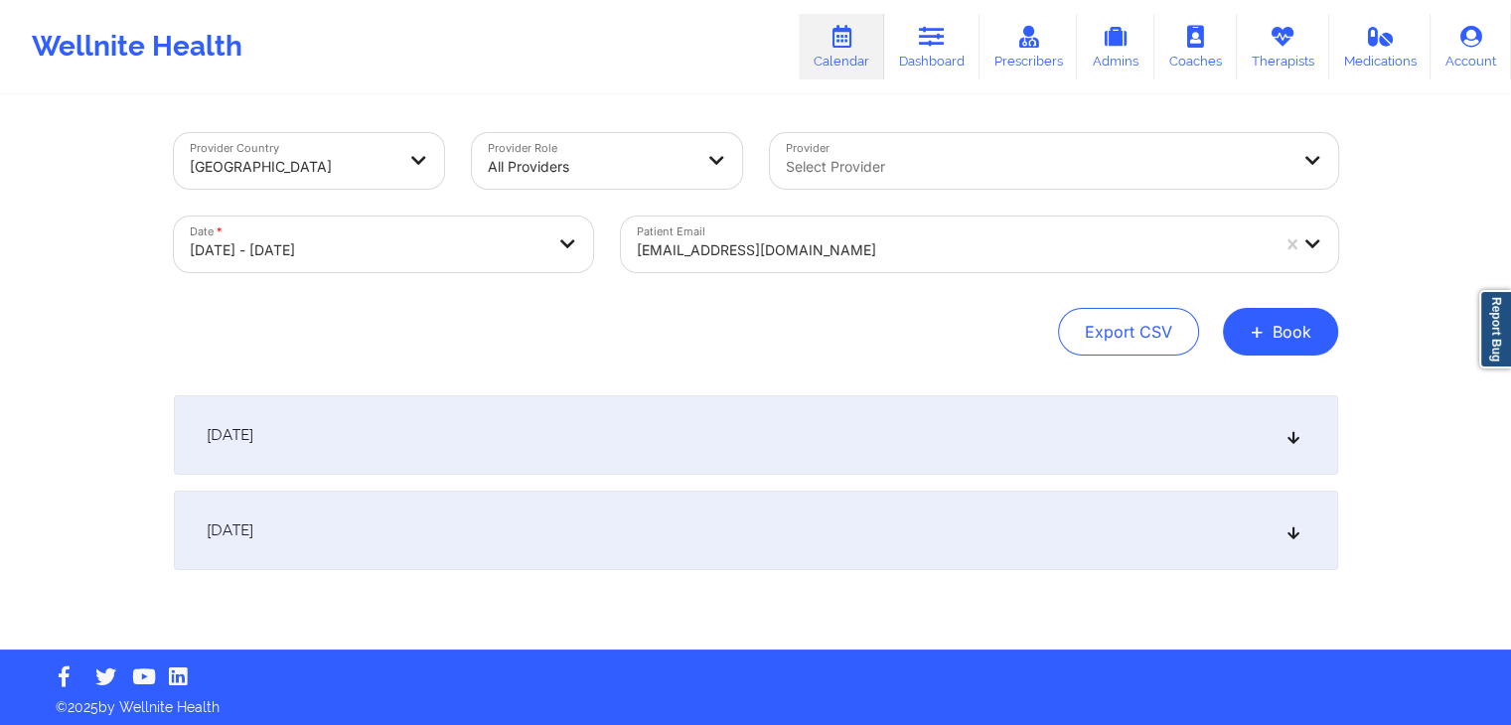
click at [878, 525] on div "[DATE]" at bounding box center [756, 530] width 1164 height 79
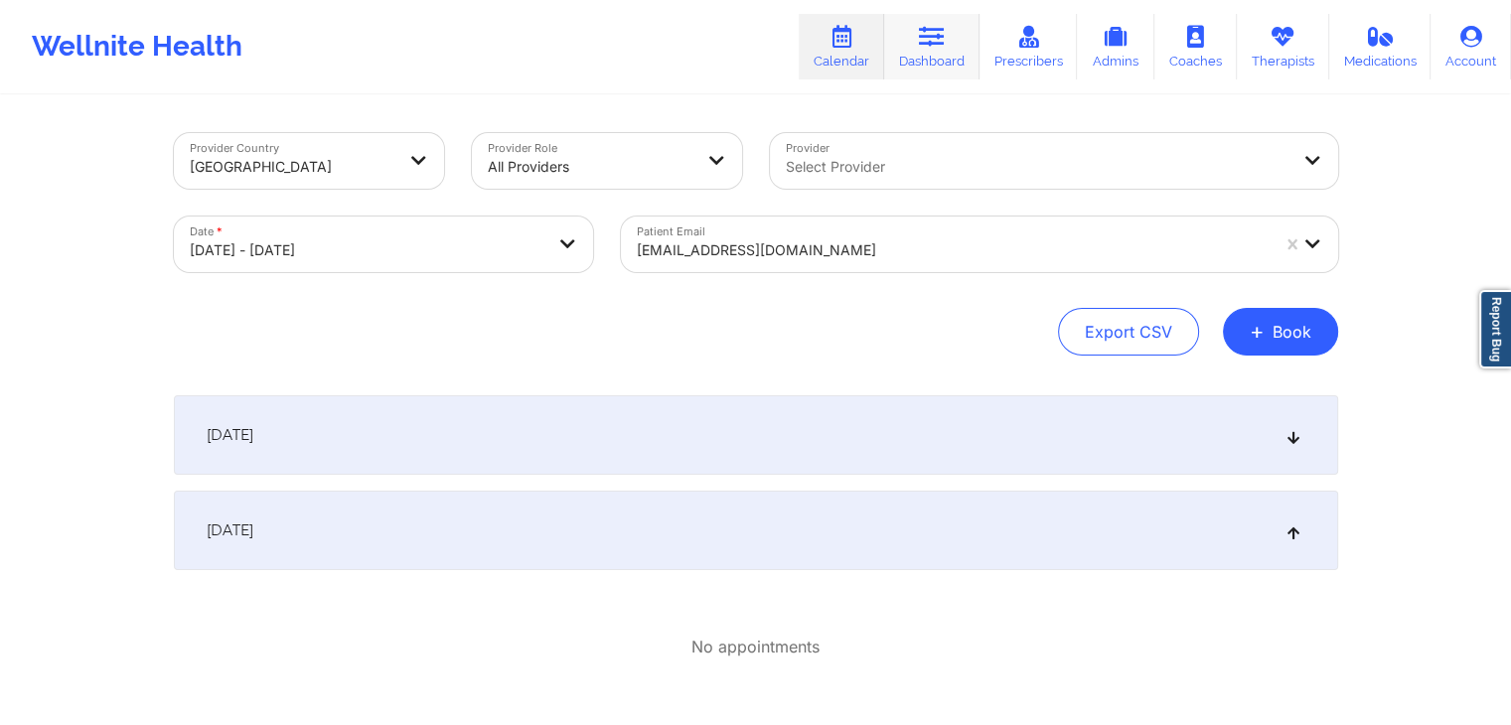
click at [961, 53] on link "Dashboard" at bounding box center [931, 47] width 95 height 66
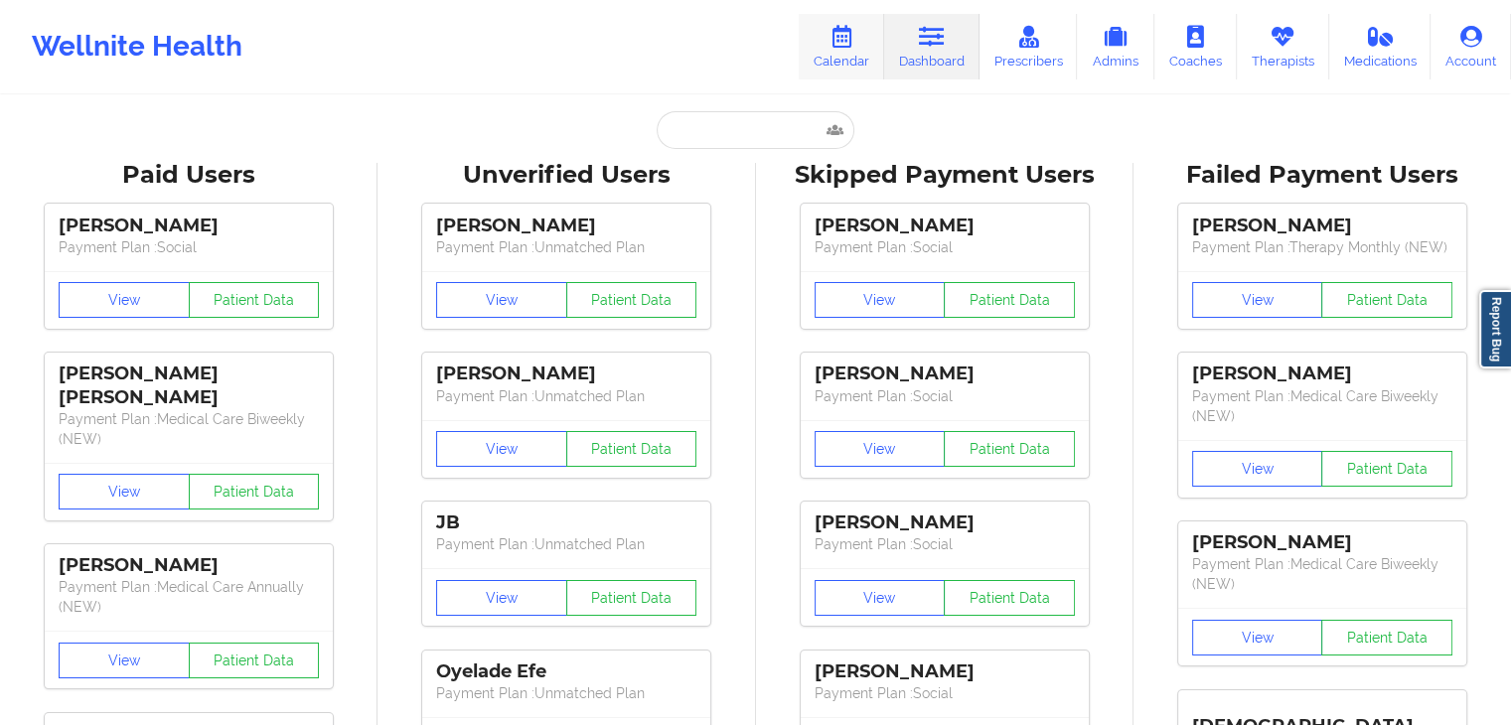
click at [838, 43] on icon at bounding box center [841, 37] width 26 height 22
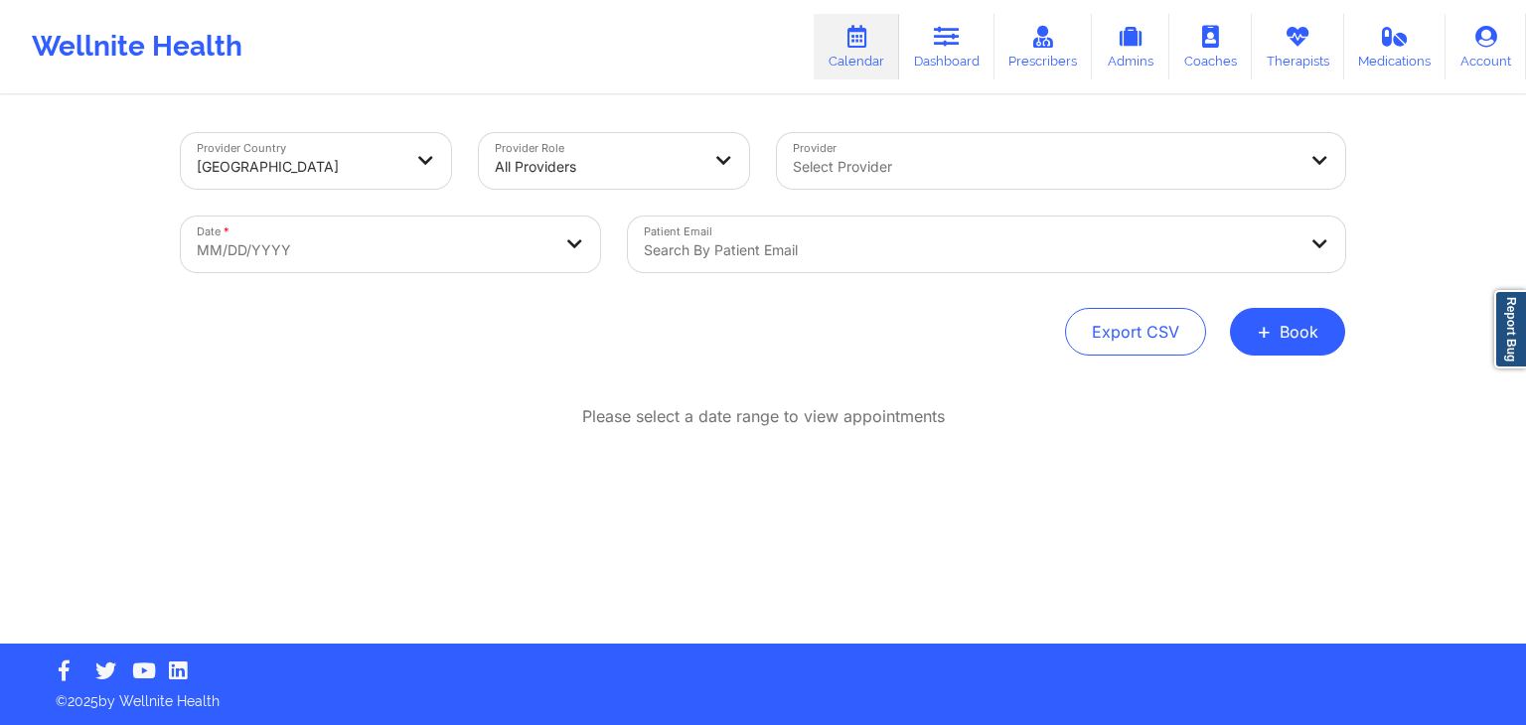
click at [538, 245] on body "Wellnite Health Calendar Dashboard Prescribers Admins Coaches Therapists Medica…" at bounding box center [763, 362] width 1526 height 725
select select "2025-8"
select select "2025-9"
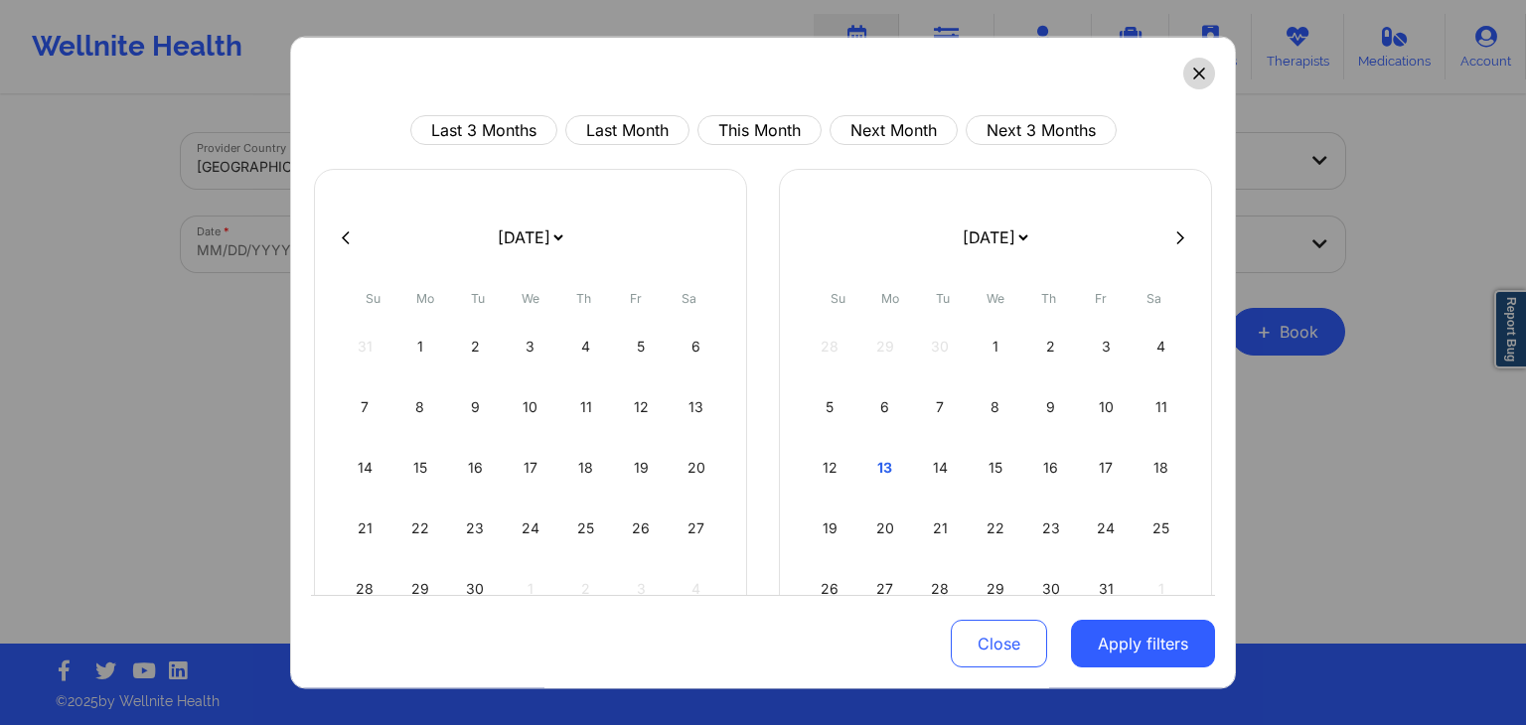
click at [1193, 76] on icon at bounding box center [1198, 73] width 11 height 11
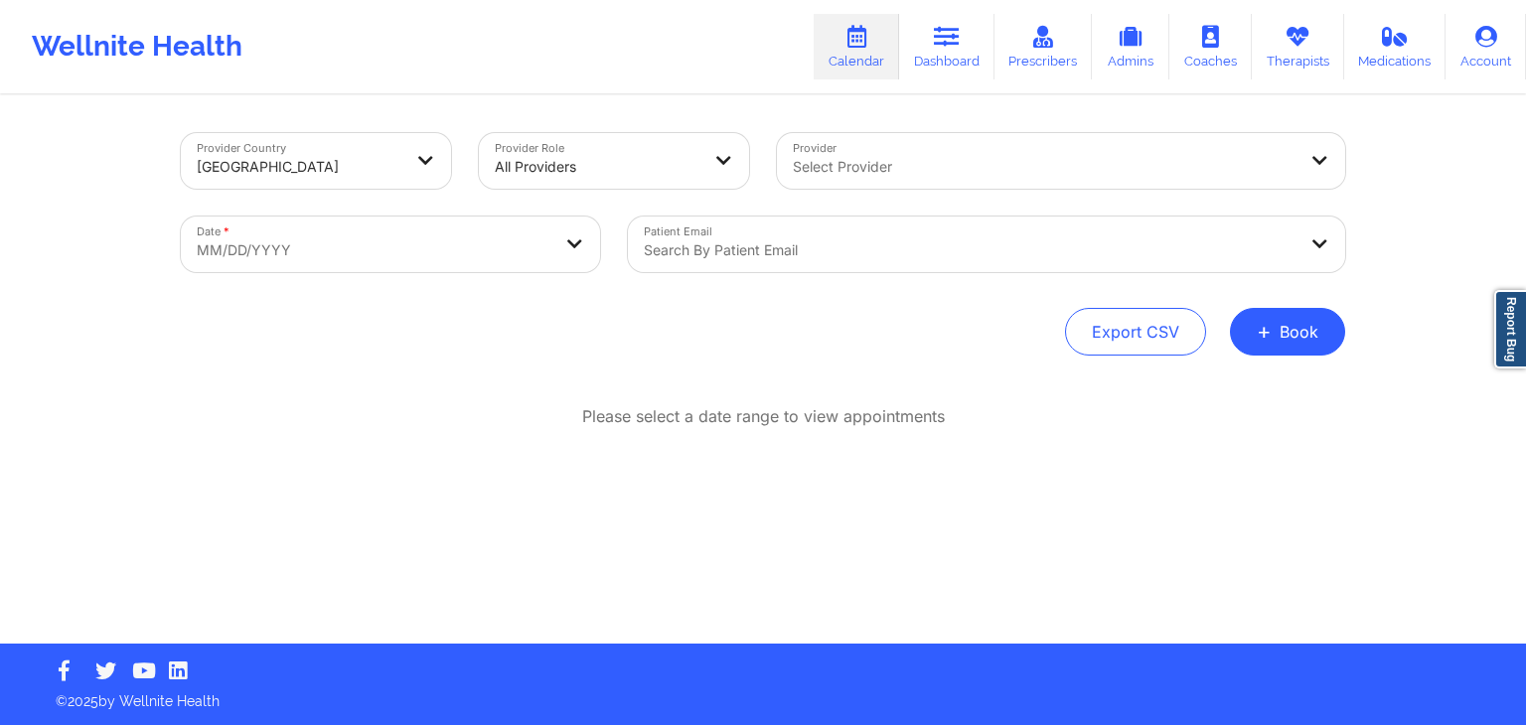
click at [797, 257] on div at bounding box center [970, 250] width 652 height 24
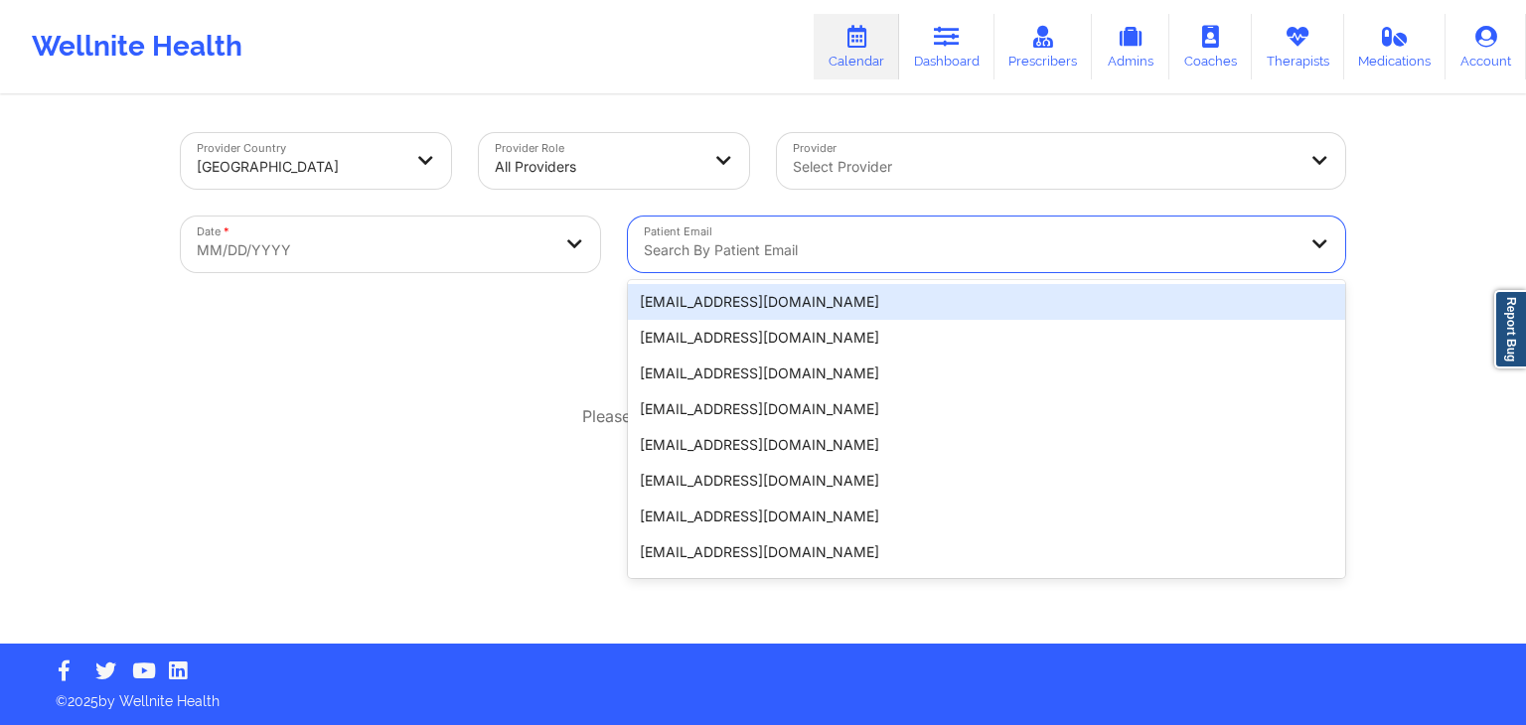
paste input "[EMAIL_ADDRESS][DOMAIN_NAME]"
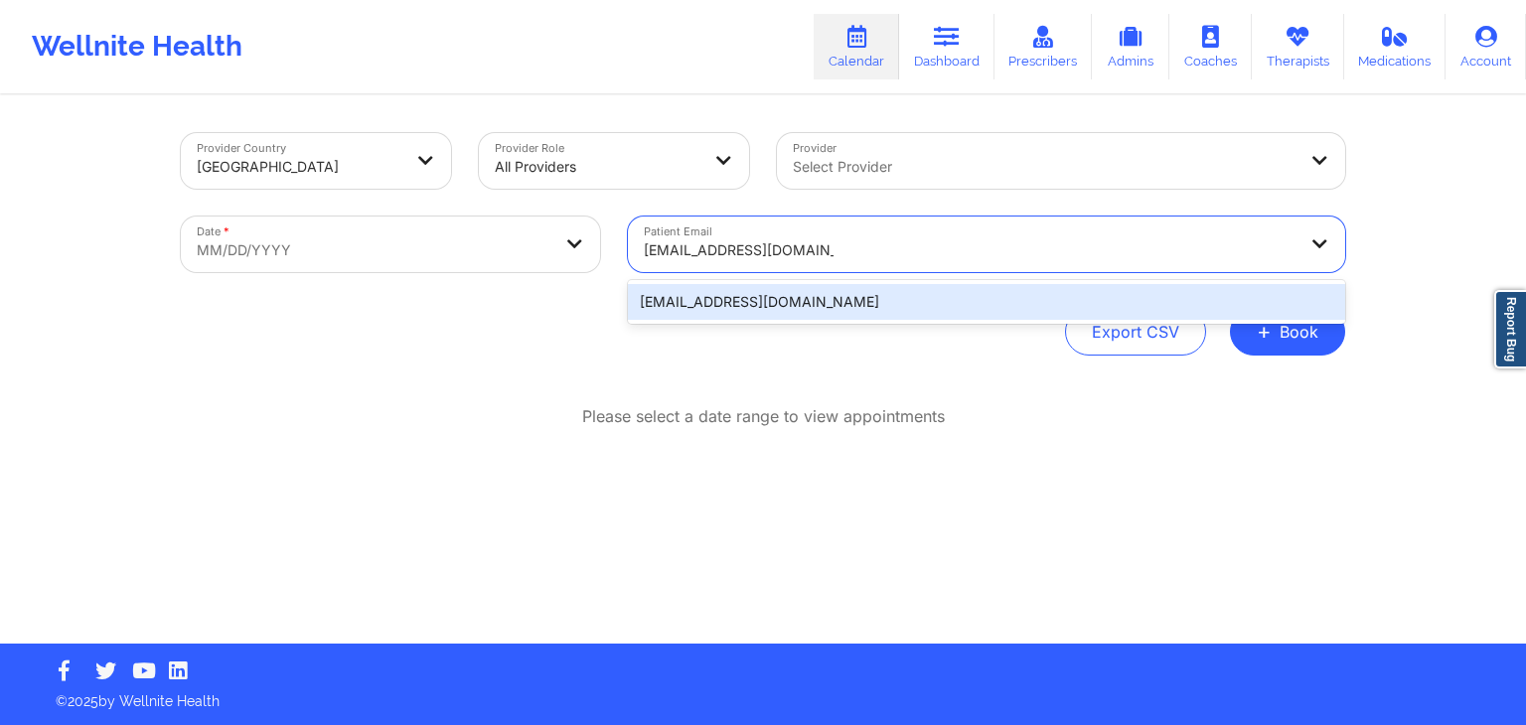
type input "[EMAIL_ADDRESS][DOMAIN_NAME]"
select select "2025-8"
select select "2025-9"
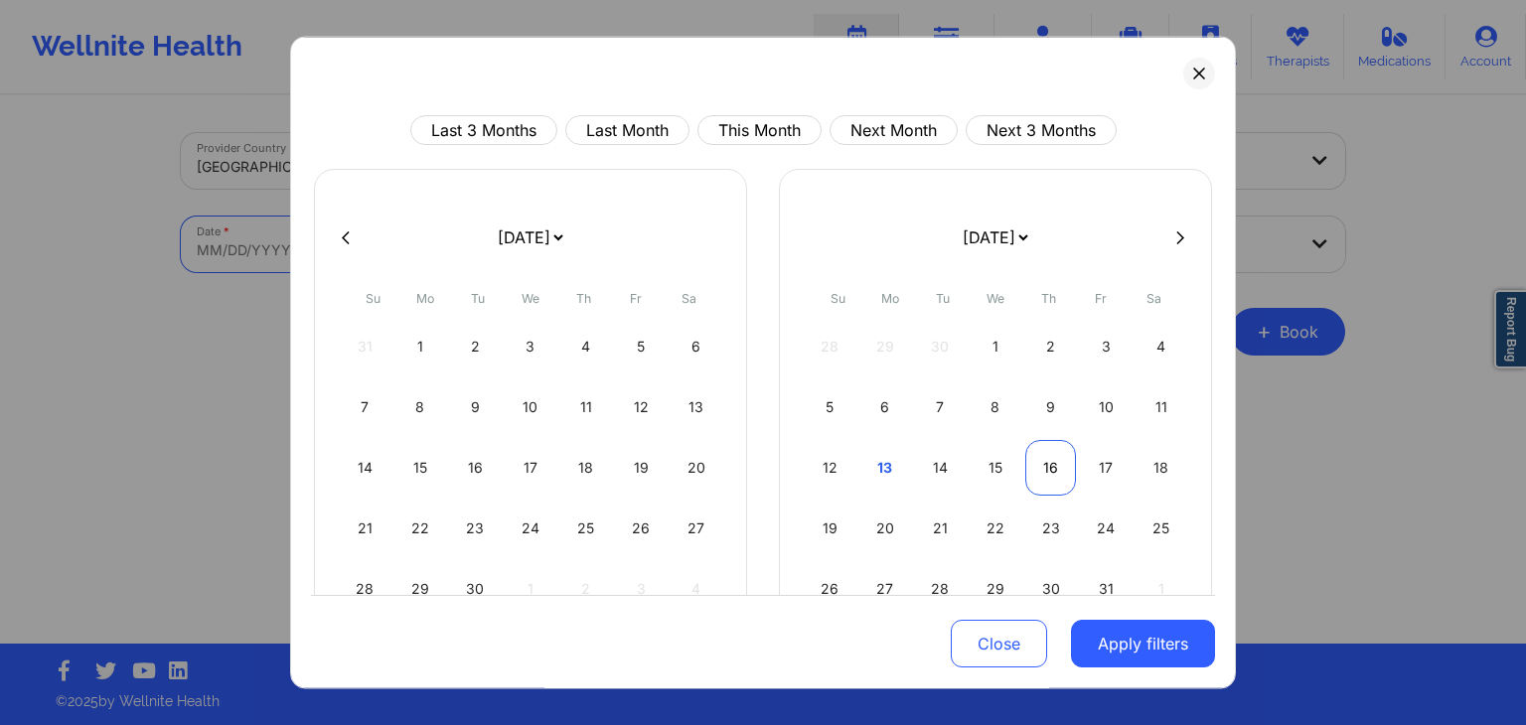
click at [1045, 467] on div "16" at bounding box center [1050, 468] width 51 height 56
select select "2025-9"
select select "2025-10"
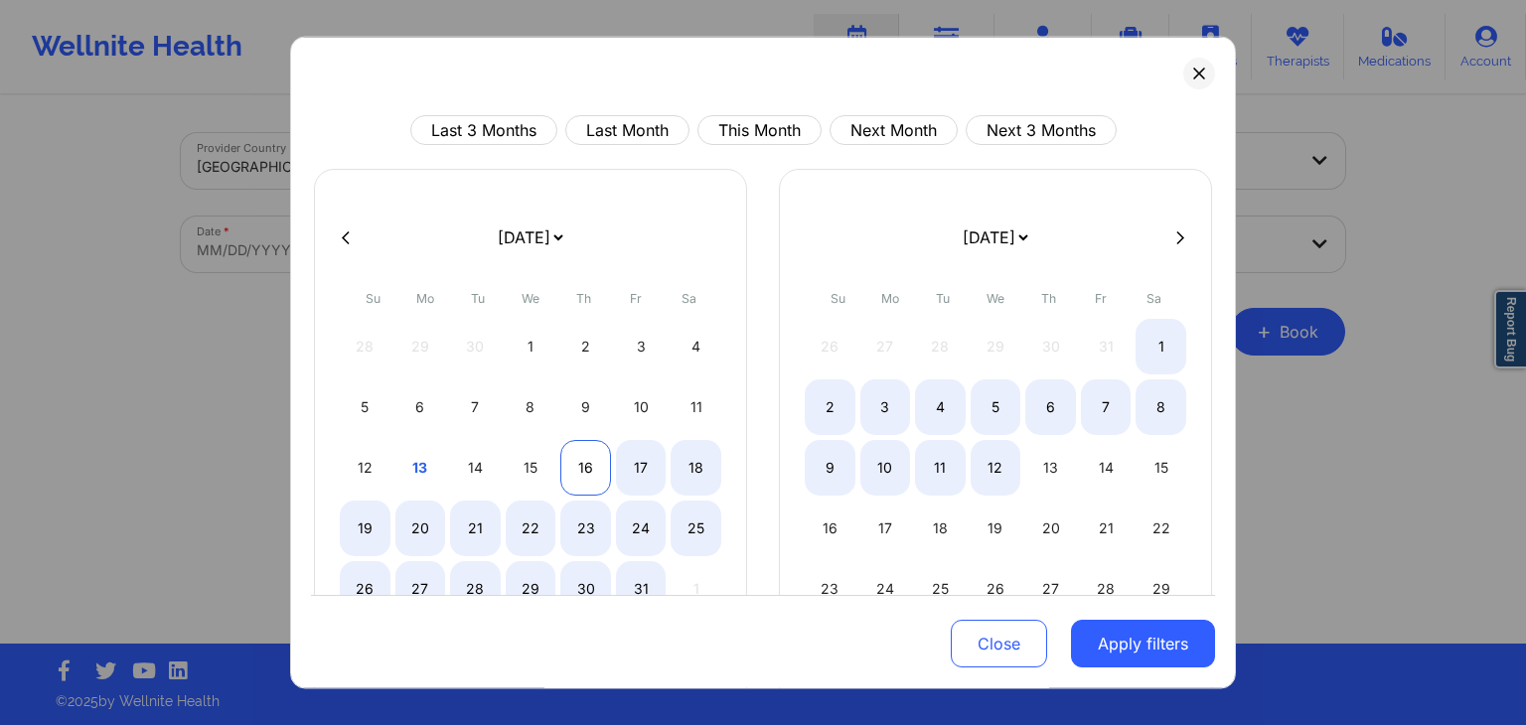
select select "2025-9"
select select "2025-10"
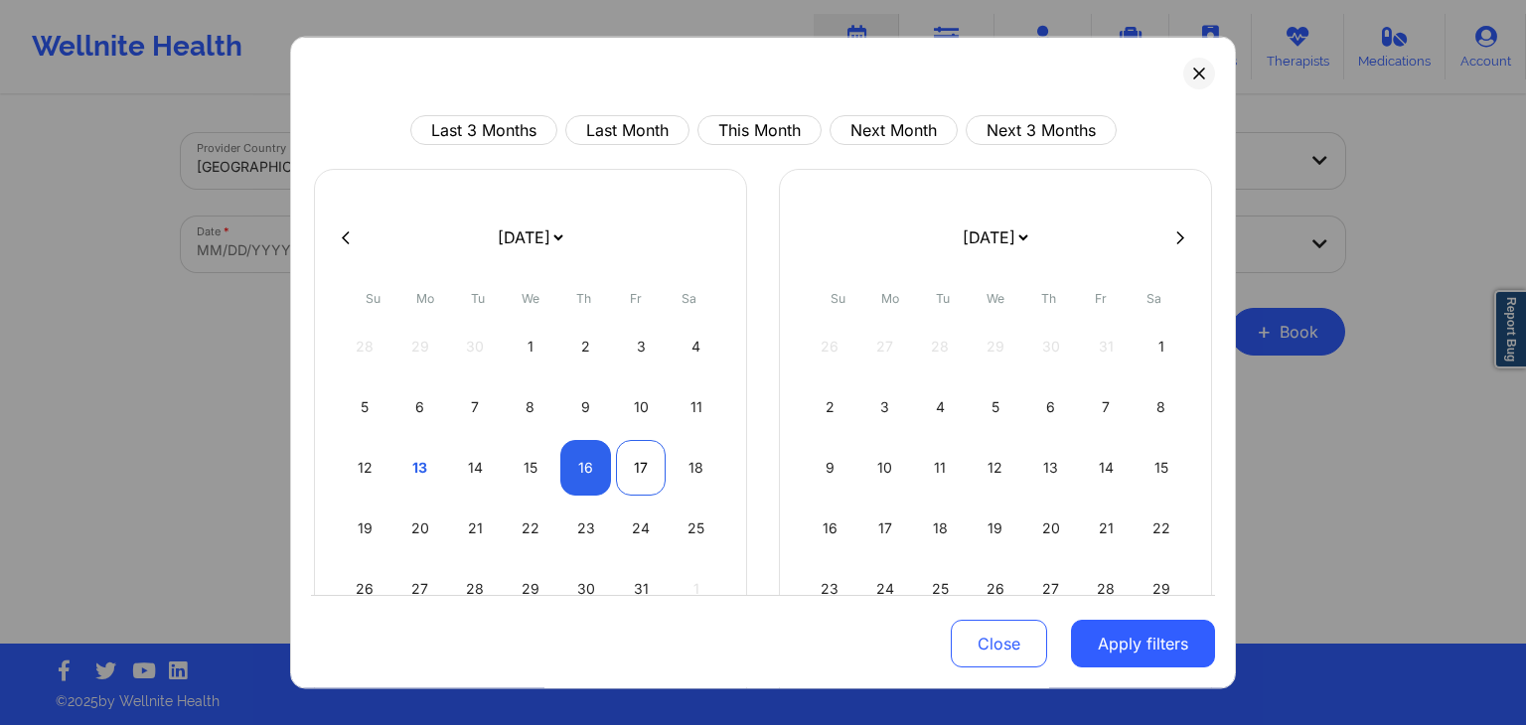
select select "2025-9"
select select "2025-10"
click at [636, 462] on div "17" at bounding box center [641, 468] width 51 height 56
select select "2025-9"
select select "2025-10"
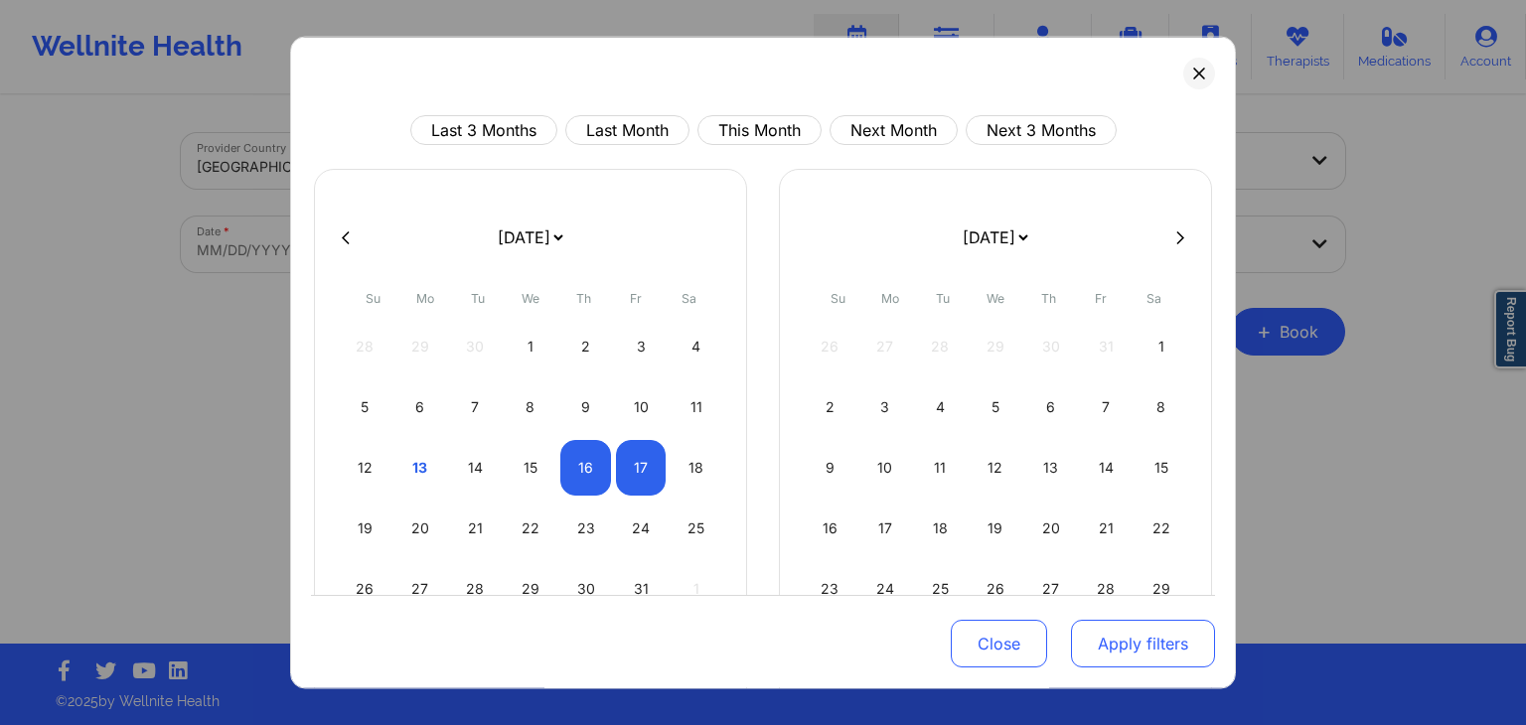
click at [1152, 653] on button "Apply filters" at bounding box center [1143, 645] width 144 height 48
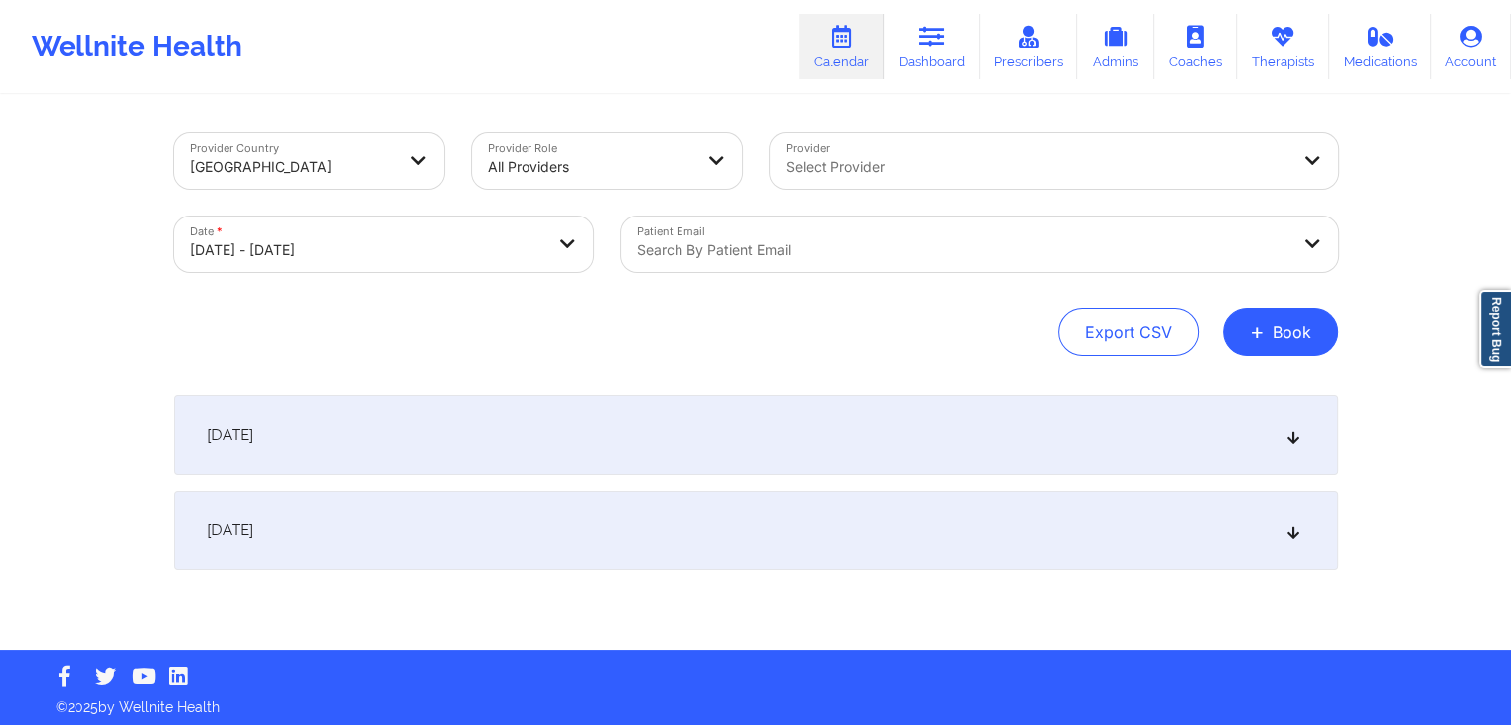
click at [851, 438] on div "[DATE]" at bounding box center [756, 434] width 1164 height 79
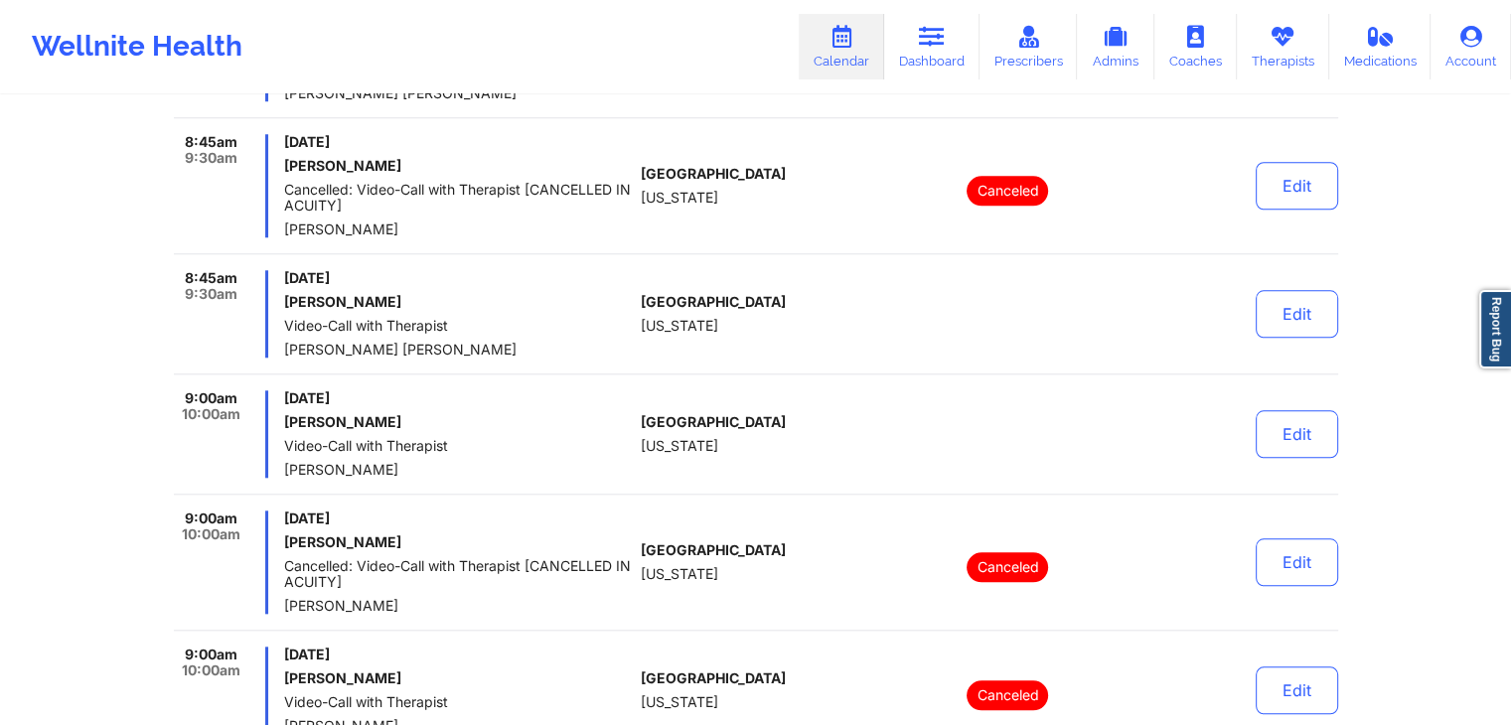
scroll to position [2089, 0]
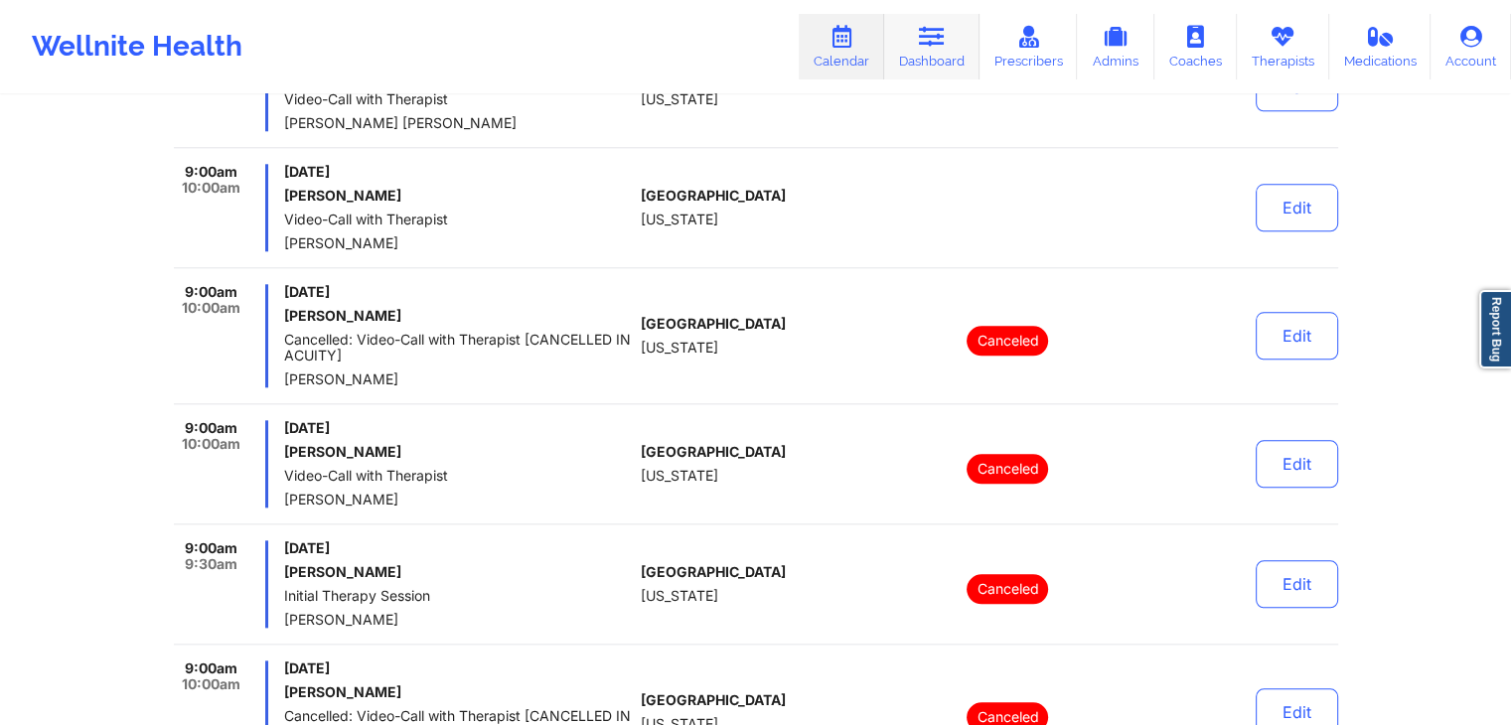
drag, startPoint x: 949, startPoint y: 57, endPoint x: 972, endPoint y: 73, distance: 28.4
click at [949, 57] on link "Dashboard" at bounding box center [931, 47] width 95 height 66
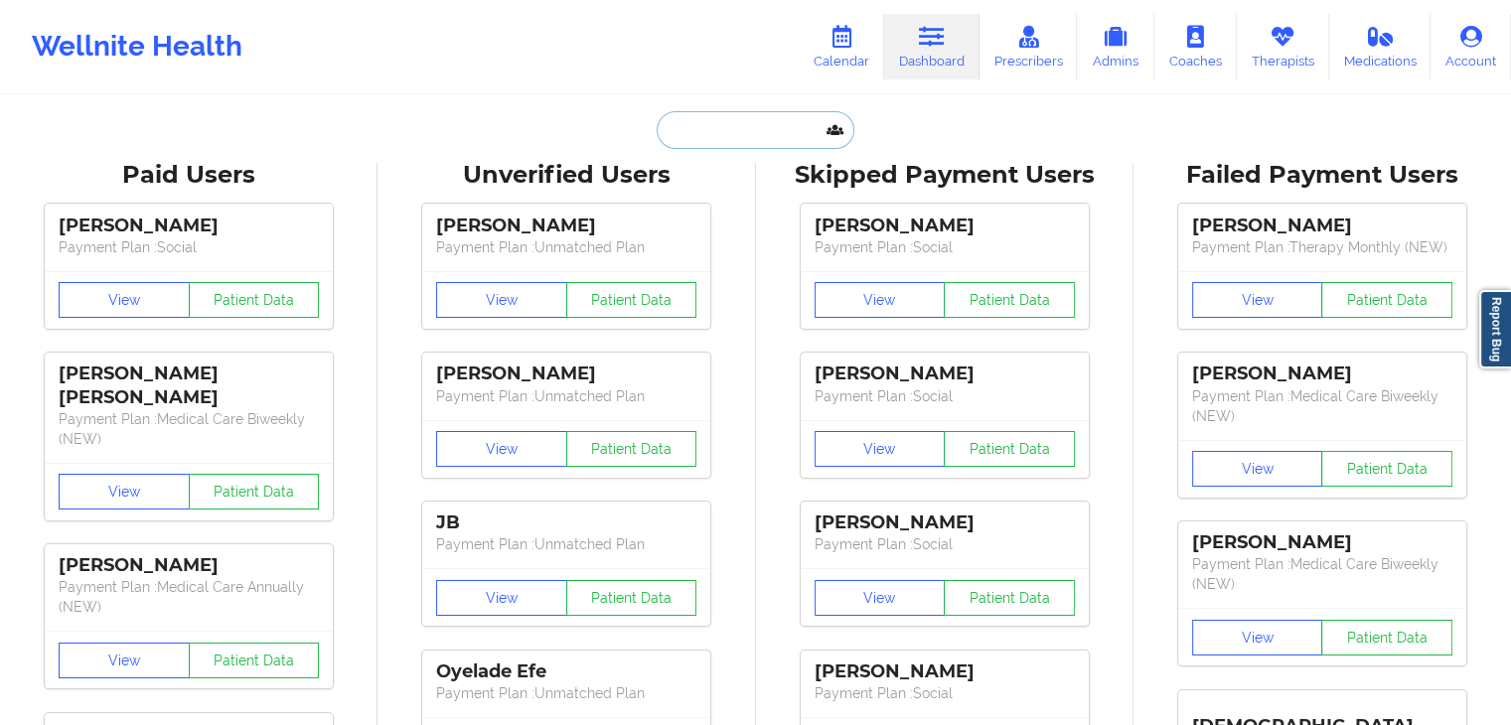
click at [710, 140] on input "text" at bounding box center [755, 130] width 197 height 38
paste input "[EMAIL_ADDRESS][DOMAIN_NAME]"
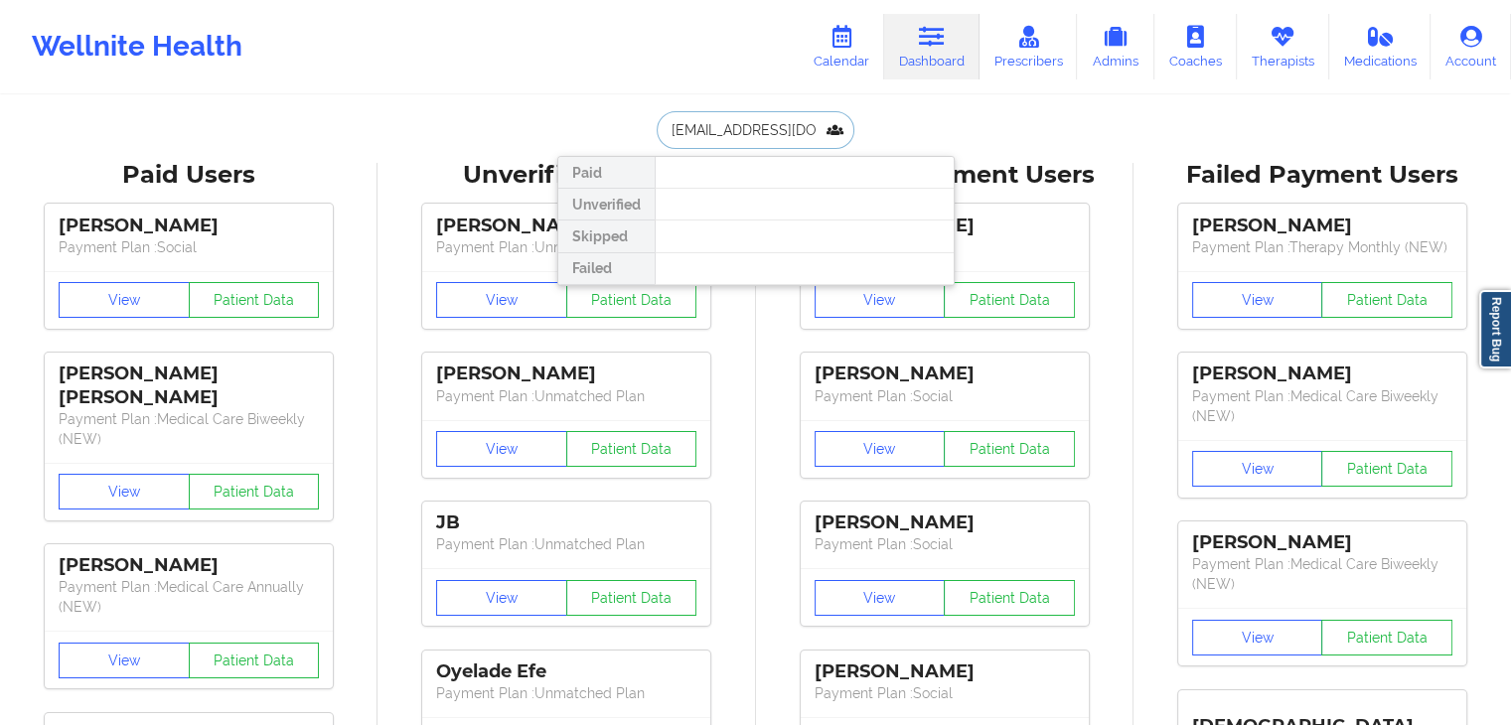
type input "[EMAIL_ADDRESS][DOMAIN_NAME]"
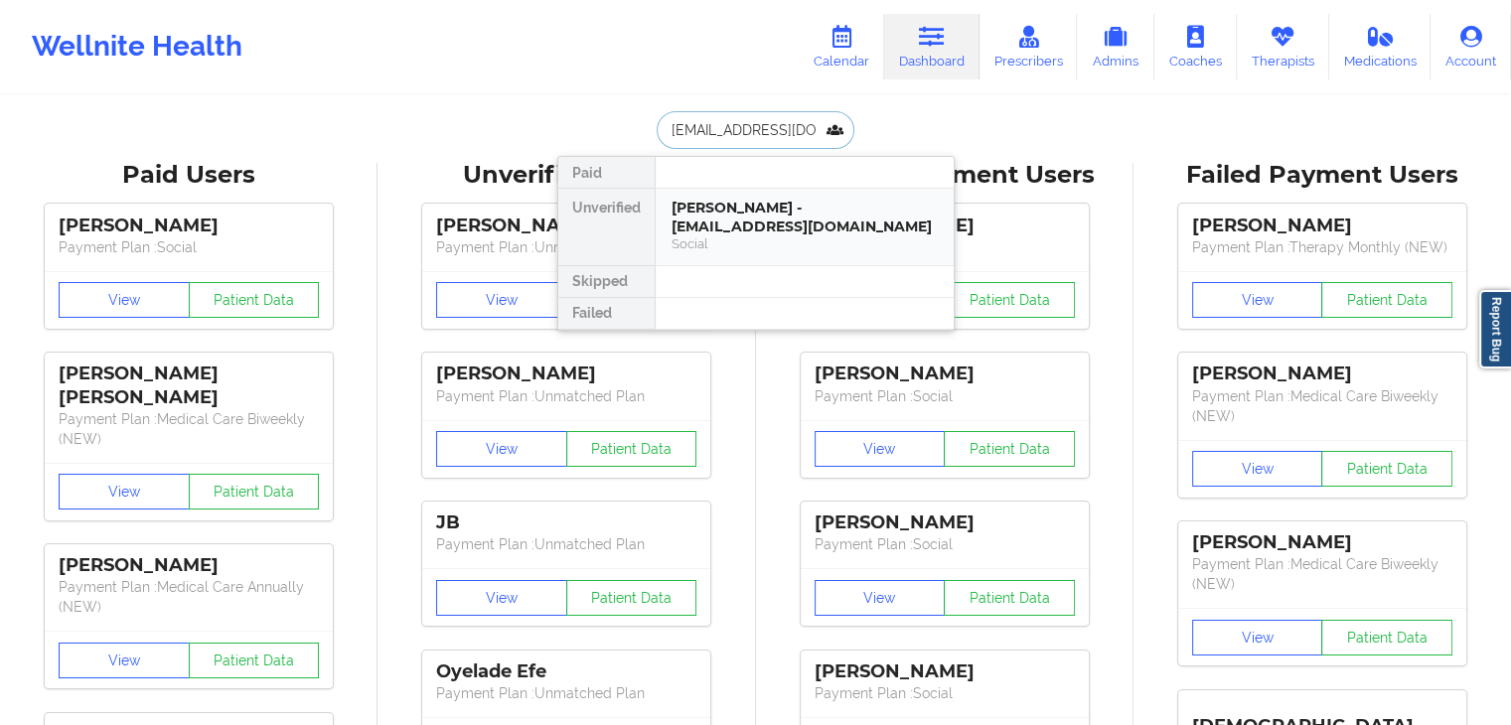
click at [720, 212] on div "[PERSON_NAME] - [EMAIL_ADDRESS][DOMAIN_NAME]" at bounding box center [804, 217] width 266 height 37
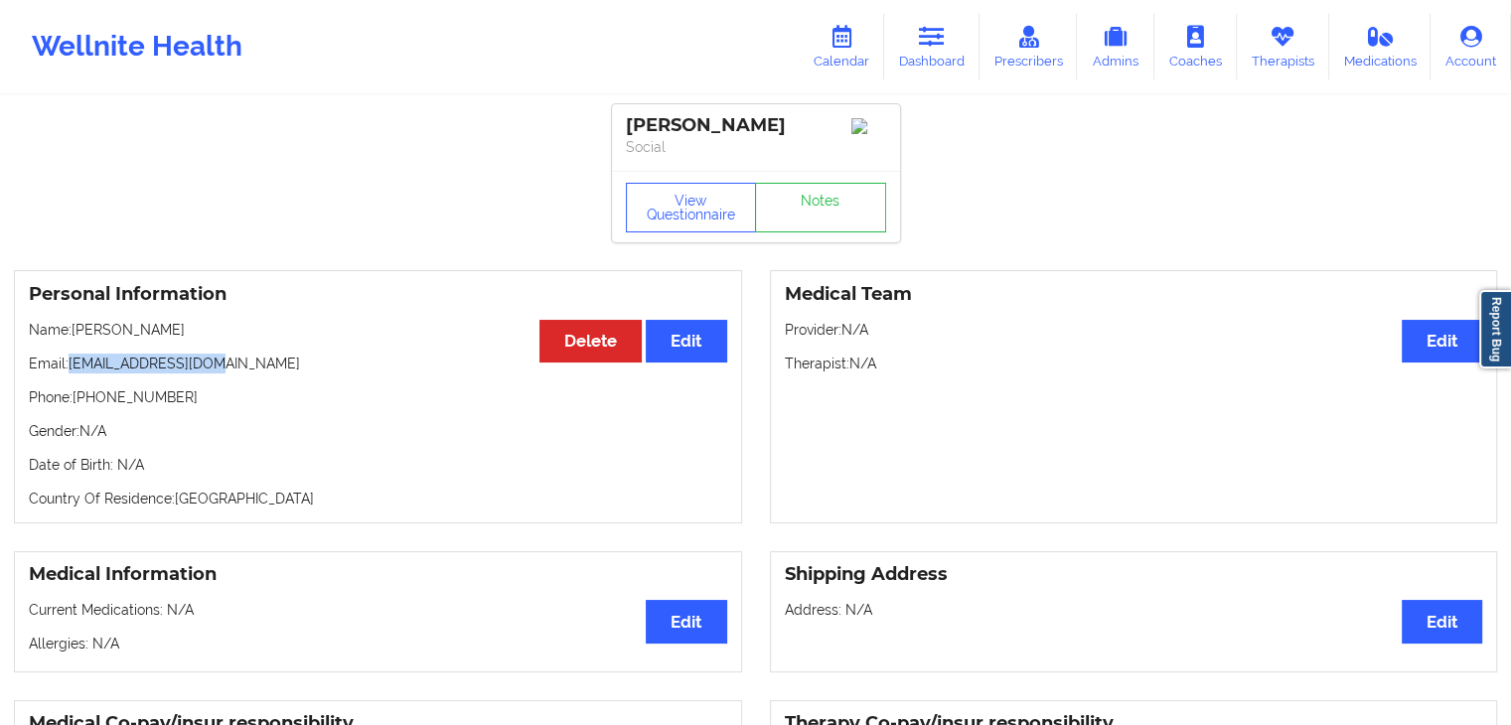
drag, startPoint x: 228, startPoint y: 366, endPoint x: 72, endPoint y: 366, distance: 156.9
click at [72, 366] on p "Email: [EMAIL_ADDRESS][DOMAIN_NAME]" at bounding box center [378, 364] width 698 height 20
copy p "[EMAIL_ADDRESS][DOMAIN_NAME]"
drag, startPoint x: 930, startPoint y: 49, endPoint x: 818, endPoint y: 80, distance: 115.7
click at [930, 49] on link "Dashboard" at bounding box center [931, 47] width 95 height 66
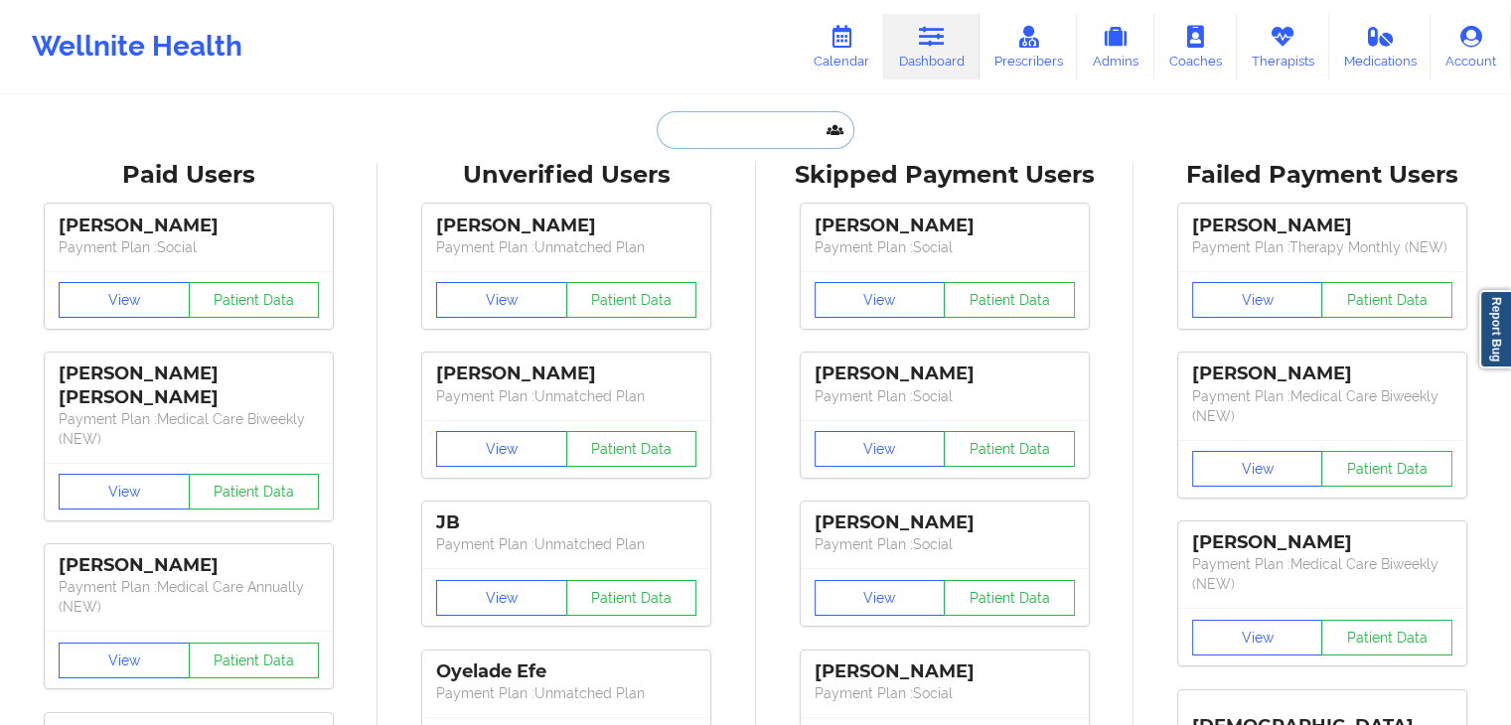
click at [678, 126] on input "text" at bounding box center [755, 130] width 197 height 38
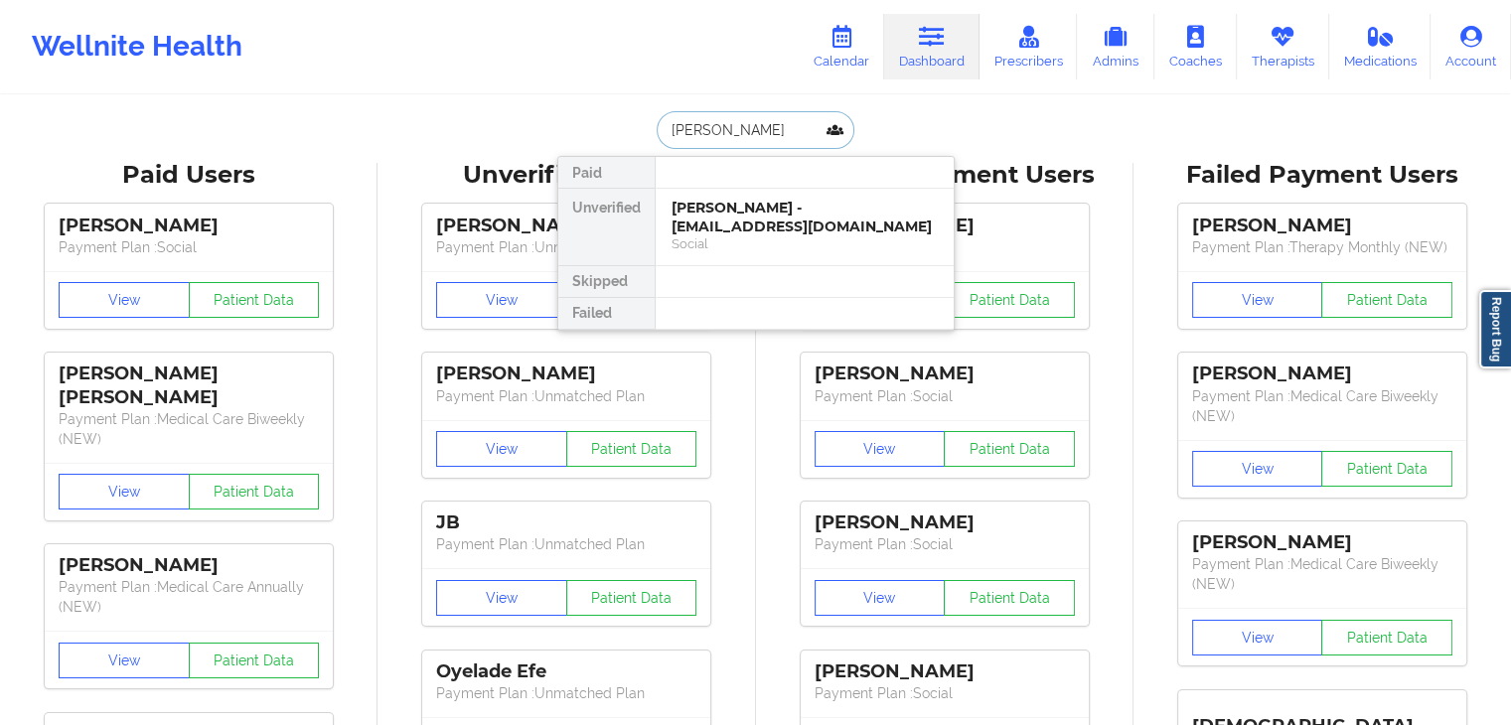
type input "[PERSON_NAME]"
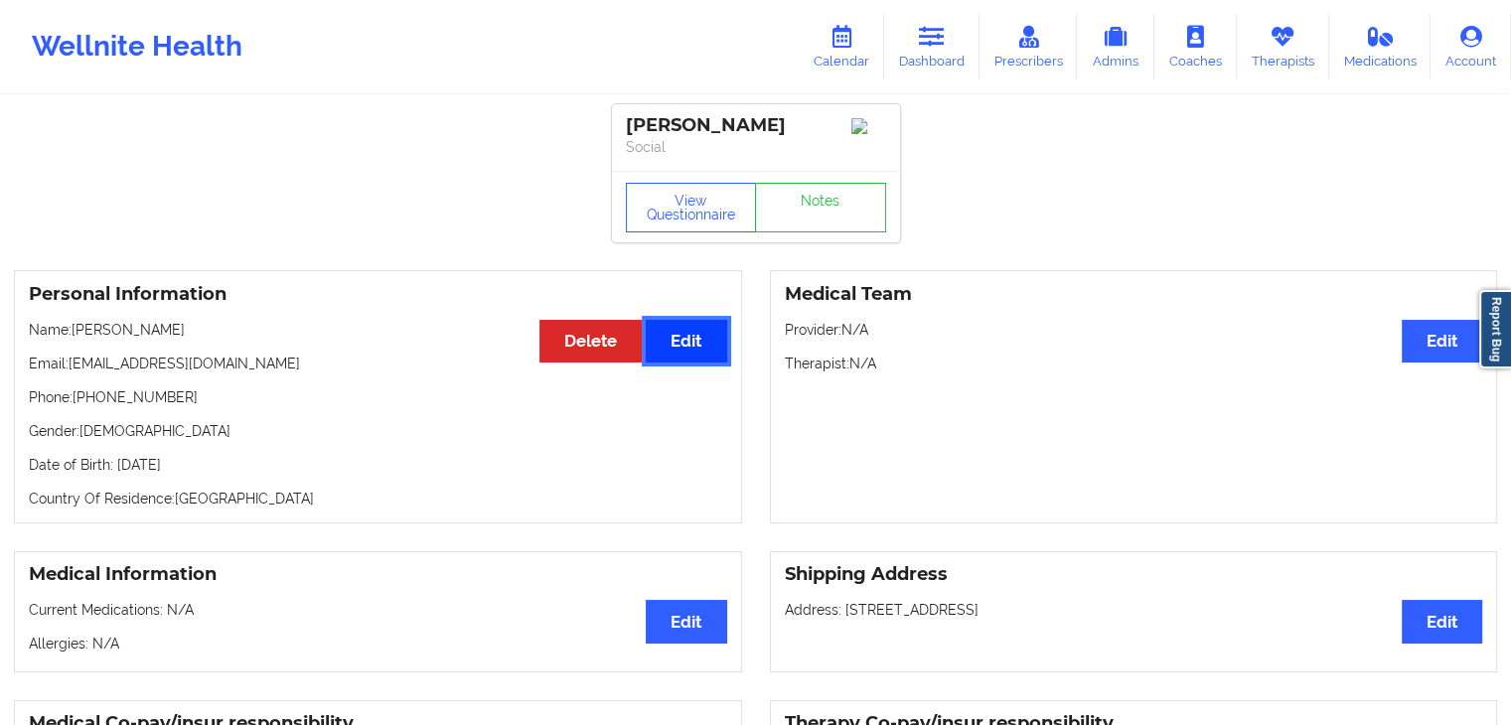
click at [668, 343] on button "Edit" at bounding box center [686, 341] width 80 height 43
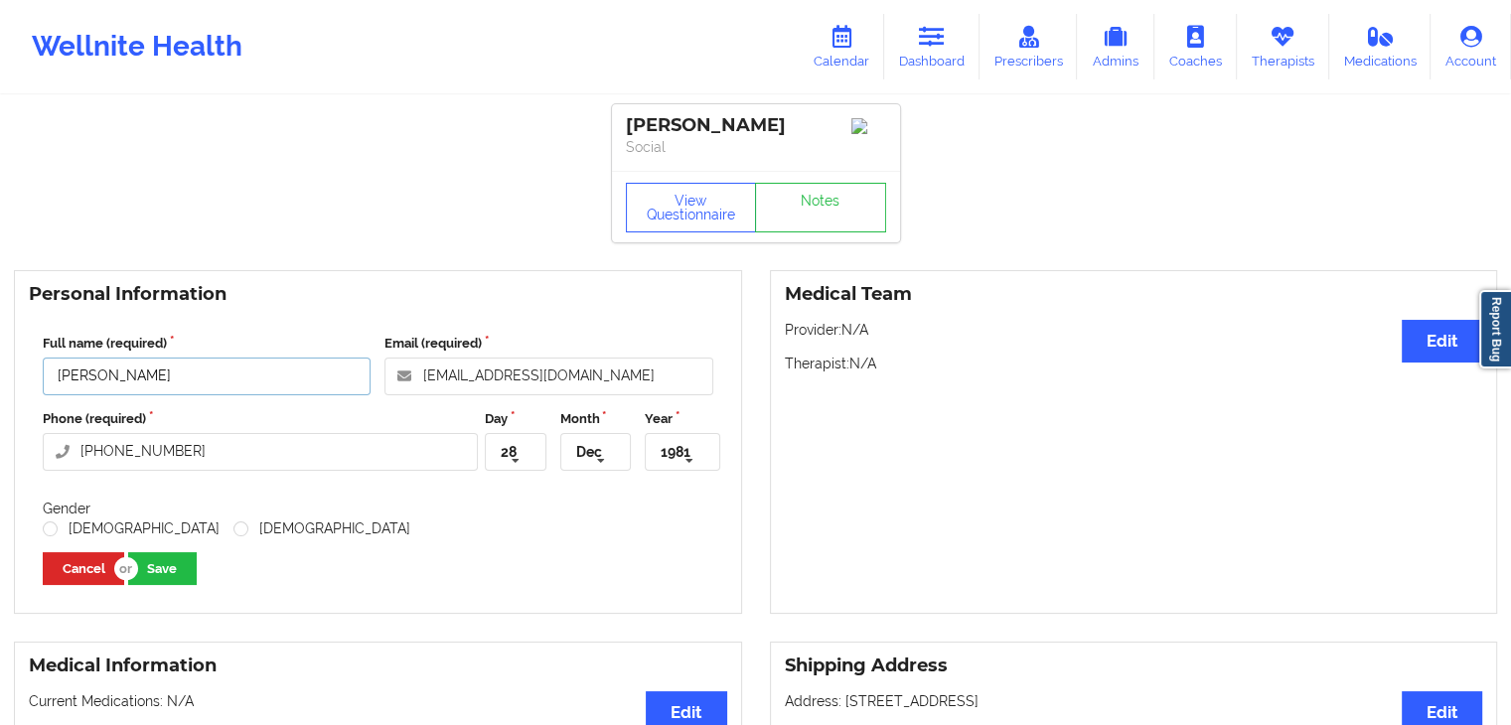
drag, startPoint x: 151, startPoint y: 379, endPoint x: 59, endPoint y: 379, distance: 92.4
click at [59, 379] on input "[PERSON_NAME]" at bounding box center [207, 377] width 328 height 38
paste input "[PERSON_NAME]"
type input "[PERSON_NAME] [PERSON_NAME]"
click at [52, 532] on label "[DEMOGRAPHIC_DATA]" at bounding box center [131, 528] width 177 height 17
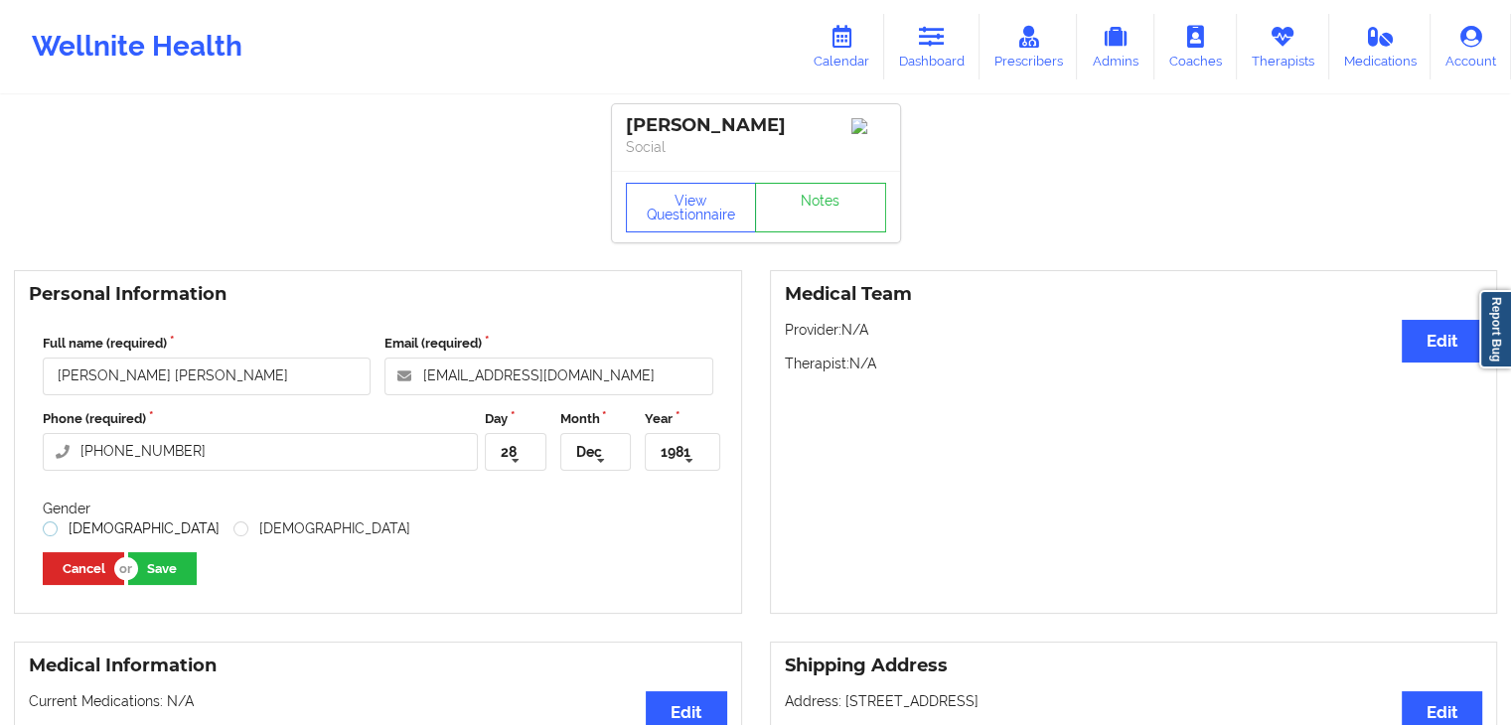
click at [52, 532] on input "[DEMOGRAPHIC_DATA]" at bounding box center [51, 528] width 17 height 17
radio input "true"
click at [174, 563] on button "Save" at bounding box center [162, 568] width 69 height 33
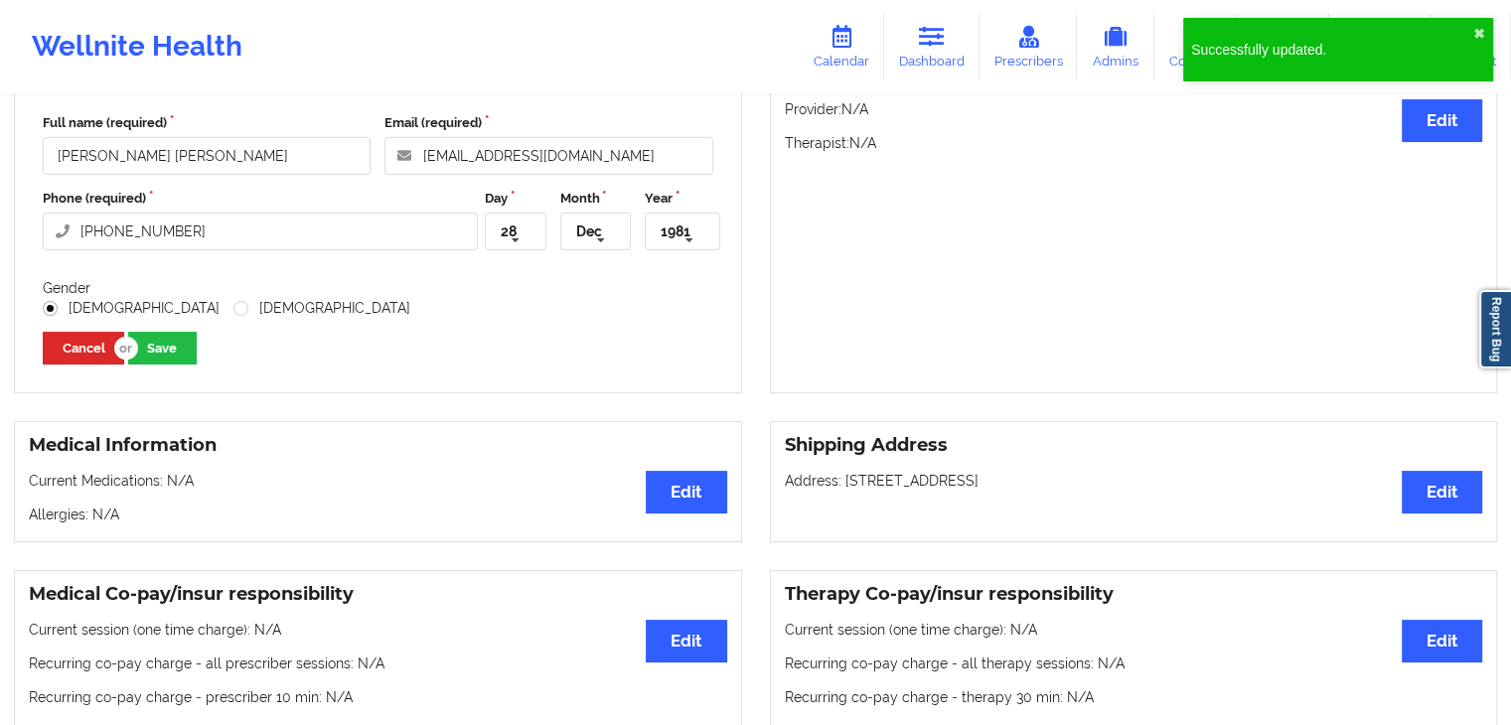
scroll to position [131, 0]
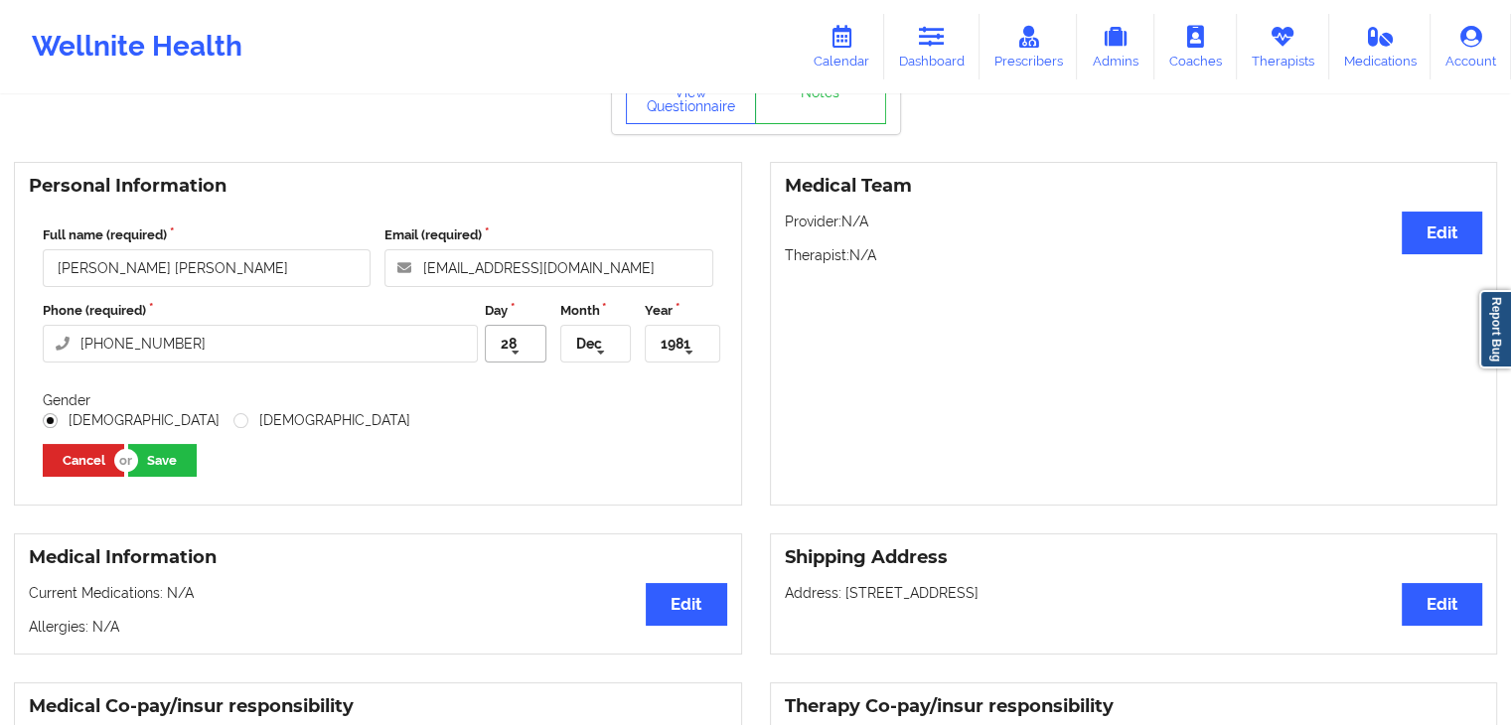
click at [518, 335] on icon at bounding box center [516, 353] width 30 height 37
click at [511, 410] on span "22" at bounding box center [510, 418] width 14 height 16
click at [601, 335] on icon at bounding box center [601, 353] width 30 height 37
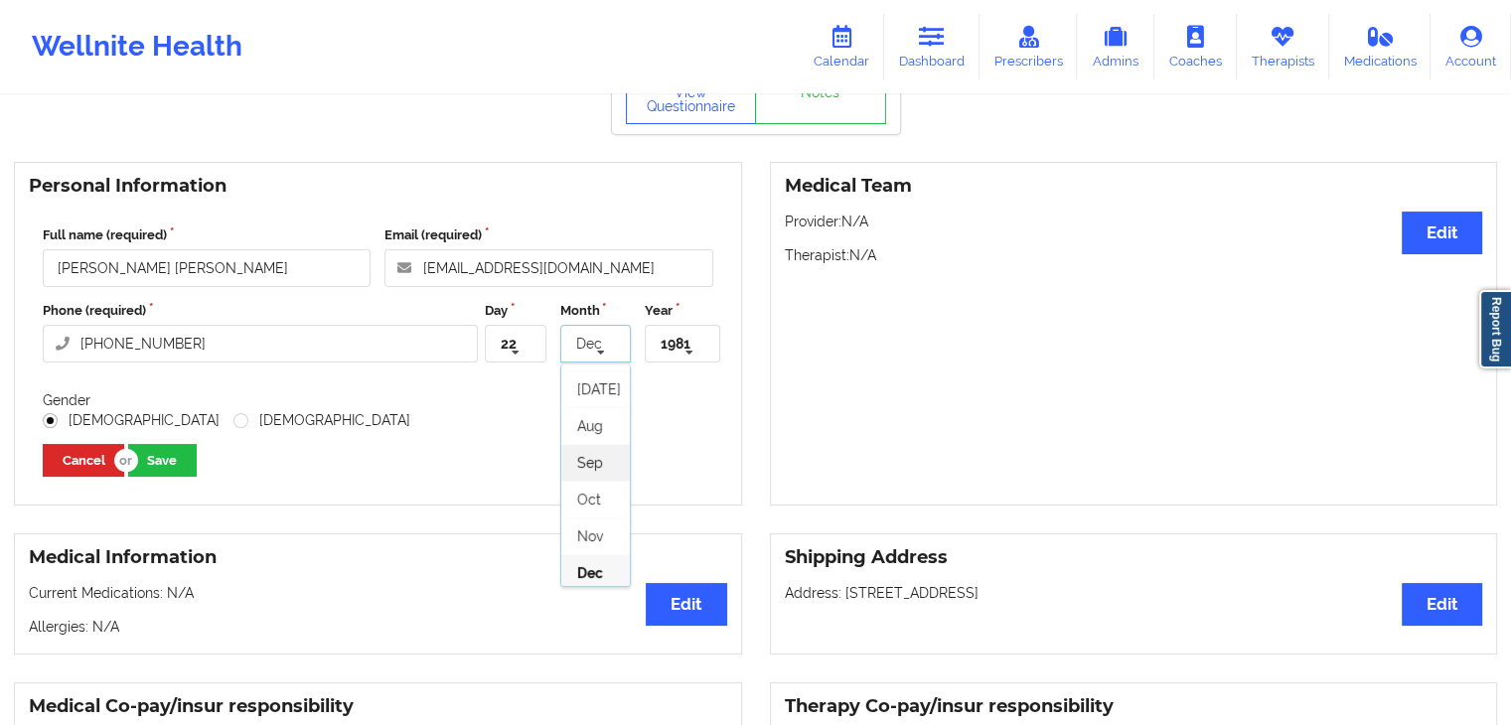
click at [600, 455] on span "Sep" at bounding box center [590, 463] width 26 height 16
click at [683, 335] on icon at bounding box center [689, 353] width 30 height 37
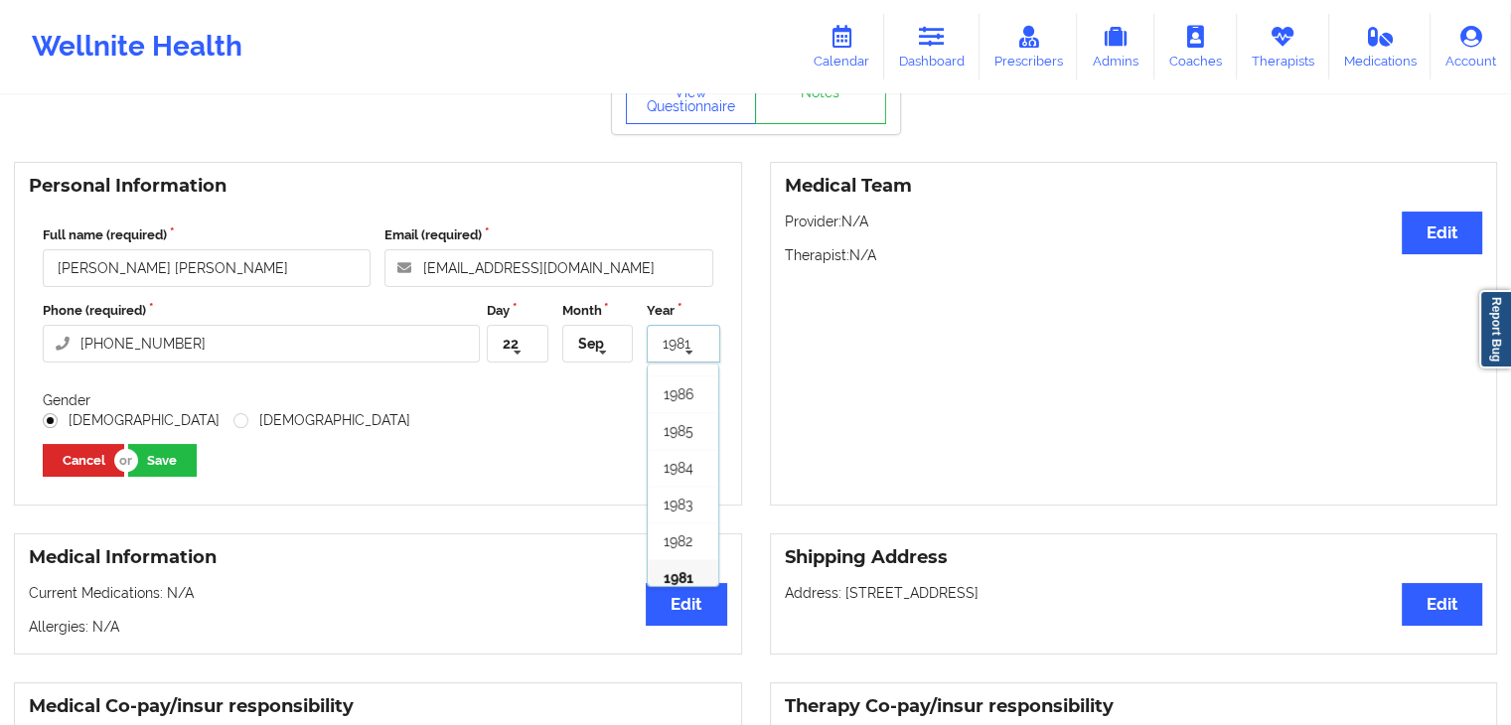
click at [683, 335] on icon at bounding box center [689, 353] width 30 height 37
click at [684, 335] on icon at bounding box center [689, 353] width 30 height 37
type input "2022"
click at [684, 335] on icon at bounding box center [689, 353] width 30 height 37
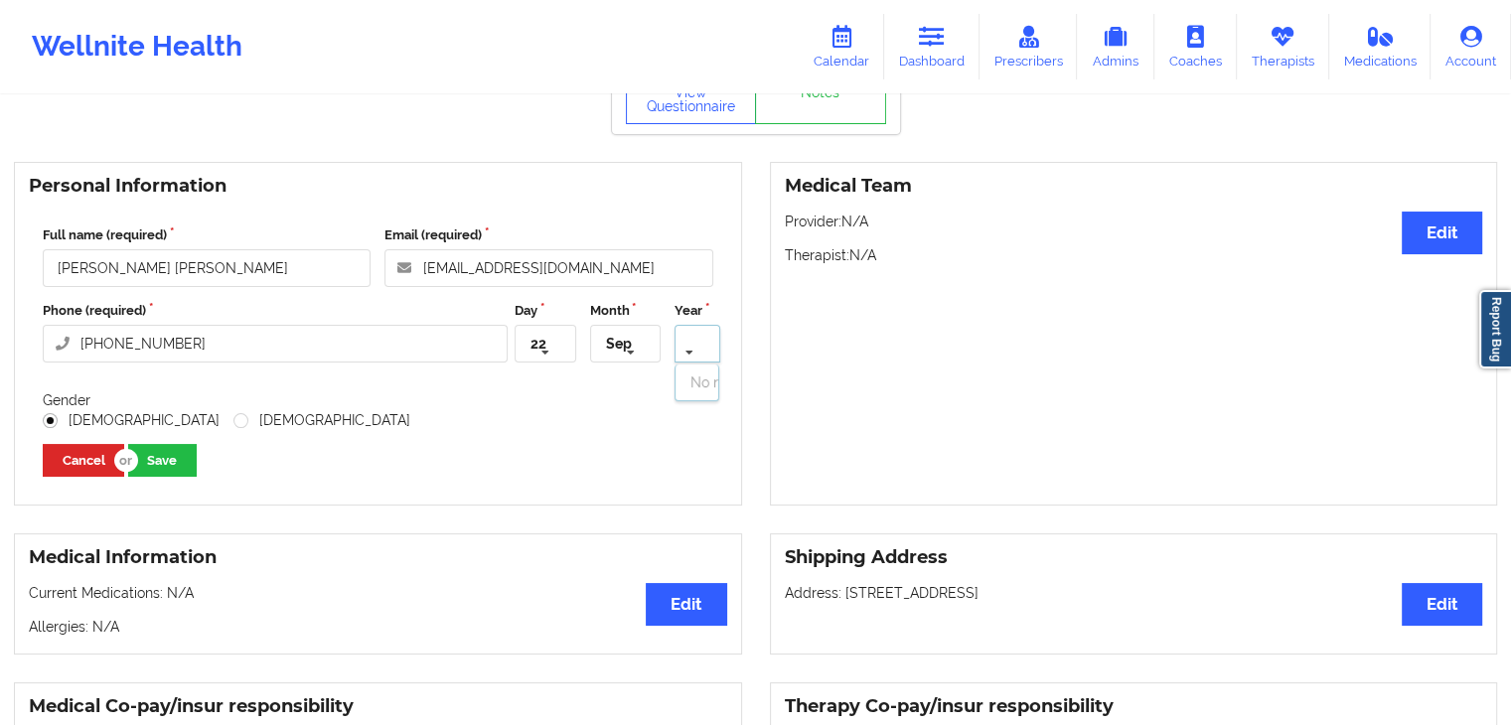
scroll to position [0, 0]
click at [172, 444] on button "Save" at bounding box center [162, 460] width 69 height 33
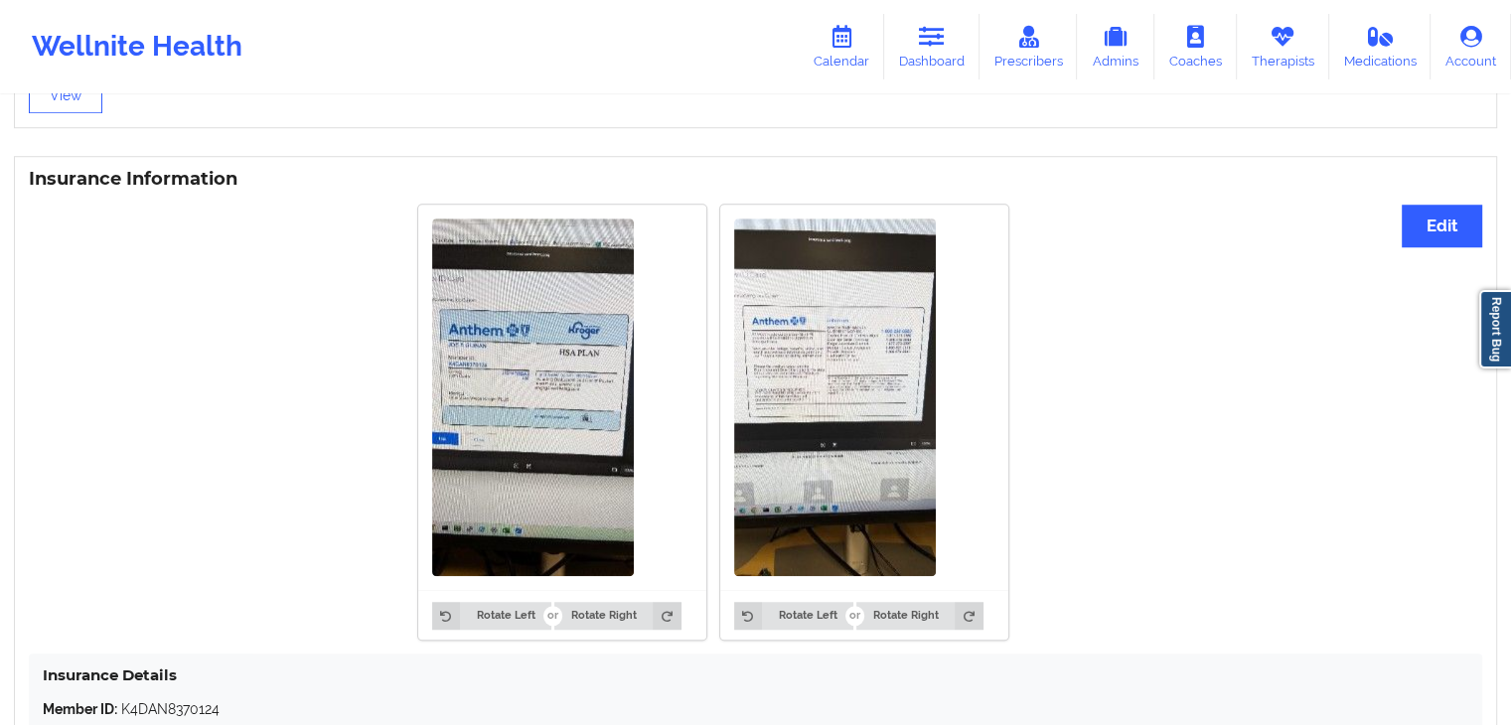
scroll to position [1541, 0]
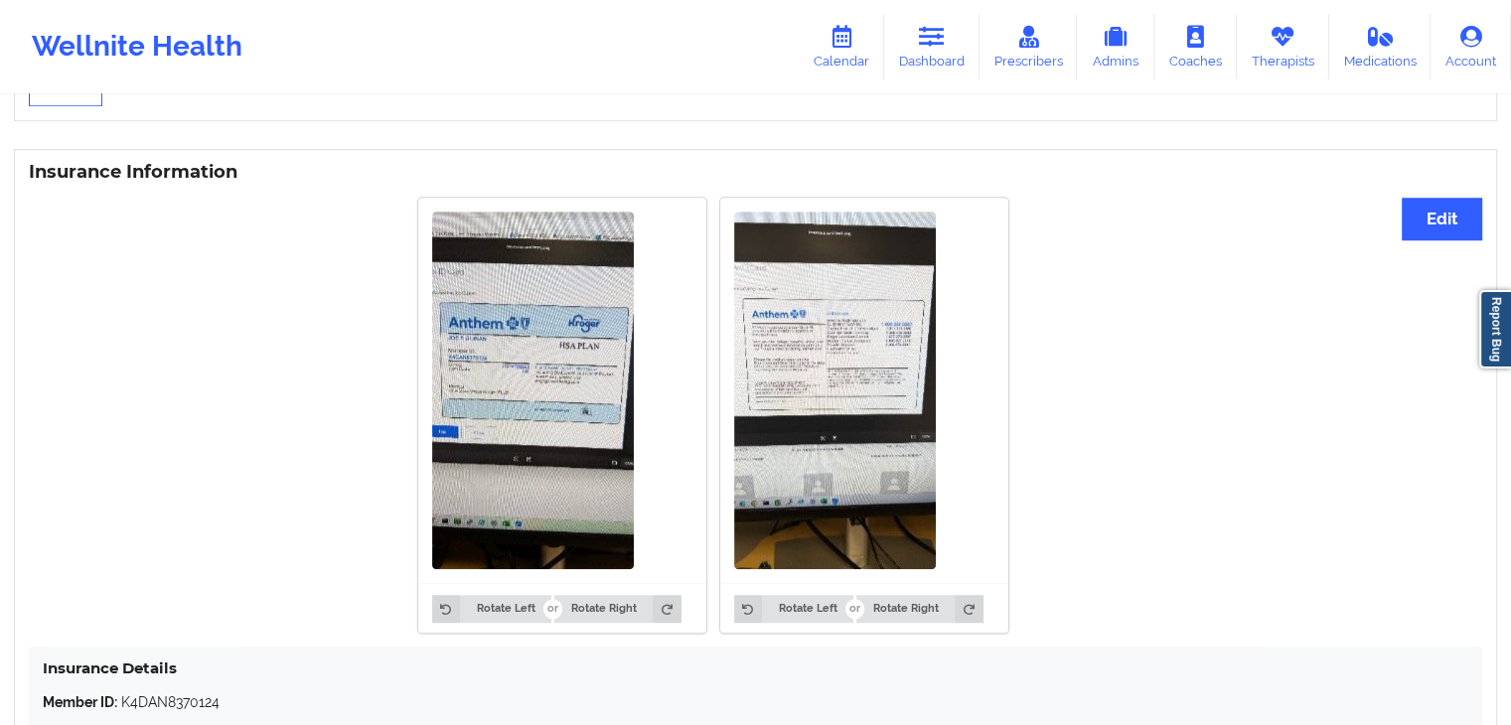
click at [1119, 346] on div "Rotate Left Rotate Right Rotate Left Rotate Right" at bounding box center [713, 416] width 1368 height 460
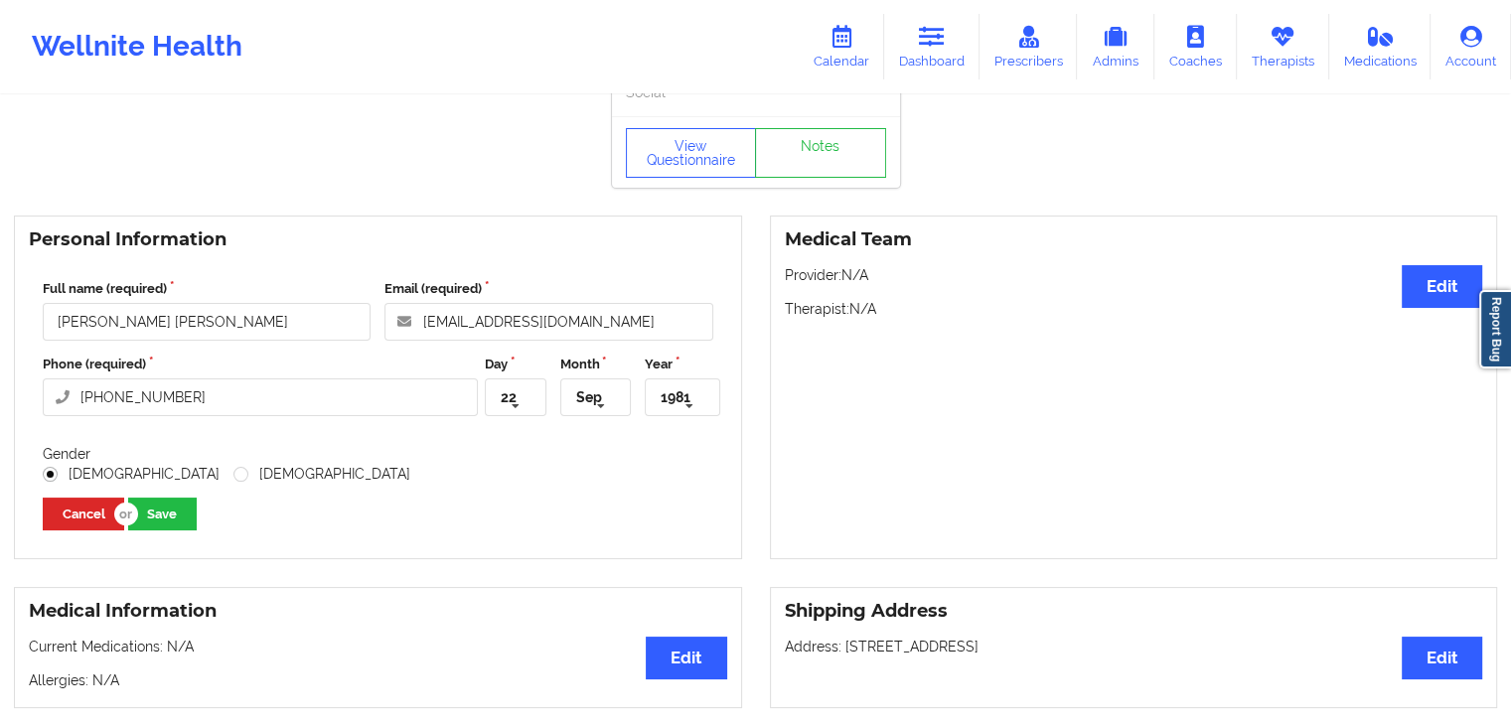
scroll to position [79, 0]
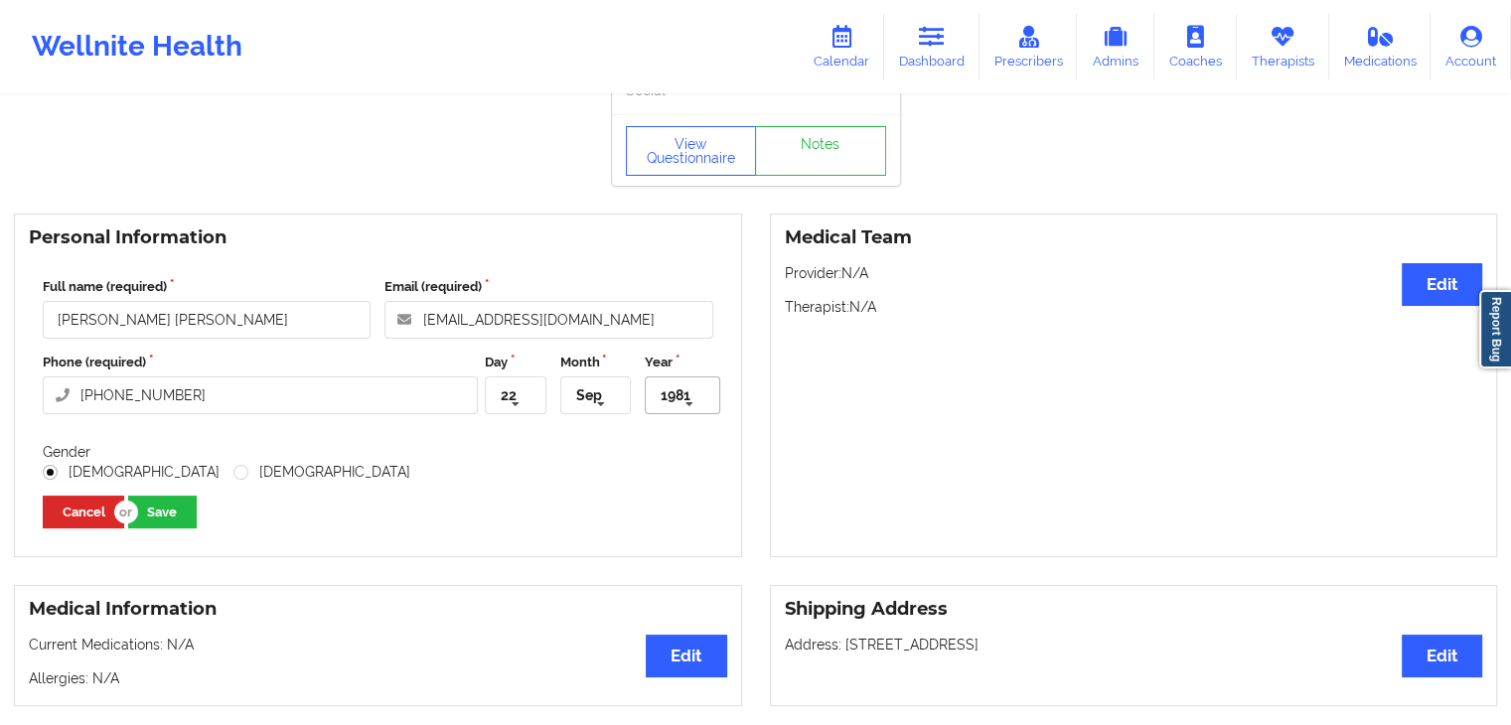
click at [678, 386] on icon at bounding box center [689, 404] width 30 height 37
type input "2022"
click at [563, 462] on div "[DEMOGRAPHIC_DATA] [DEMOGRAPHIC_DATA]" at bounding box center [378, 472] width 670 height 20
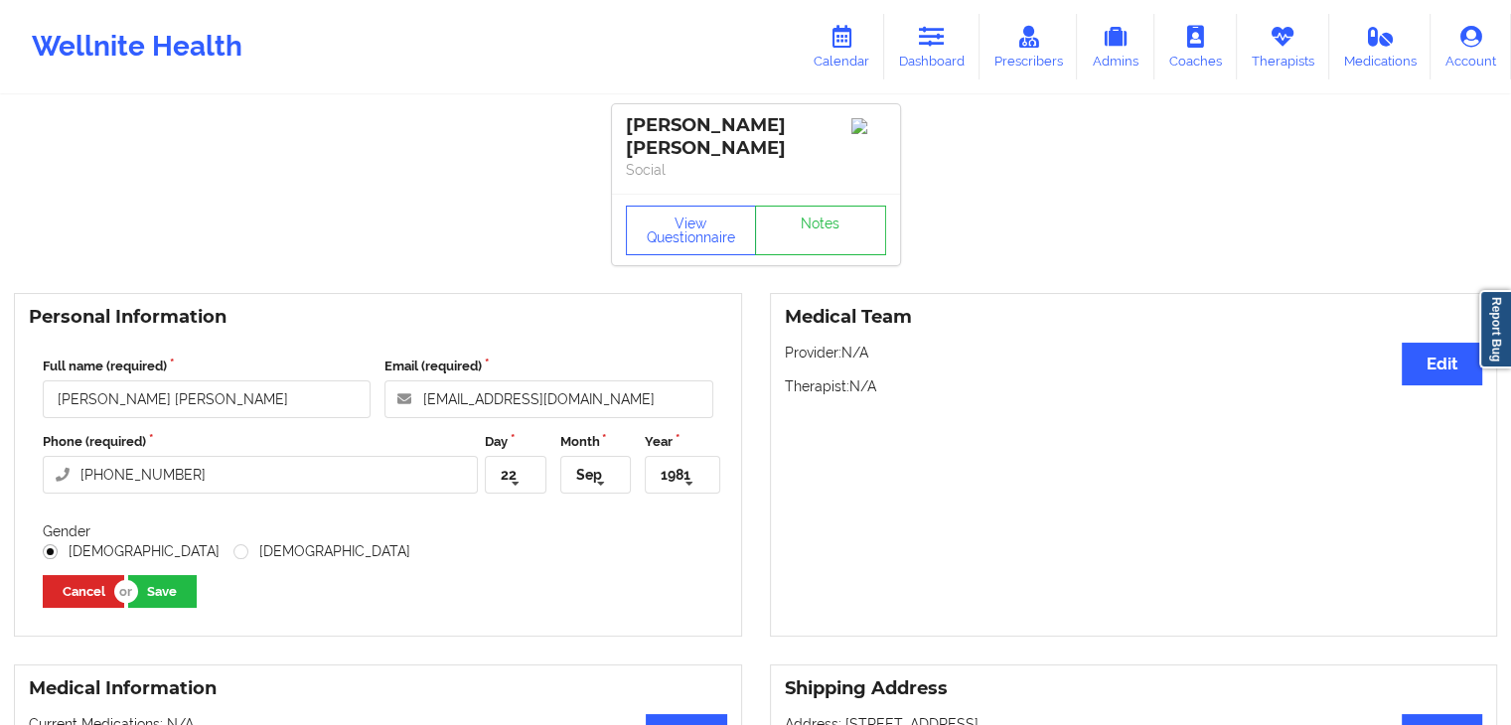
scroll to position [7, 0]
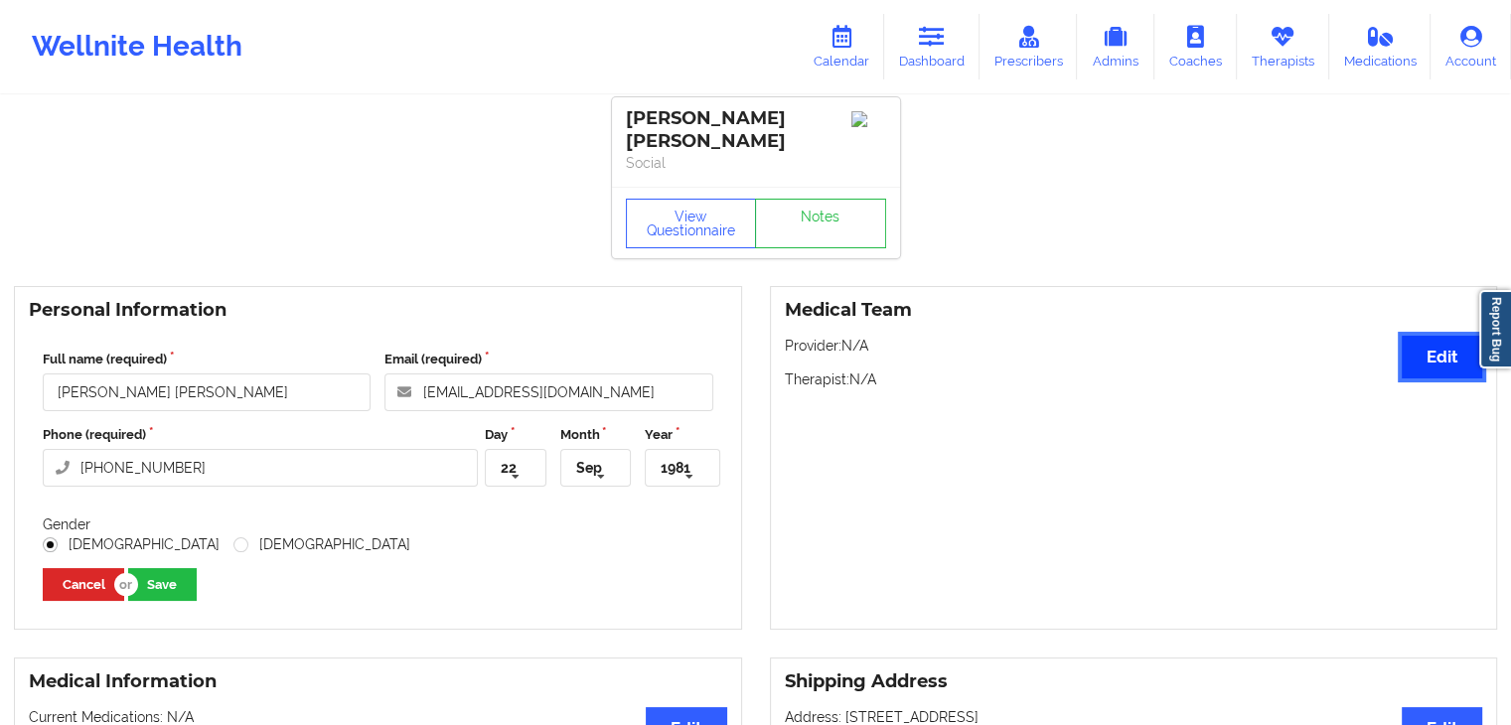
click at [1406, 339] on button "Edit" at bounding box center [1441, 357] width 80 height 43
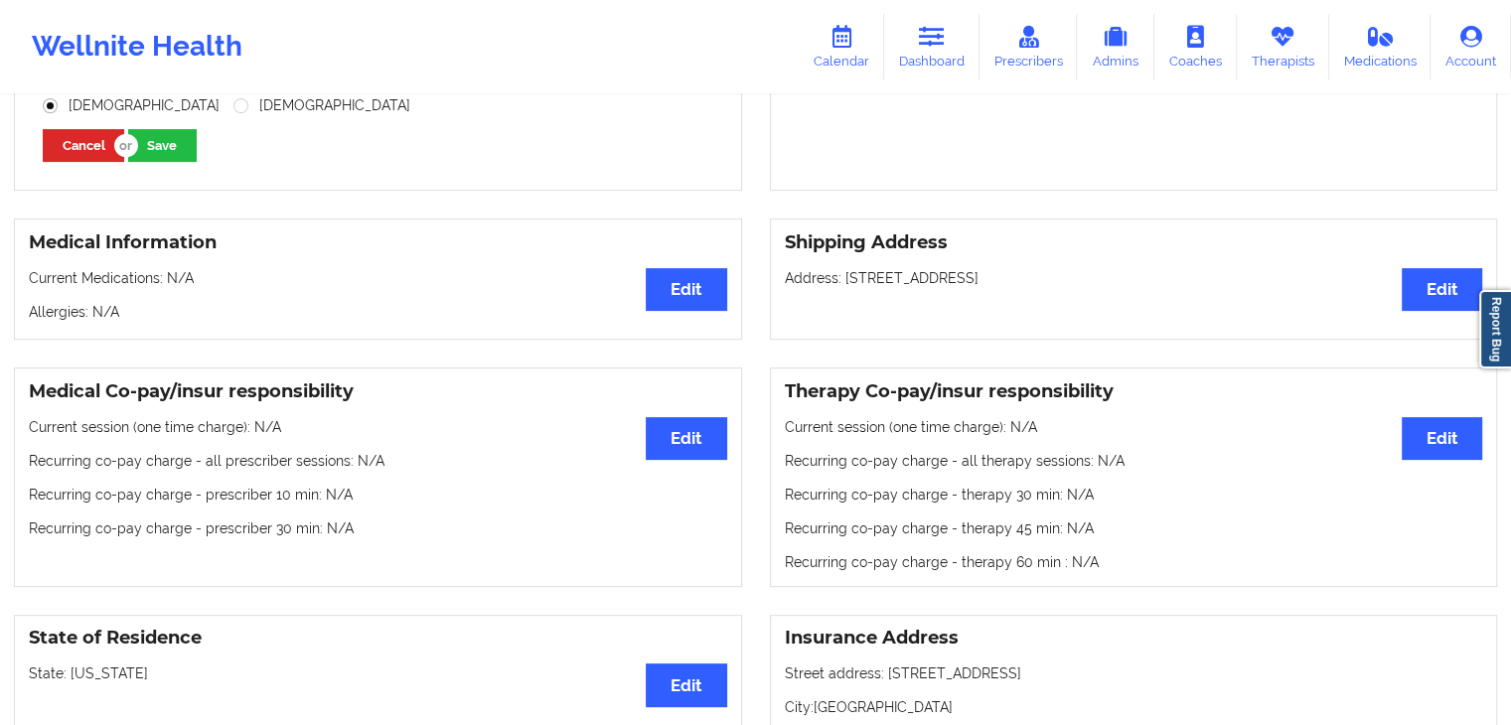
scroll to position [495, 0]
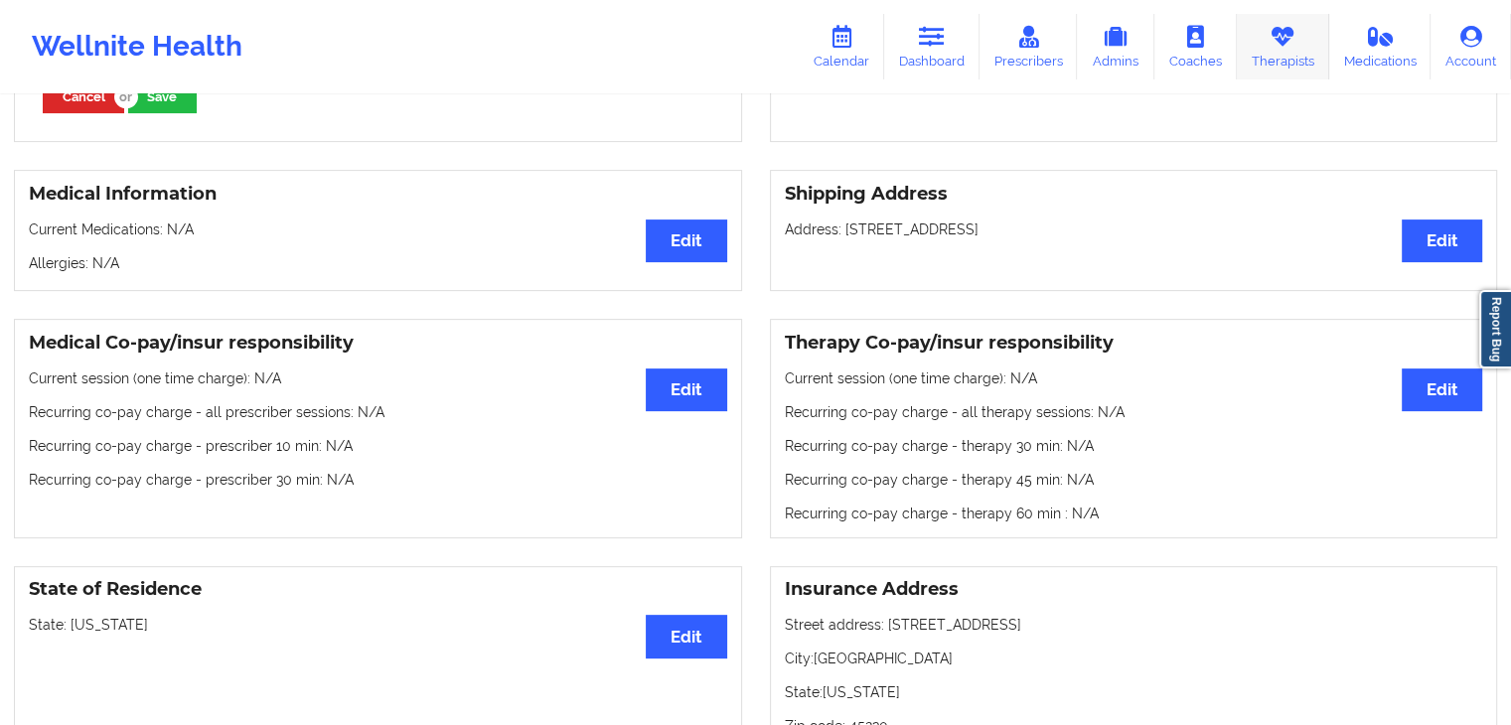
click at [1291, 50] on link "Therapists" at bounding box center [1283, 47] width 92 height 66
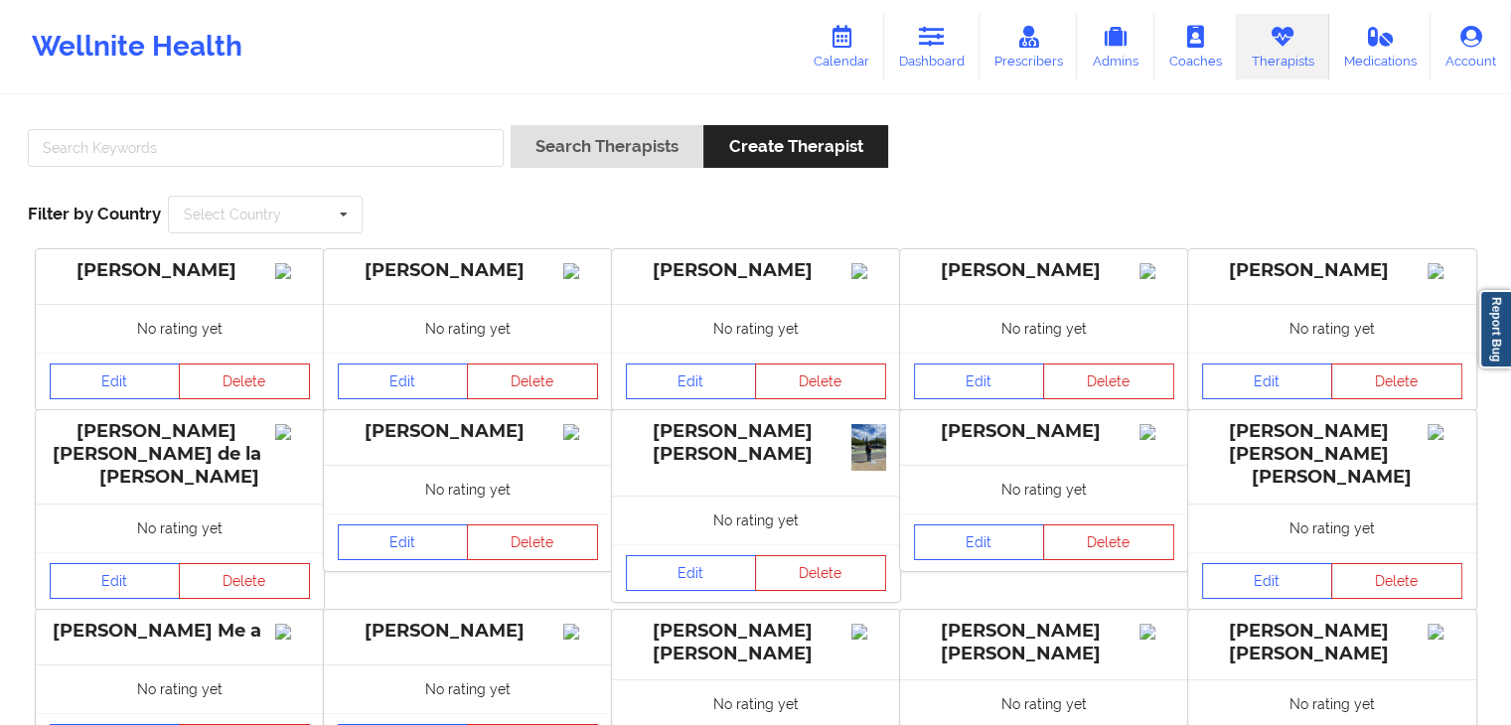
drag, startPoint x: 918, startPoint y: 53, endPoint x: 805, endPoint y: 89, distance: 118.1
click at [918, 53] on link "Dashboard" at bounding box center [931, 47] width 95 height 66
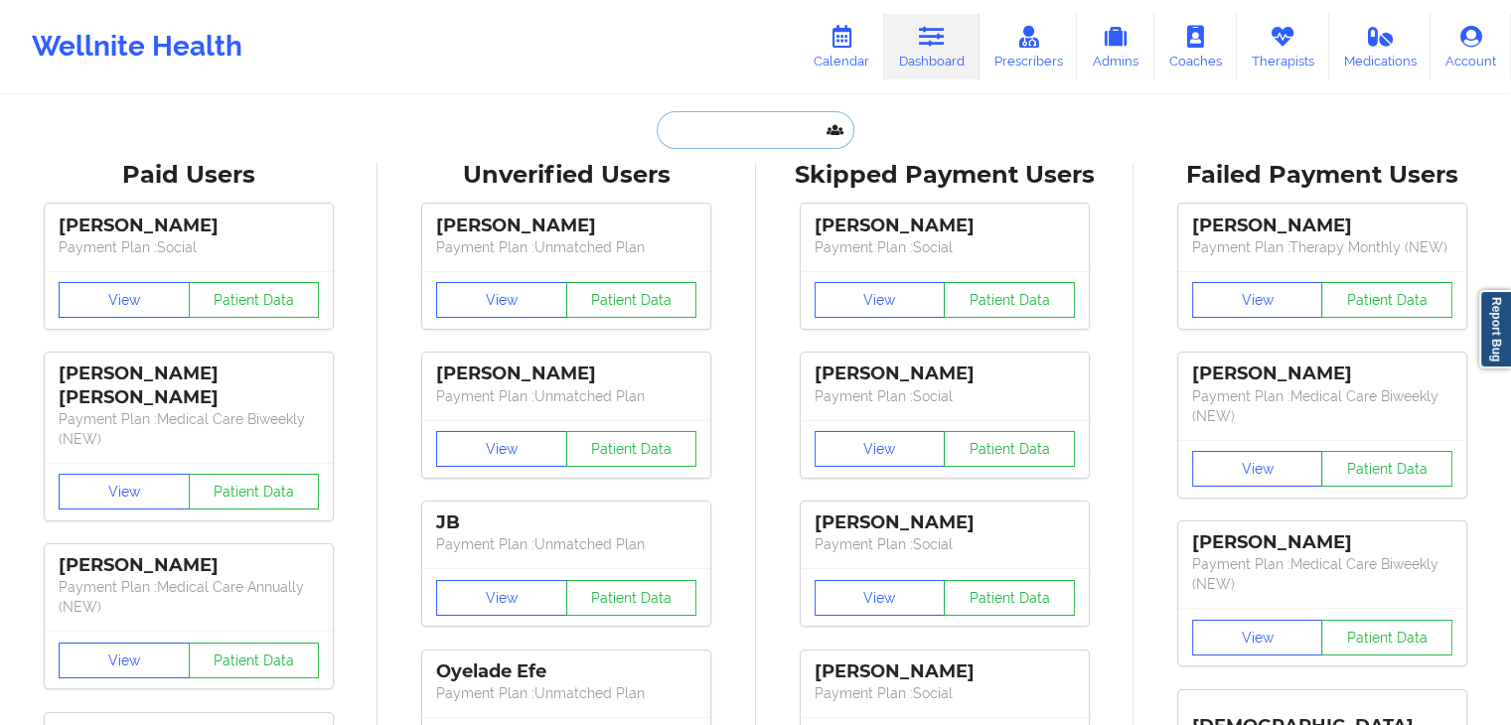
click at [714, 128] on input "text" at bounding box center [755, 130] width 197 height 38
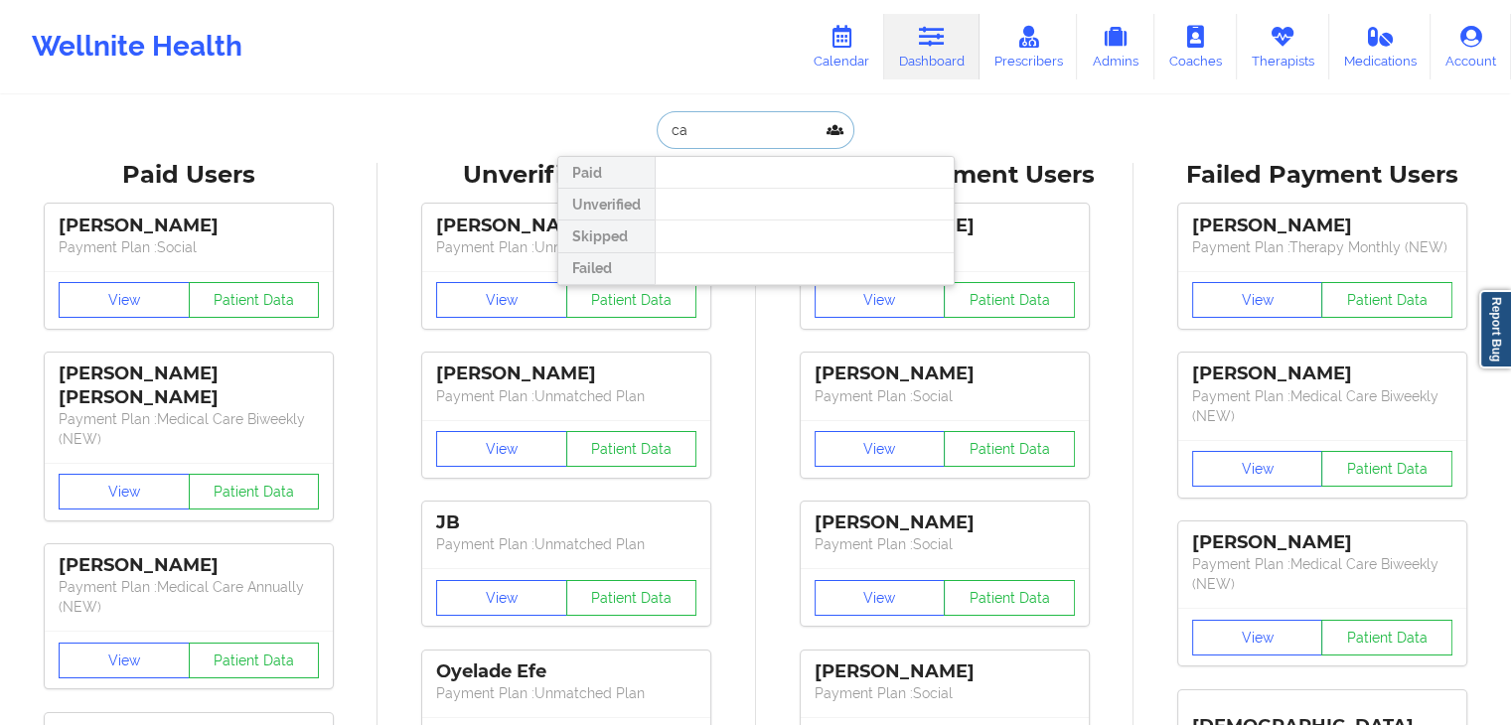
type input "c"
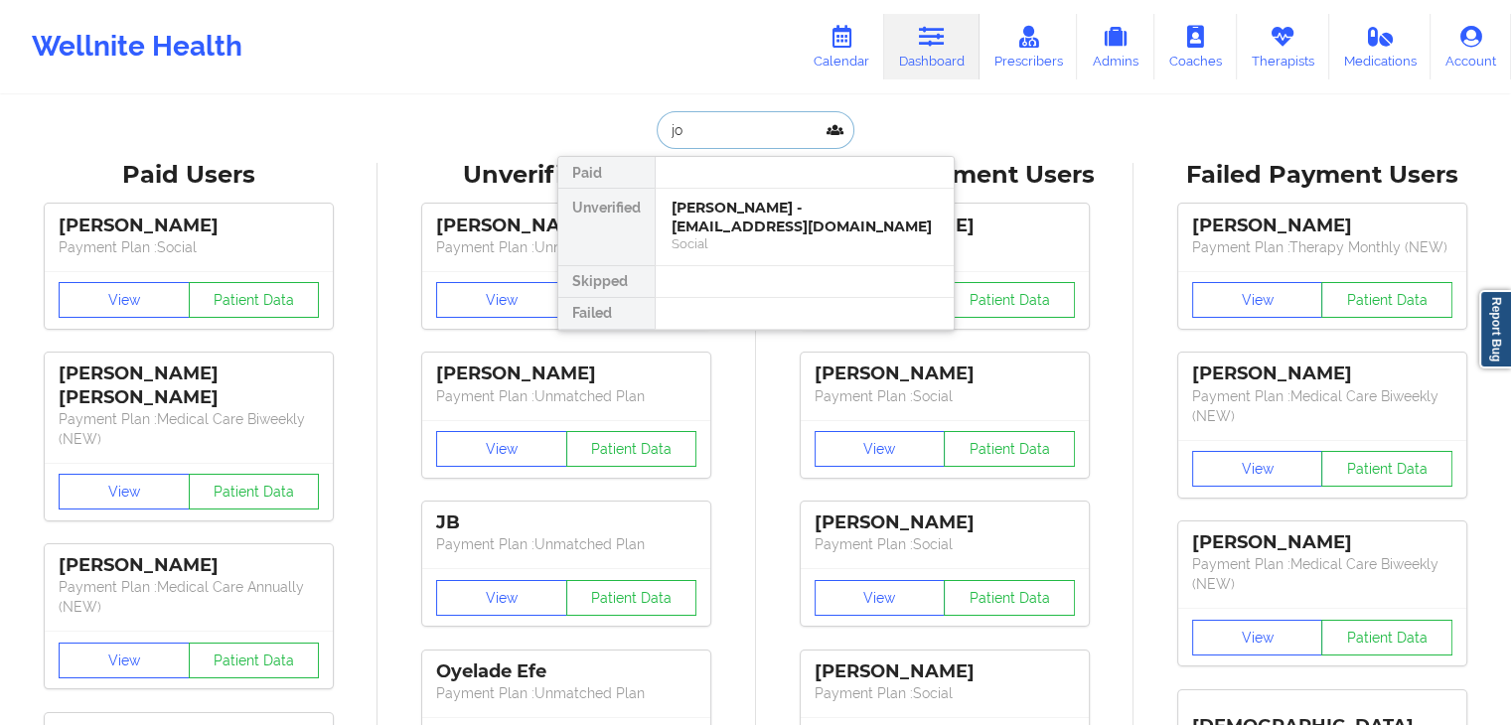
type input "j"
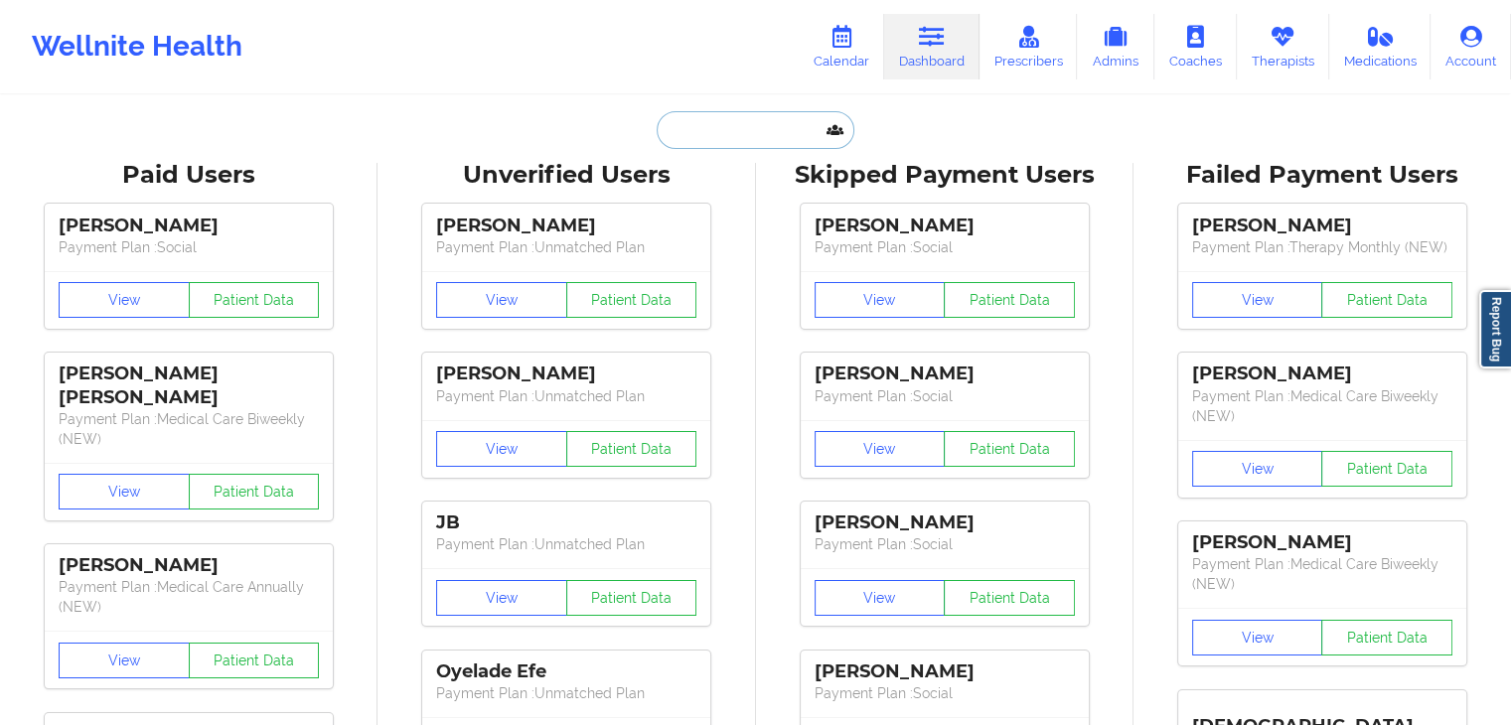
paste input "[EMAIL_ADDRESS][DOMAIN_NAME]"
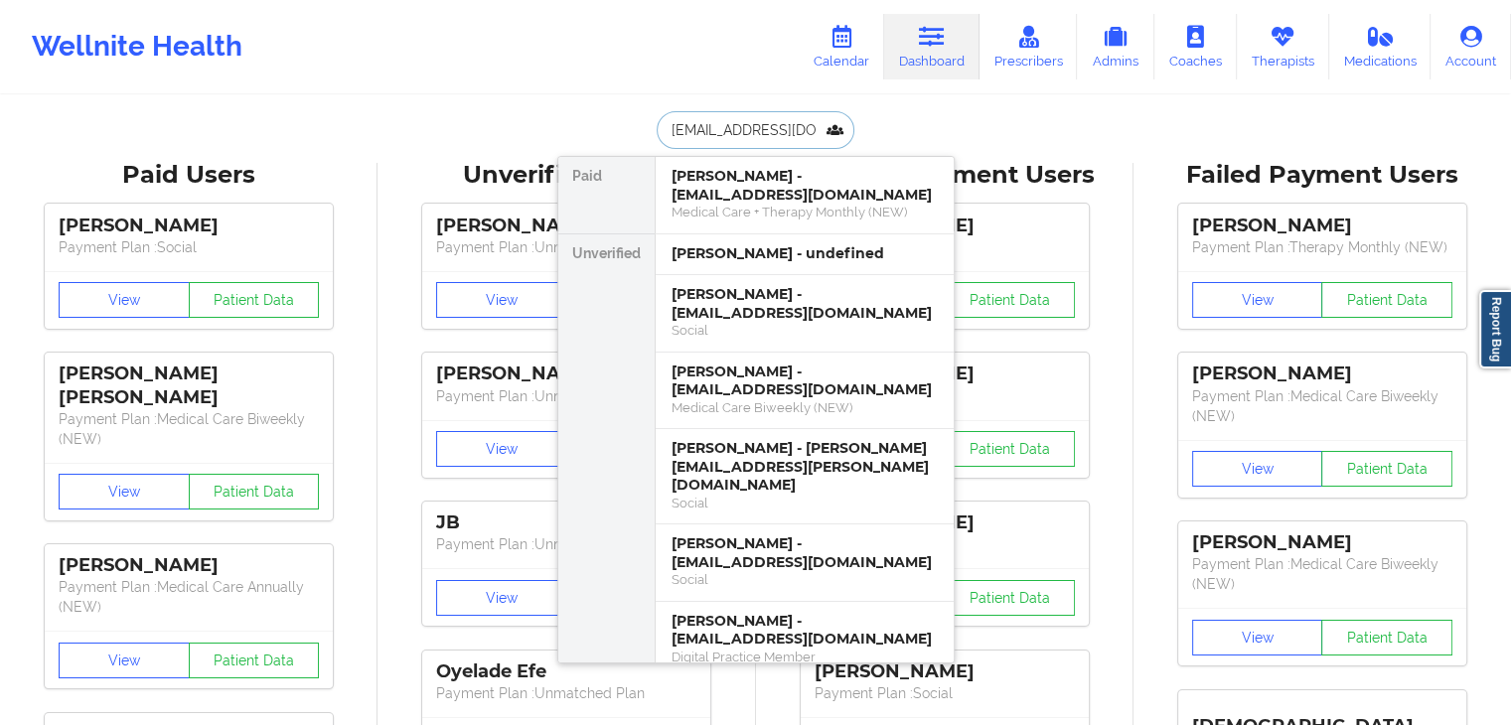
type input "[EMAIL_ADDRESS][DOMAIN_NAME]"
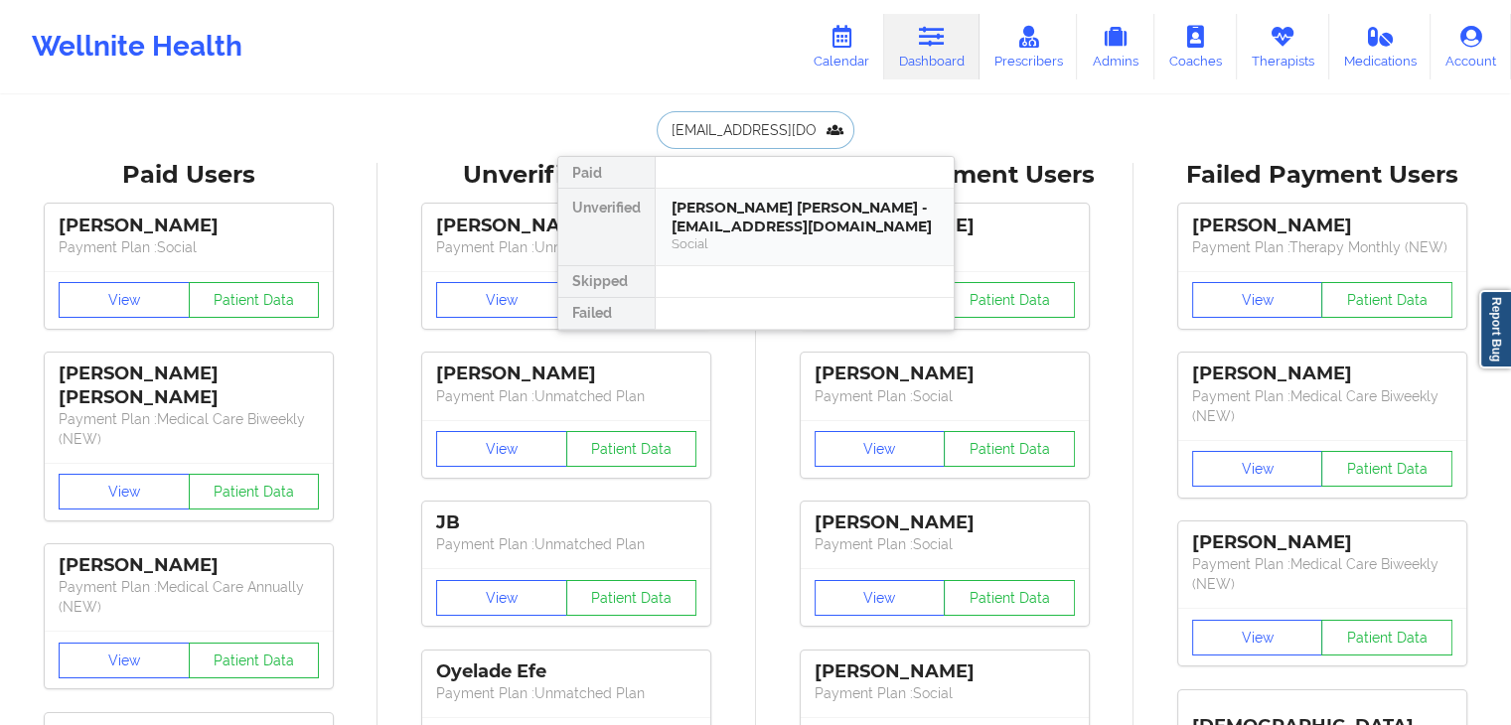
click at [754, 219] on div "[PERSON_NAME] [PERSON_NAME] - [EMAIL_ADDRESS][DOMAIN_NAME]" at bounding box center [804, 217] width 266 height 37
